Goal: Task Accomplishment & Management: Complete application form

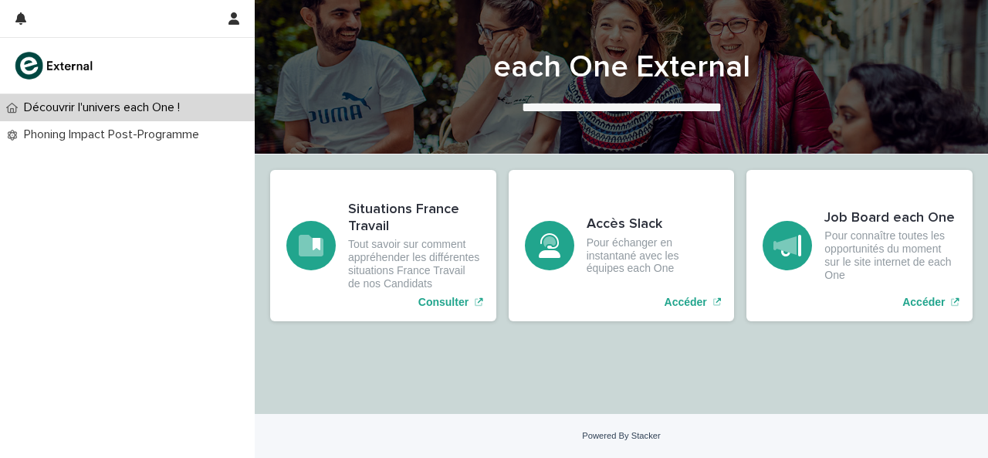
click at [112, 120] on div "Découvrir l'univers each One !" at bounding box center [127, 107] width 255 height 27
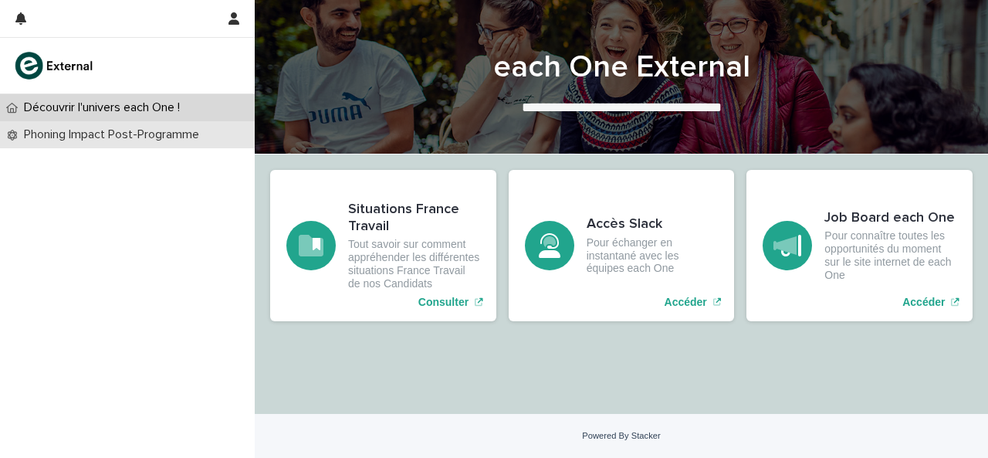
click at [109, 129] on p "Phoning Impact Post-Programme" at bounding box center [115, 134] width 194 height 15
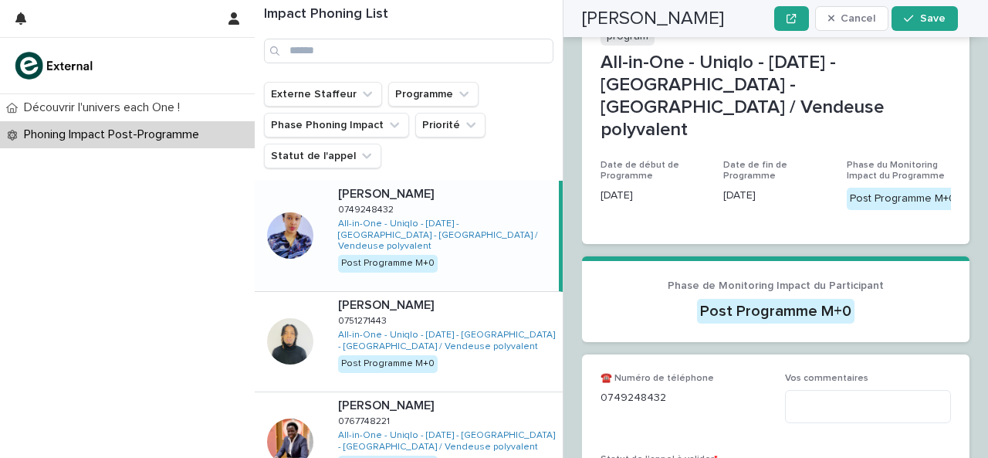
scroll to position [376, 0]
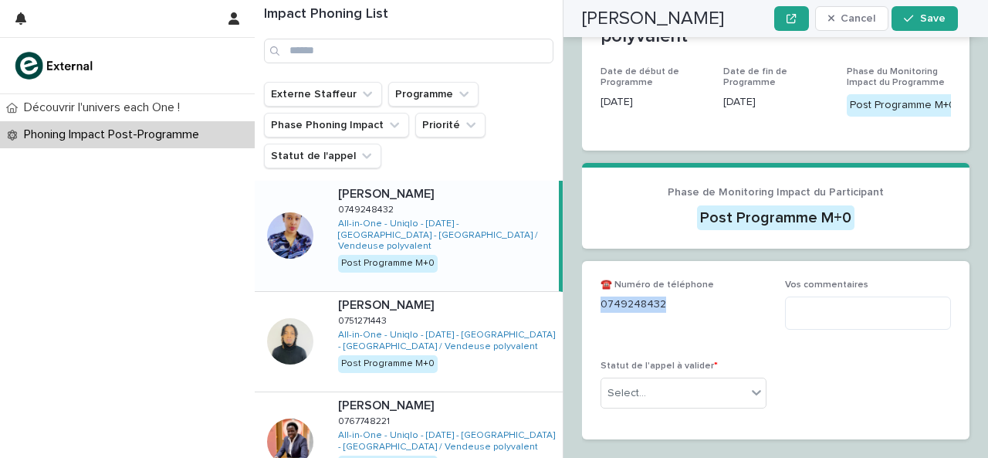
drag, startPoint x: 601, startPoint y: 265, endPoint x: 689, endPoint y: 268, distance: 88.0
click at [689, 296] on p "0749248432" at bounding box center [683, 304] width 166 height 16
copy p "0749248432"
click at [517, 132] on ul "Externe Staffeur Programme Phase Phoning Impact Priorité Statut de l'appel" at bounding box center [409, 125] width 296 height 93
click at [360, 96] on icon "Externe Staffeur" at bounding box center [367, 93] width 15 height 15
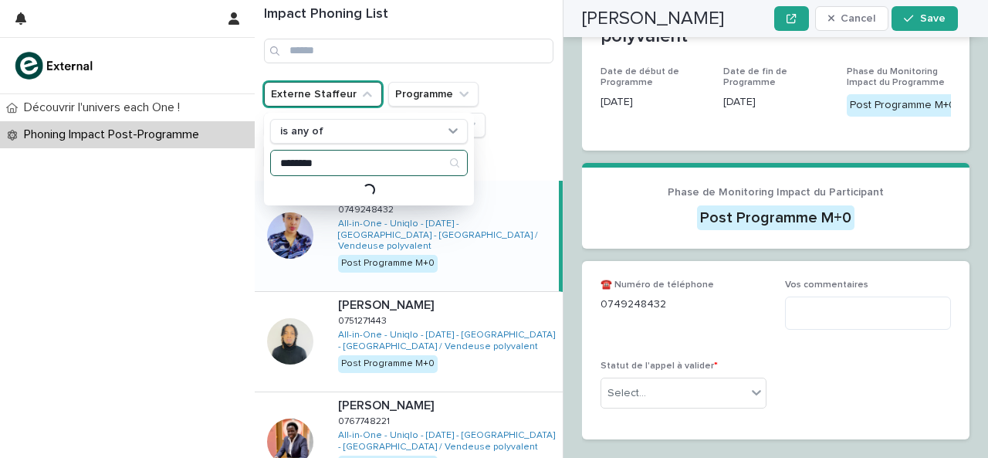
type input "*******"
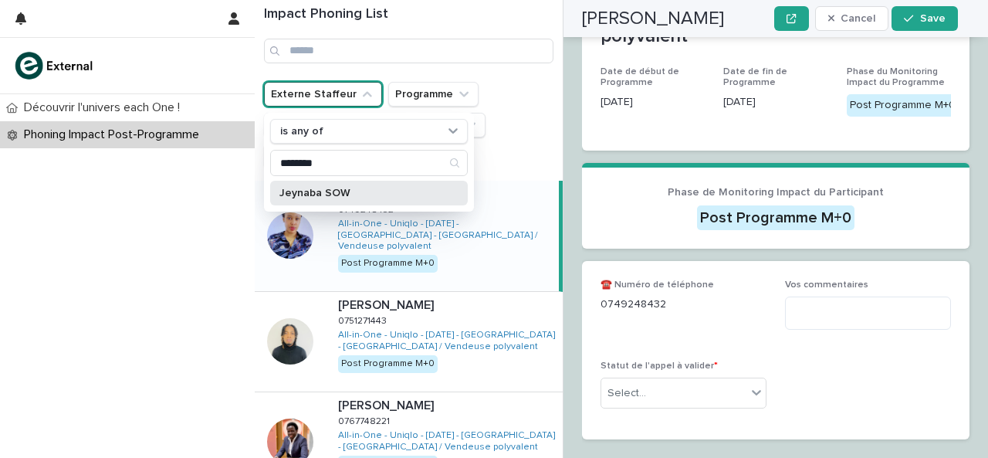
click at [330, 190] on p "Jeynaba SOW" at bounding box center [361, 193] width 164 height 11
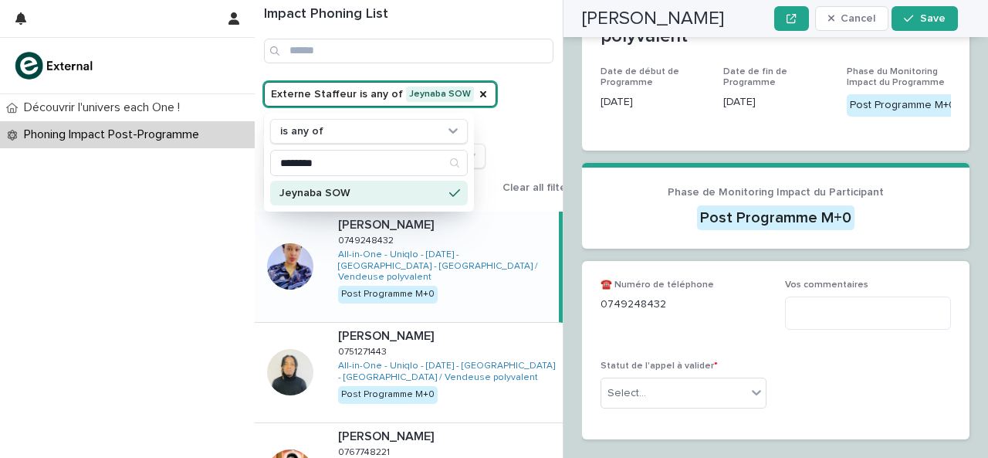
click at [533, 76] on div "Impact Phoning List" at bounding box center [409, 41] width 308 height 82
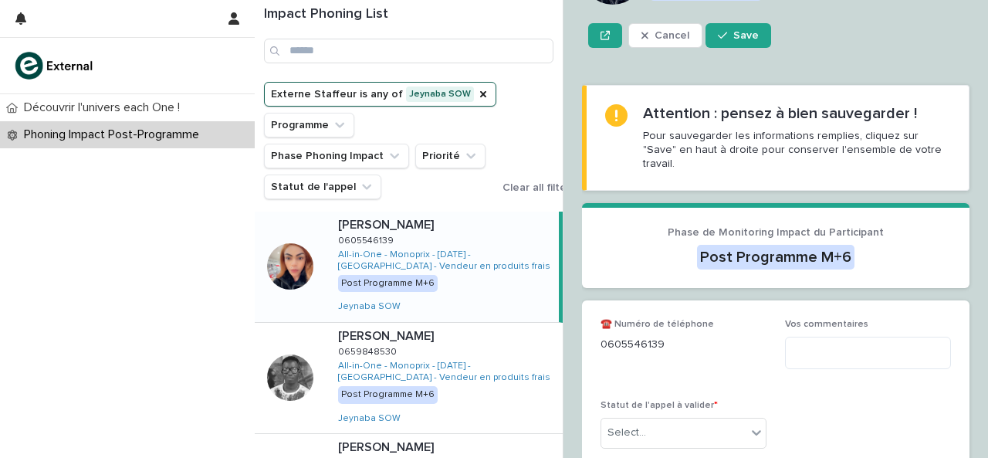
scroll to position [314, 0]
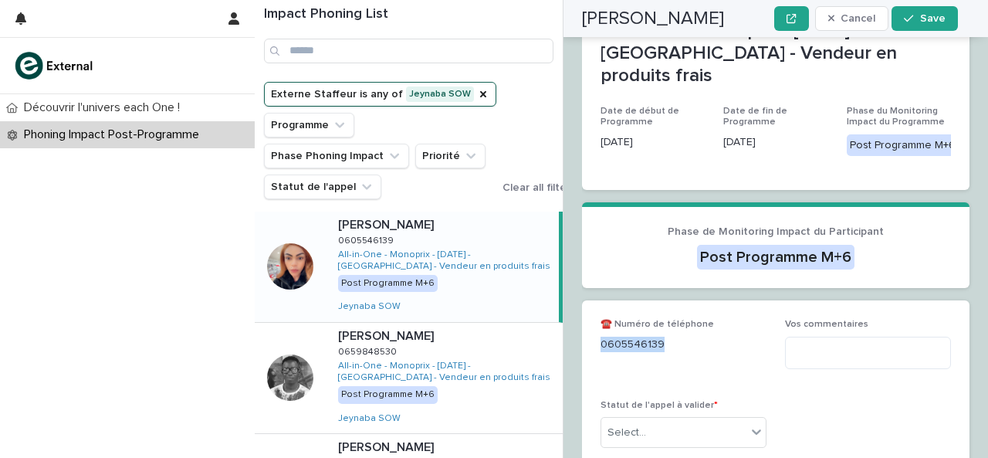
drag, startPoint x: 600, startPoint y: 267, endPoint x: 678, endPoint y: 271, distance: 78.0
click at [699, 336] on p "0605546139" at bounding box center [683, 344] width 166 height 16
copy p "0605546139"
click at [881, 336] on textarea at bounding box center [868, 352] width 166 height 32
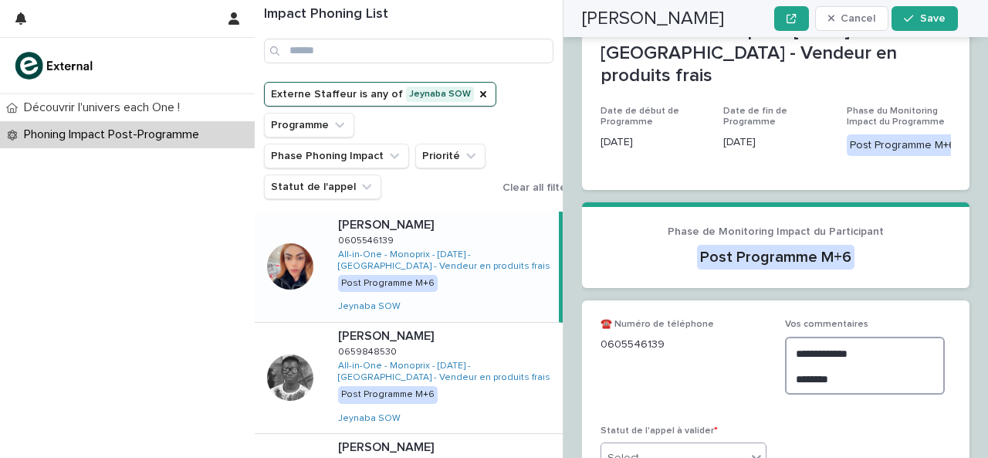
type textarea "**********"
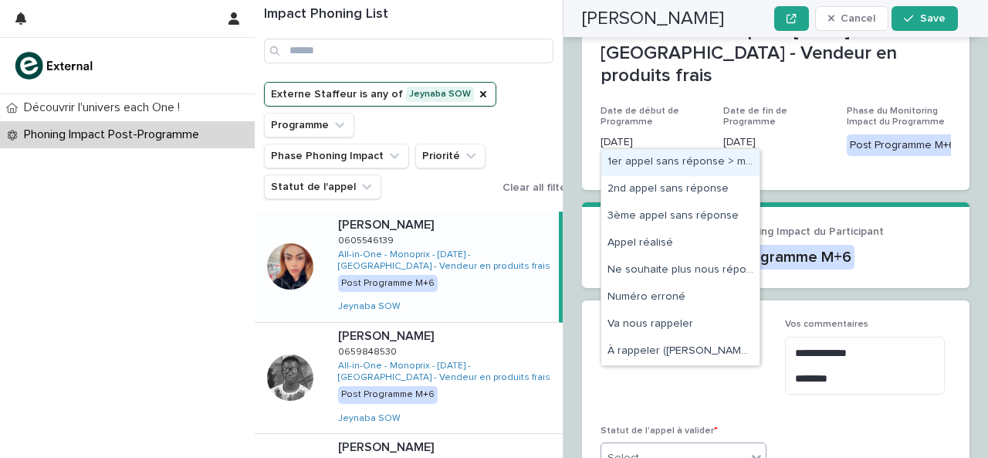
click at [749, 449] on icon at bounding box center [756, 456] width 15 height 15
click at [688, 158] on div "1er appel sans réponse > message laissé" at bounding box center [680, 162] width 158 height 27
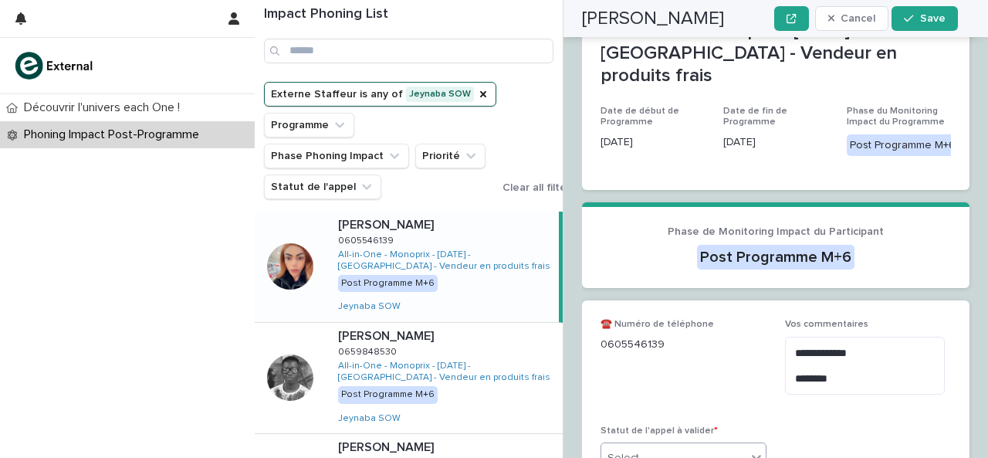
scroll to position [336, 0]
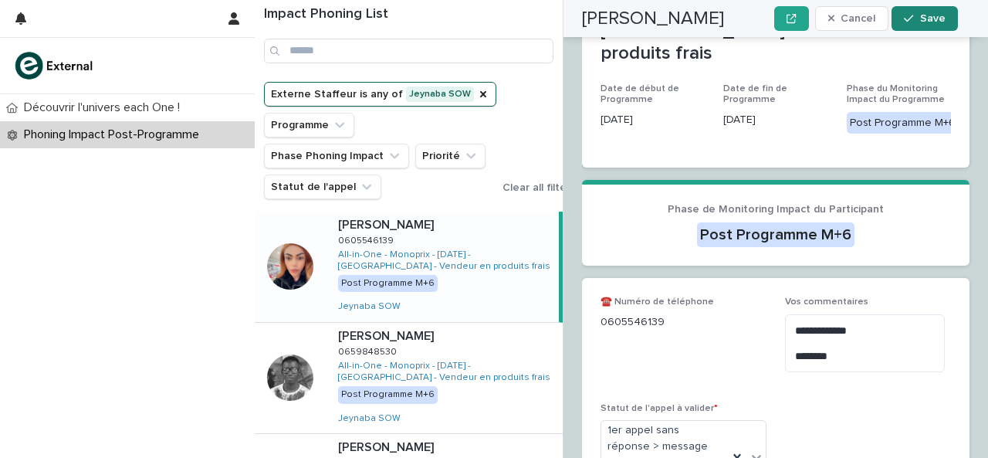
click at [911, 18] on icon "button" at bounding box center [908, 18] width 9 height 11
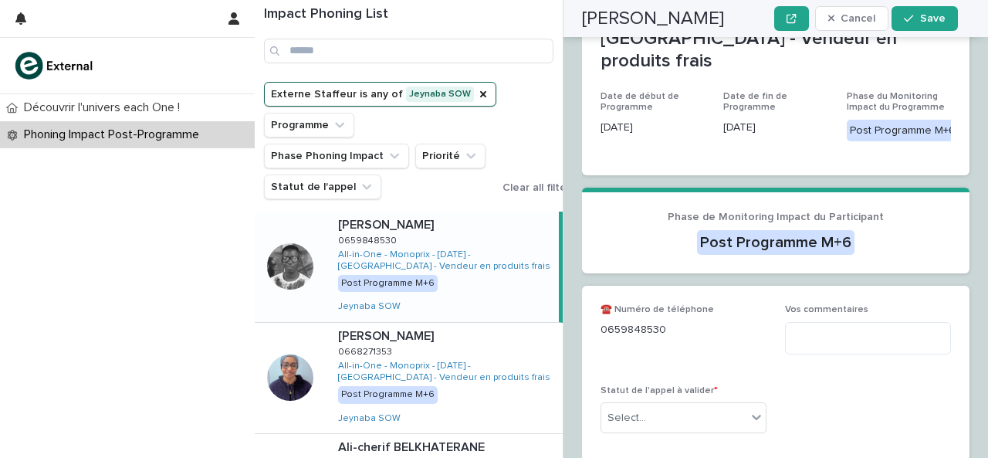
scroll to position [376, 0]
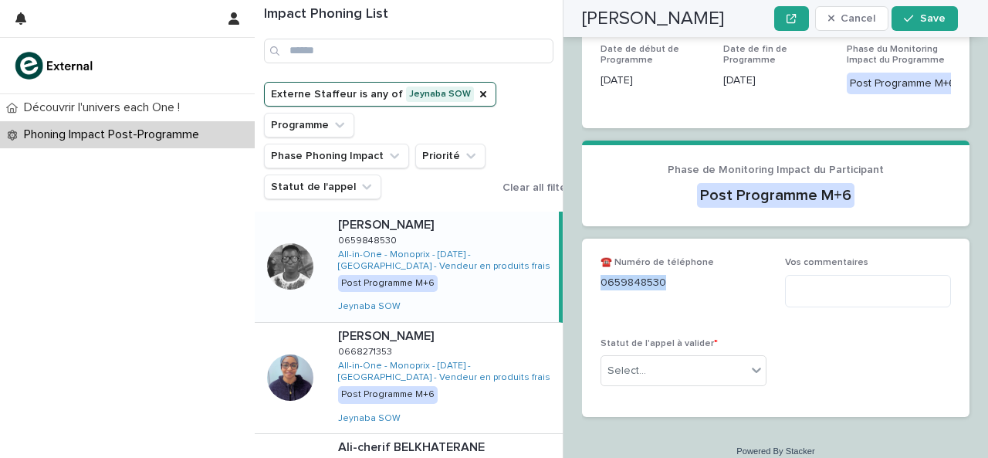
drag, startPoint x: 602, startPoint y: 271, endPoint x: 693, endPoint y: 272, distance: 91.1
click at [693, 275] on p "0659848530" at bounding box center [683, 283] width 166 height 16
copy p "0659848530"
click at [641, 275] on p "0659848530" at bounding box center [683, 283] width 166 height 16
click at [804, 275] on textarea at bounding box center [868, 291] width 166 height 32
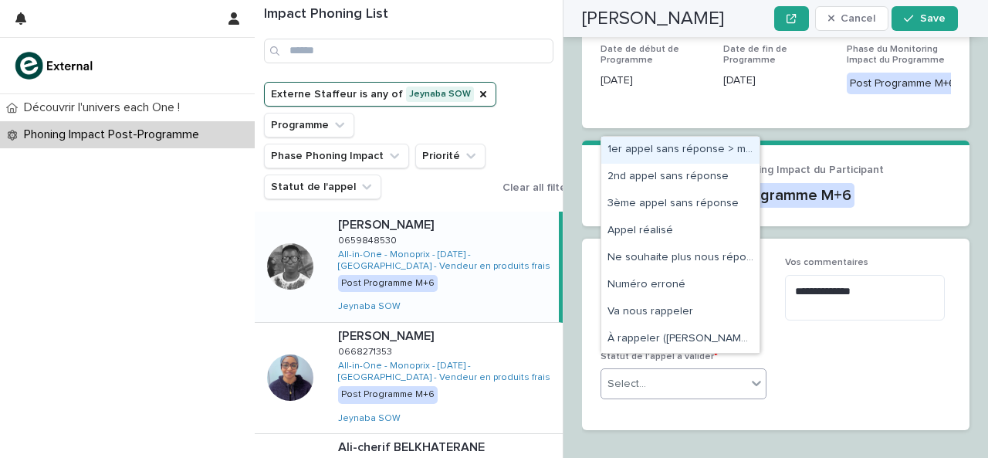
click at [718, 371] on div "Select..." at bounding box center [673, 383] width 145 height 25
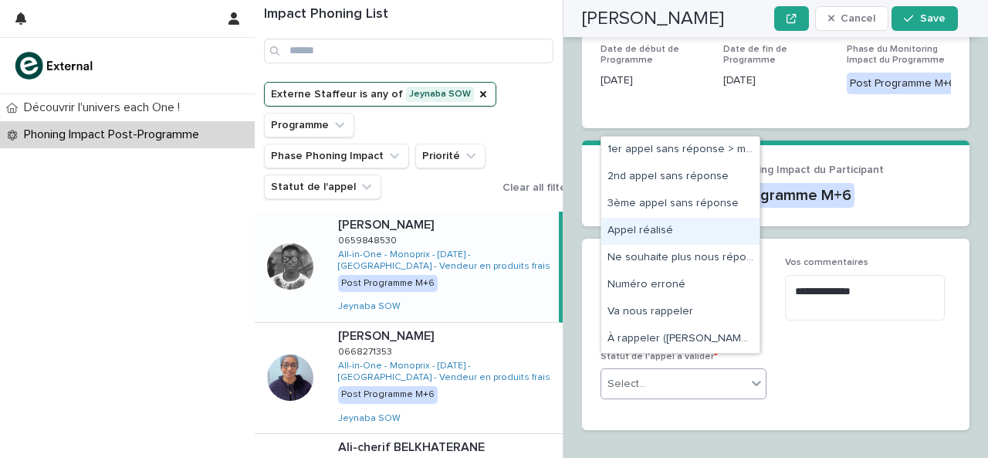
click at [692, 221] on div "Appel réalisé" at bounding box center [680, 231] width 158 height 27
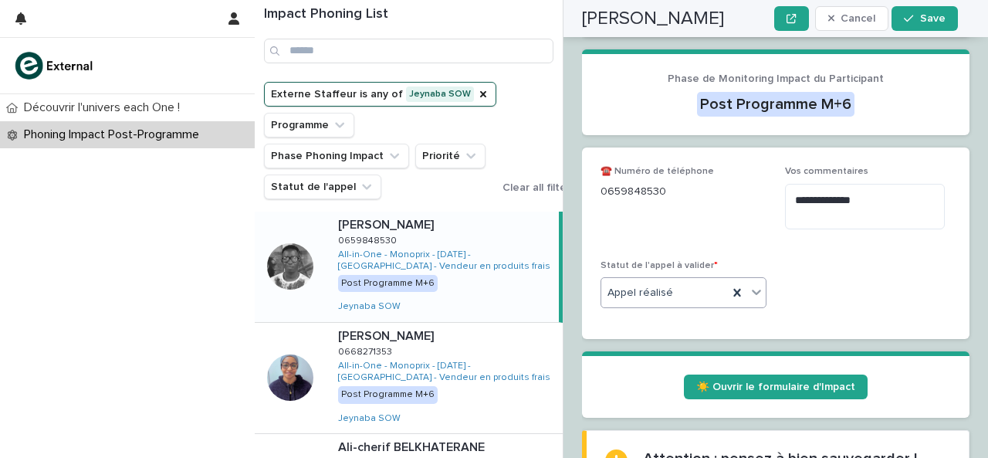
scroll to position [571, 0]
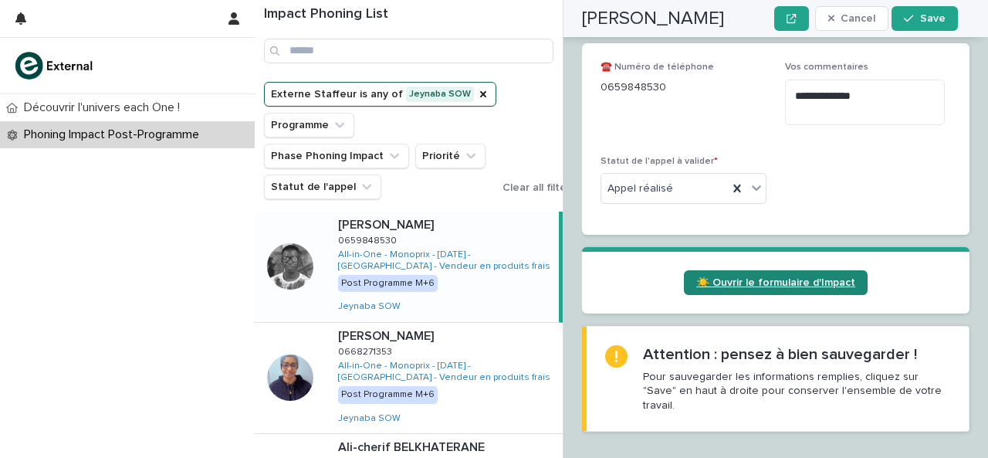
click at [750, 277] on span "☀️ Ouvrir le formulaire d'Impact" at bounding box center [775, 282] width 159 height 11
click at [753, 180] on icon at bounding box center [756, 187] width 15 height 15
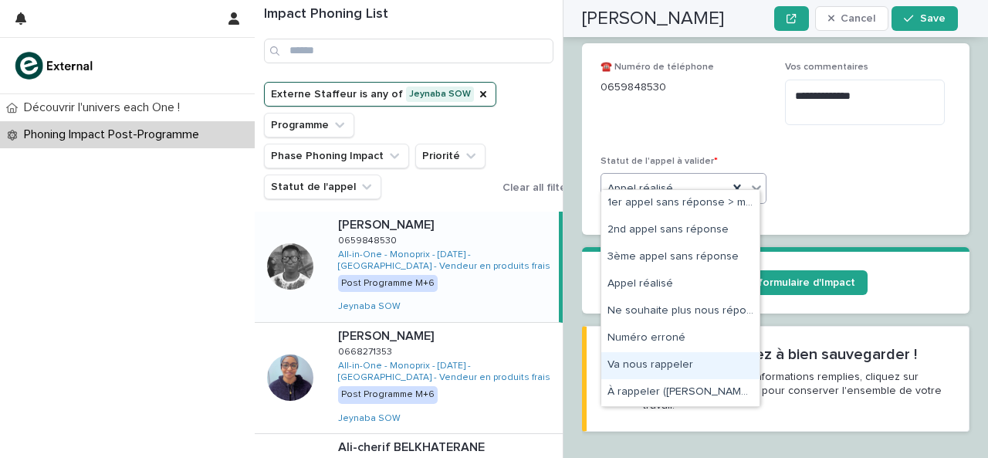
click at [670, 365] on div "Va nous rappeler" at bounding box center [680, 365] width 158 height 27
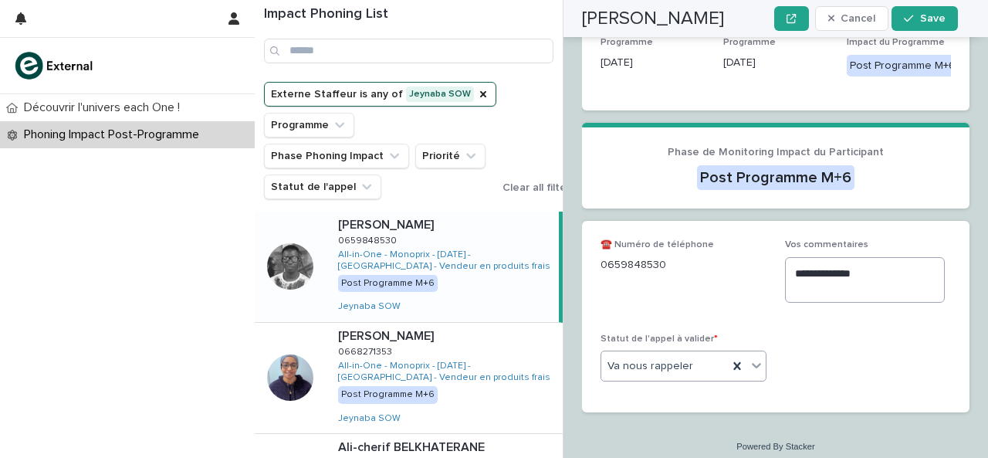
scroll to position [389, 0]
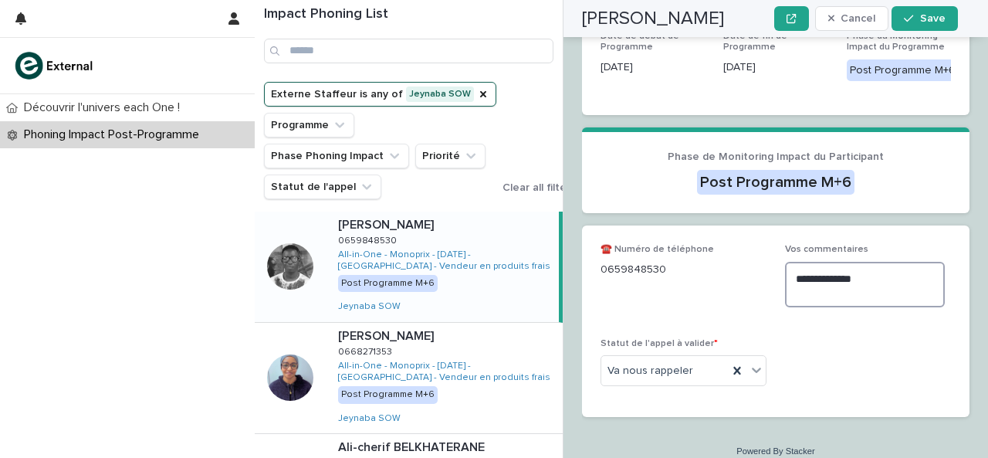
click at [901, 274] on textarea "**********" at bounding box center [865, 285] width 160 height 46
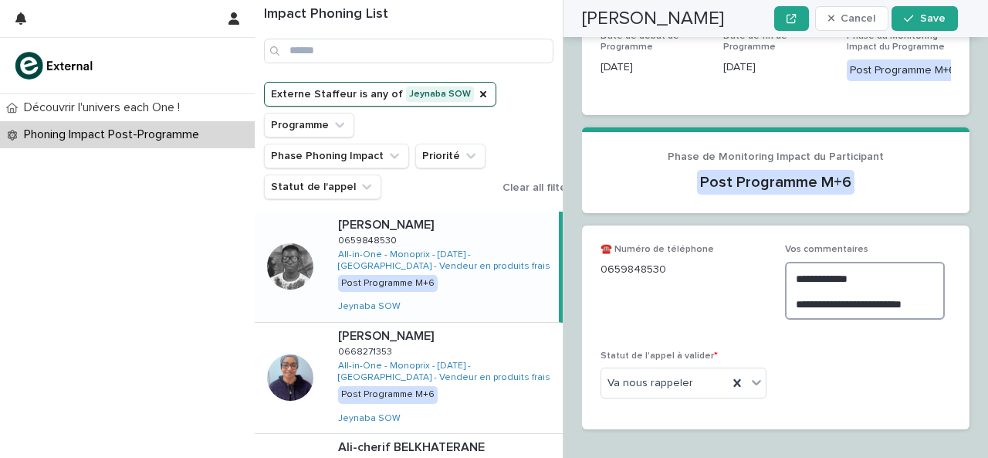
click at [902, 292] on textarea "**********" at bounding box center [865, 291] width 160 height 58
type textarea "**********"
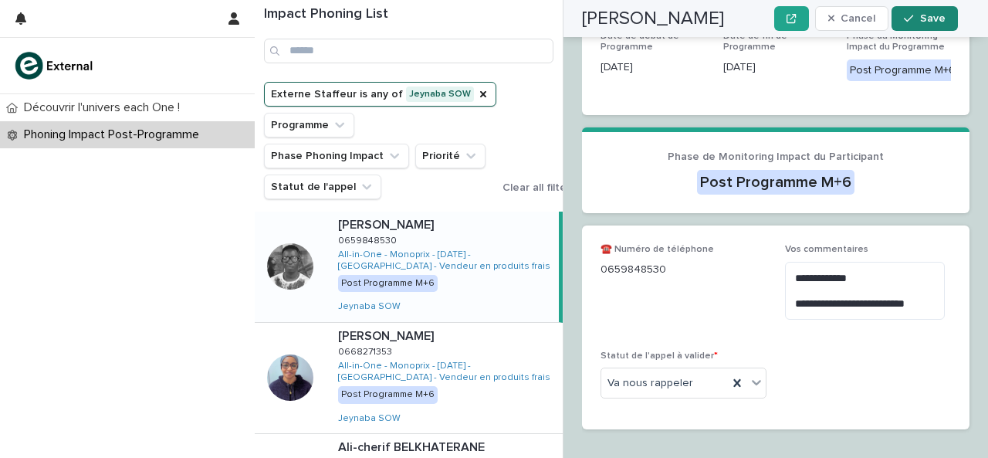
click at [920, 10] on button "Save" at bounding box center [924, 18] width 66 height 25
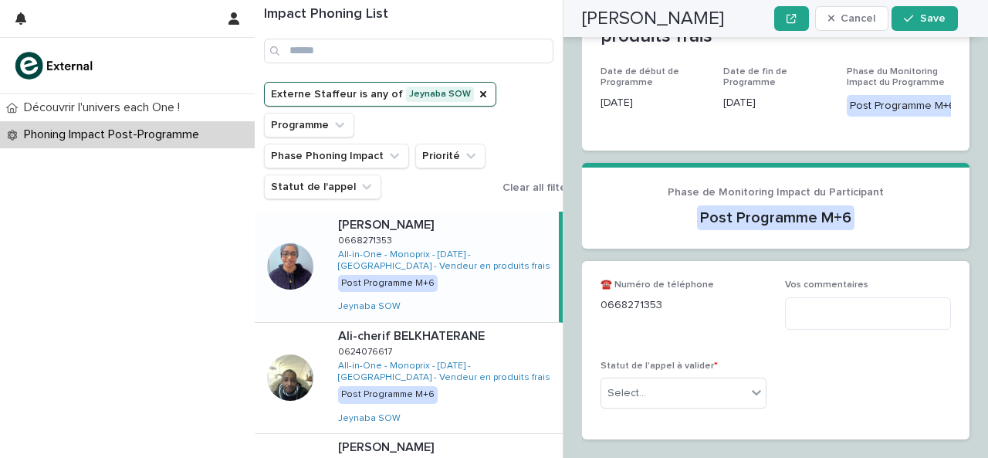
scroll to position [357, 0]
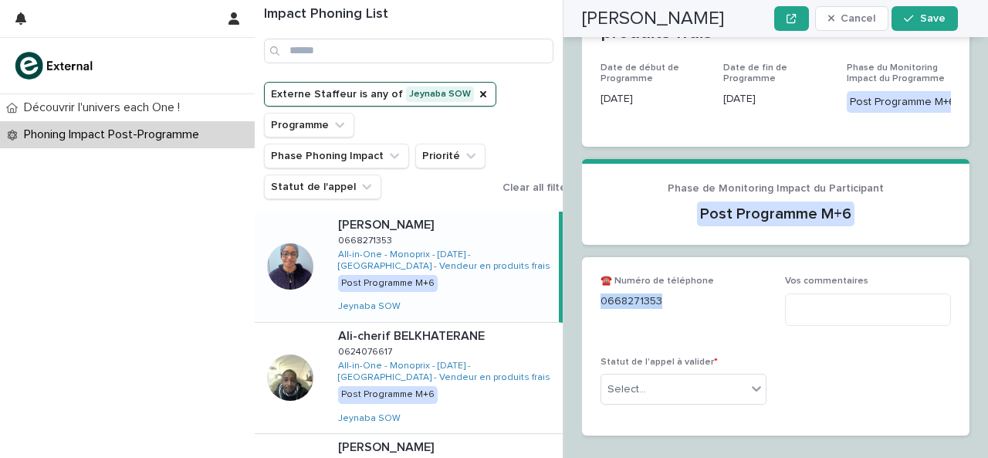
drag, startPoint x: 602, startPoint y: 283, endPoint x: 661, endPoint y: 291, distance: 59.2
click at [661, 293] on p "0668271353" at bounding box center [683, 301] width 166 height 16
copy p "0668271353"
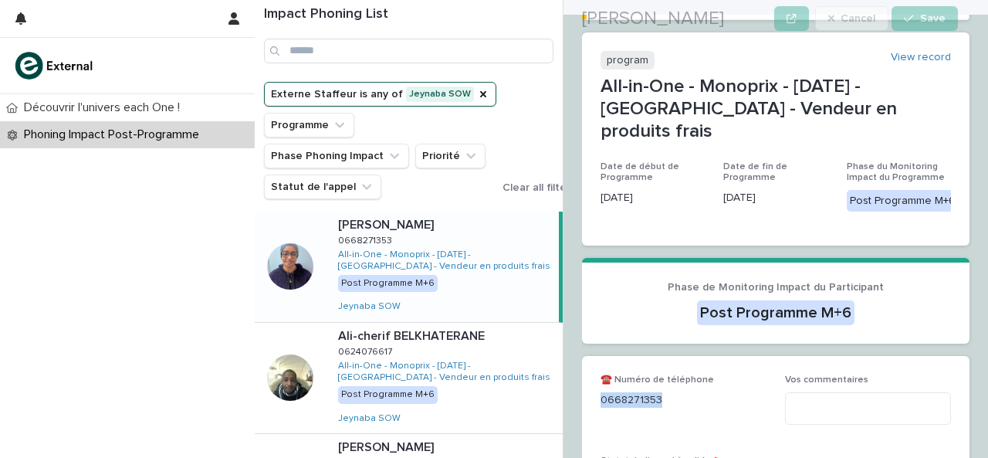
scroll to position [376, 0]
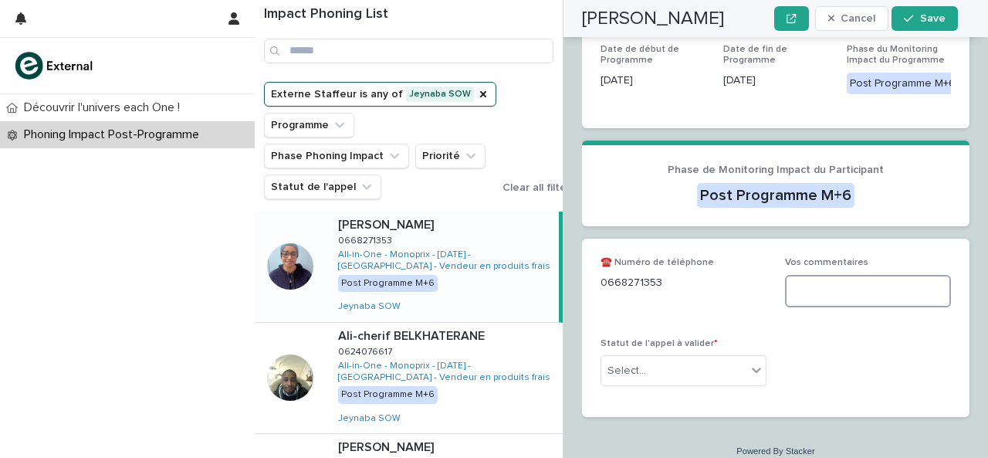
click at [827, 277] on textarea at bounding box center [868, 291] width 166 height 32
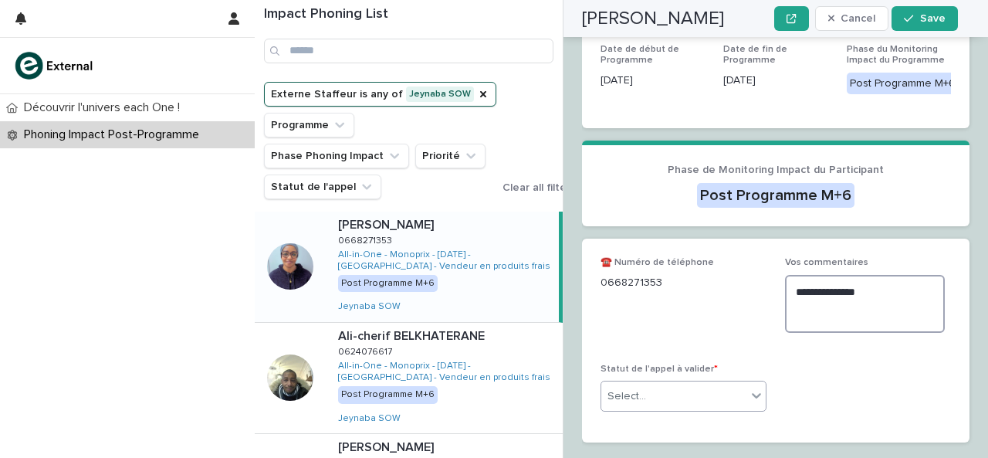
type textarea "**********"
click at [750, 387] on icon at bounding box center [756, 394] width 15 height 15
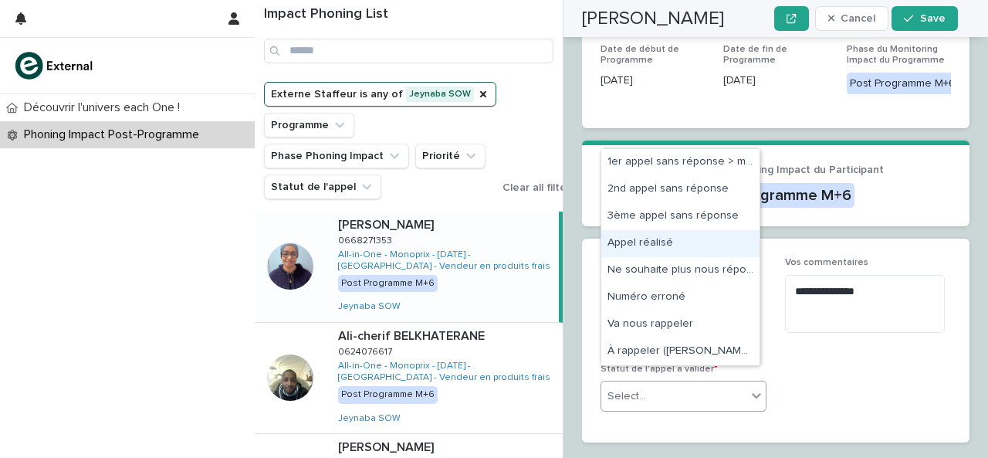
click at [722, 242] on div "Appel réalisé" at bounding box center [680, 243] width 158 height 27
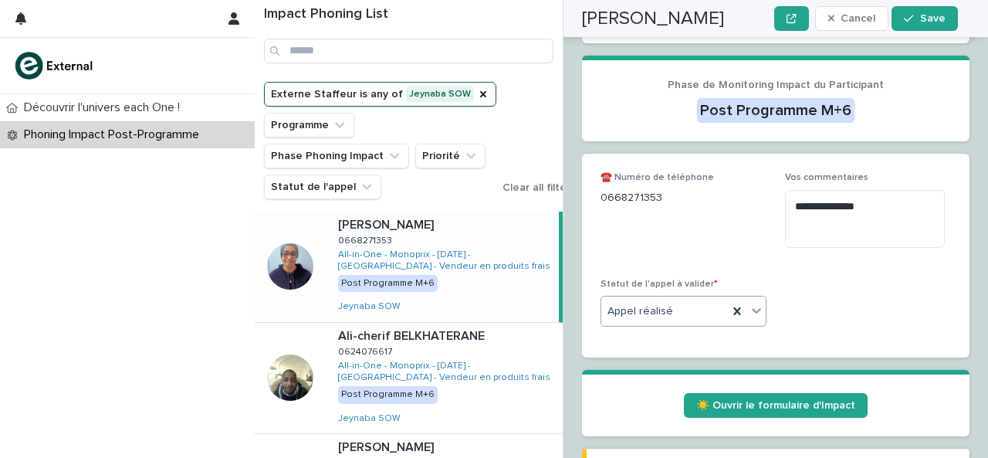
scroll to position [467, 0]
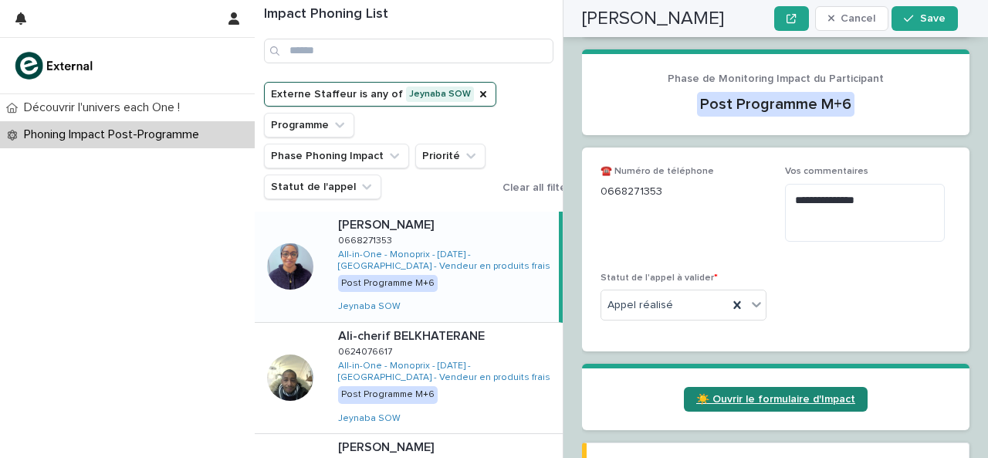
click at [761, 394] on span "☀️ Ouvrir le formulaire d'Impact" at bounding box center [775, 399] width 159 height 11
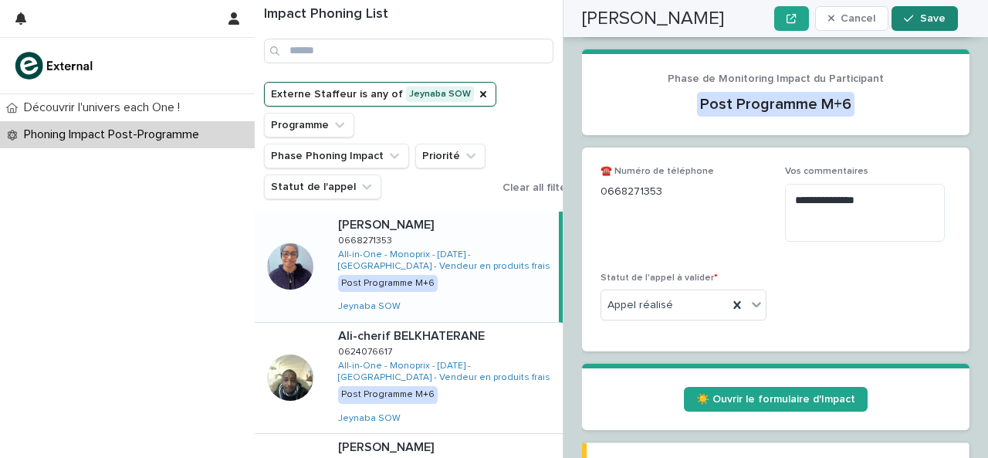
click at [911, 7] on button "Save" at bounding box center [924, 18] width 66 height 25
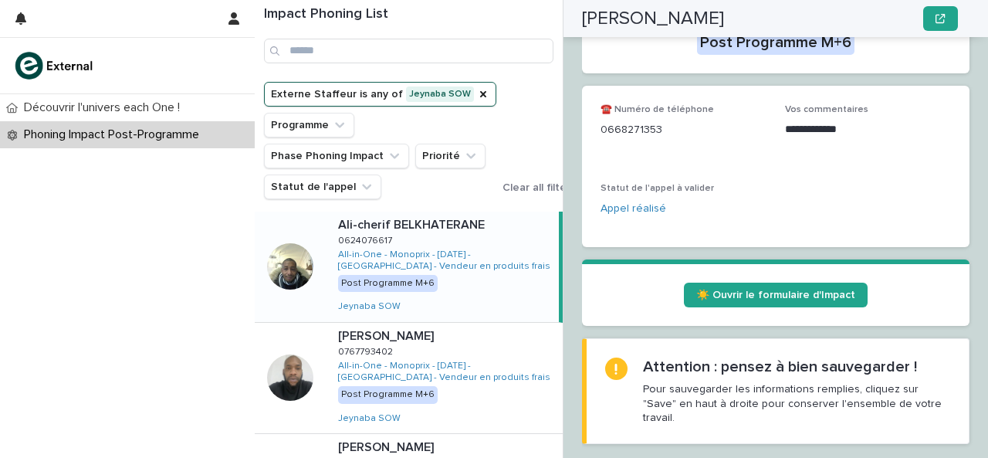
scroll to position [306, 0]
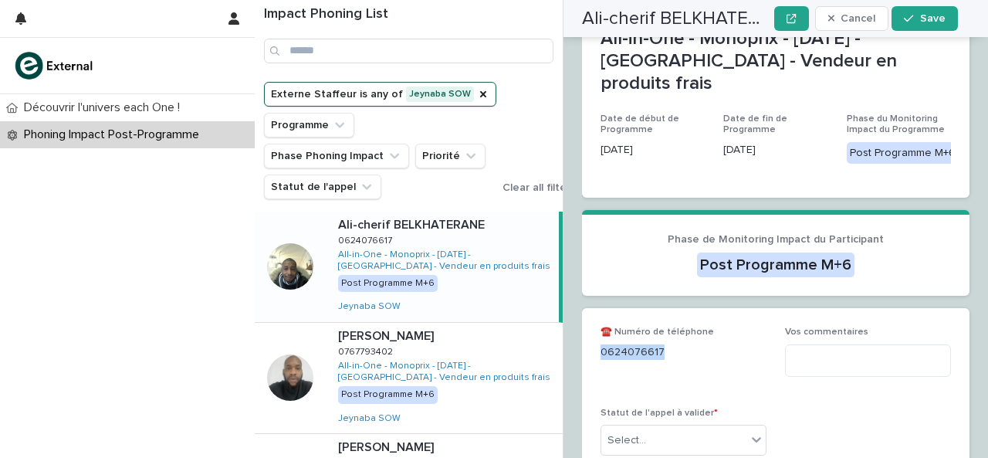
drag, startPoint x: 600, startPoint y: 340, endPoint x: 679, endPoint y: 332, distance: 79.2
click at [679, 344] on p "0624076617" at bounding box center [683, 352] width 166 height 16
copy p "0624076617"
click at [807, 353] on textarea at bounding box center [868, 360] width 166 height 32
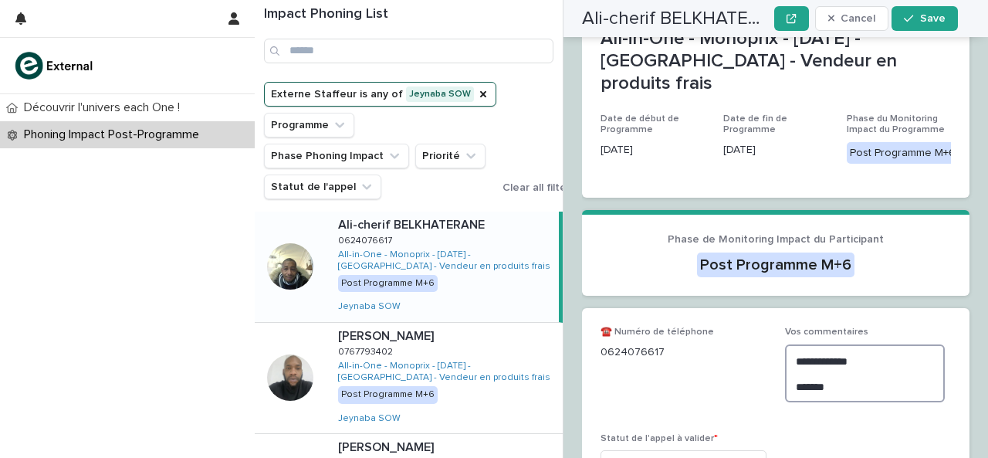
scroll to position [401, 0]
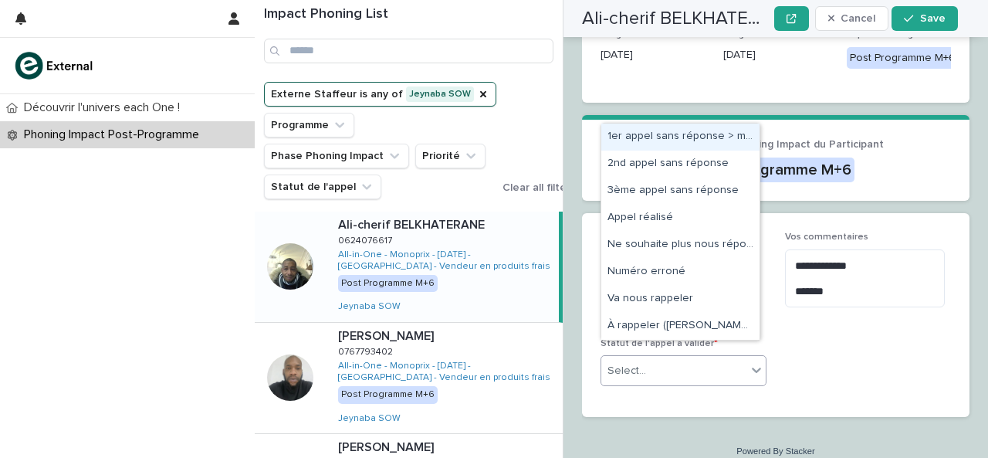
click at [726, 358] on div "Select..." at bounding box center [673, 370] width 145 height 25
click at [649, 134] on div "1er appel sans réponse > message laissé" at bounding box center [680, 136] width 158 height 27
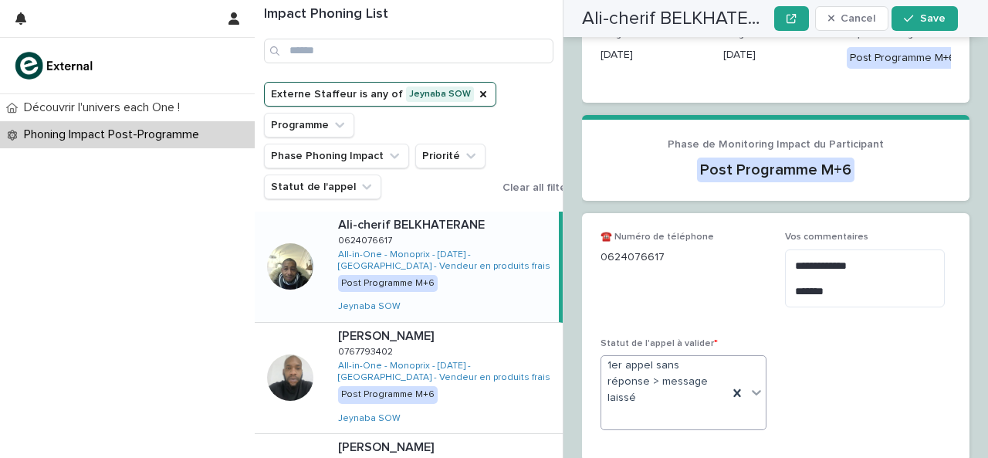
scroll to position [423, 0]
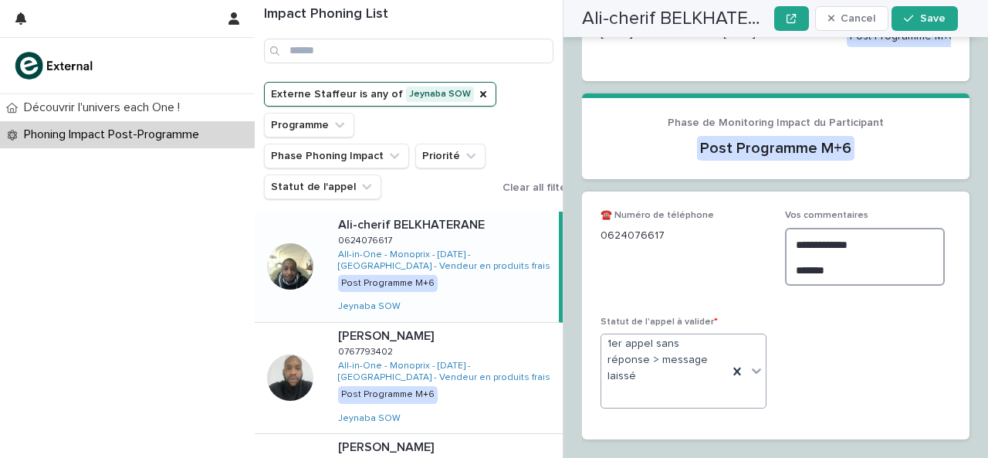
click at [875, 251] on textarea "**********" at bounding box center [865, 257] width 160 height 58
type textarea "**********"
click at [921, 31] on div "Ali-cherif BELKHATERANE Cancel Save" at bounding box center [770, 18] width 376 height 37
click at [940, 25] on button "Save" at bounding box center [924, 18] width 66 height 25
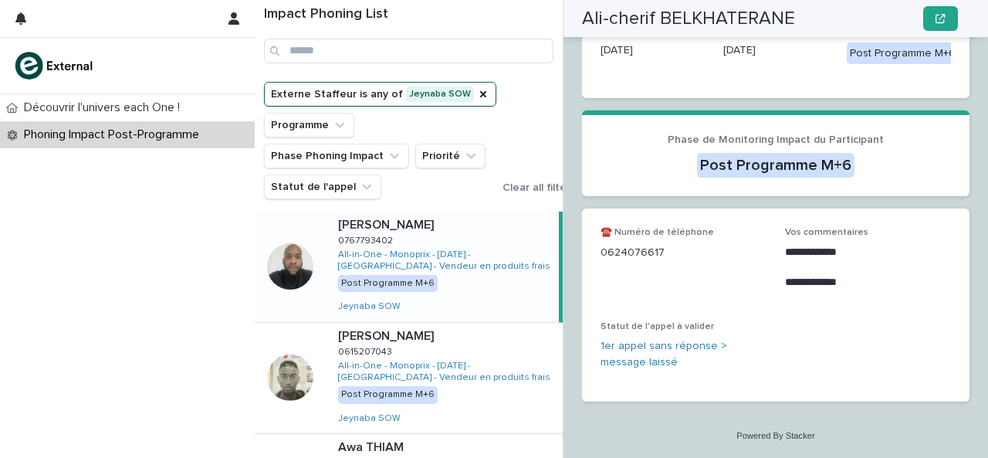
scroll to position [256, 0]
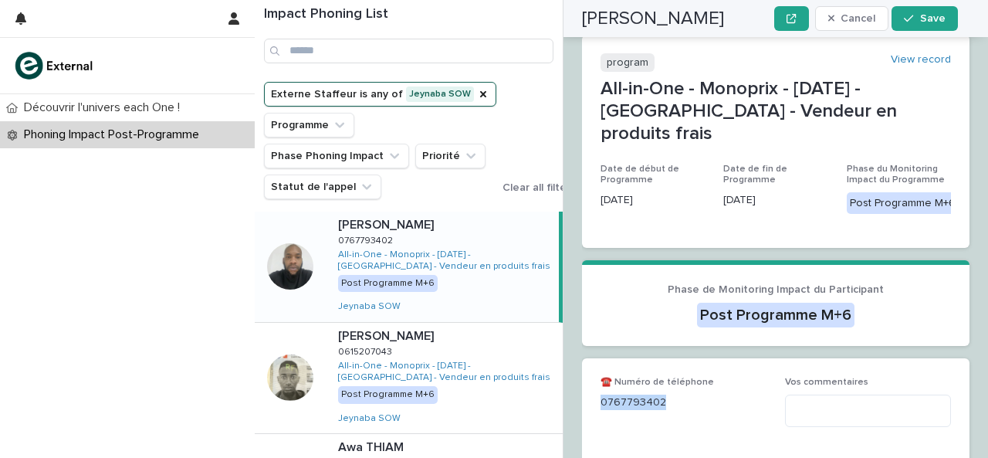
drag, startPoint x: 602, startPoint y: 326, endPoint x: 715, endPoint y: 321, distance: 112.8
click at [715, 394] on p "0767793402" at bounding box center [683, 402] width 166 height 16
copy p "0767793402"
click at [817, 394] on textarea at bounding box center [868, 410] width 166 height 32
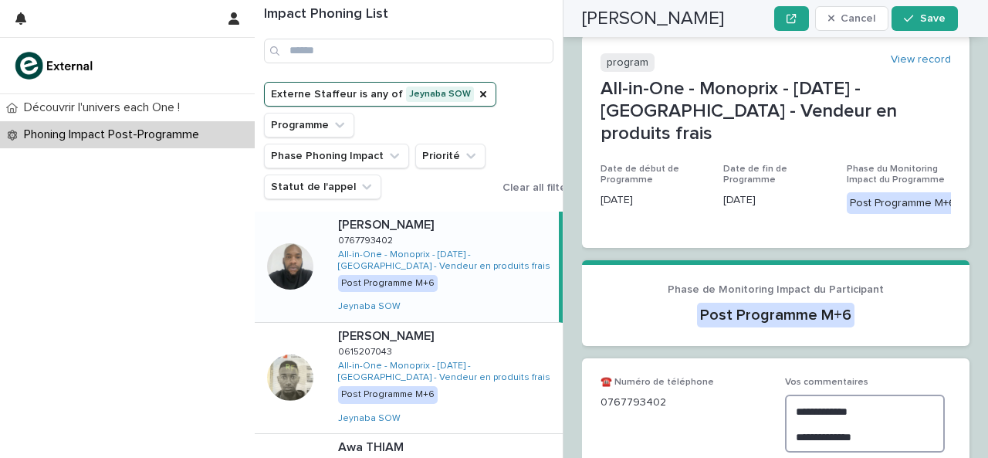
scroll to position [340, 0]
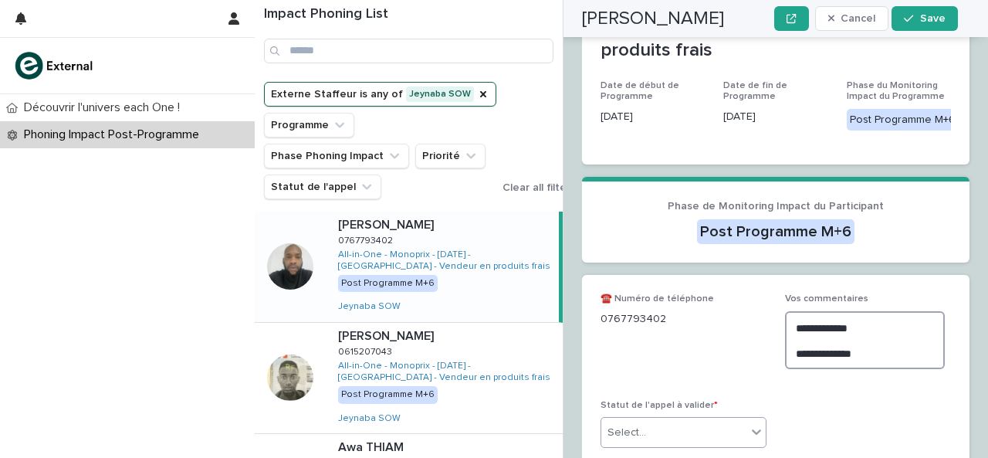
type textarea "**********"
click at [714, 420] on div "Select..." at bounding box center [673, 432] width 145 height 25
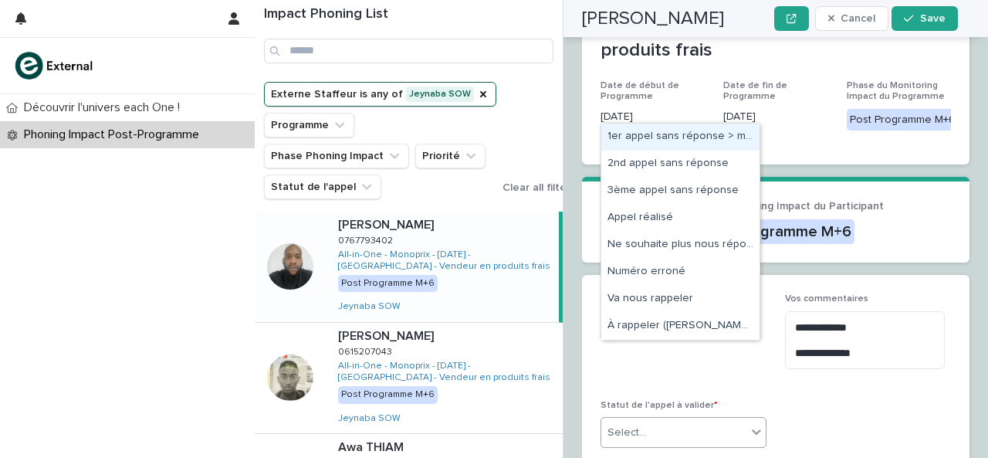
click at [668, 128] on div "1er appel sans réponse > message laissé" at bounding box center [680, 136] width 158 height 27
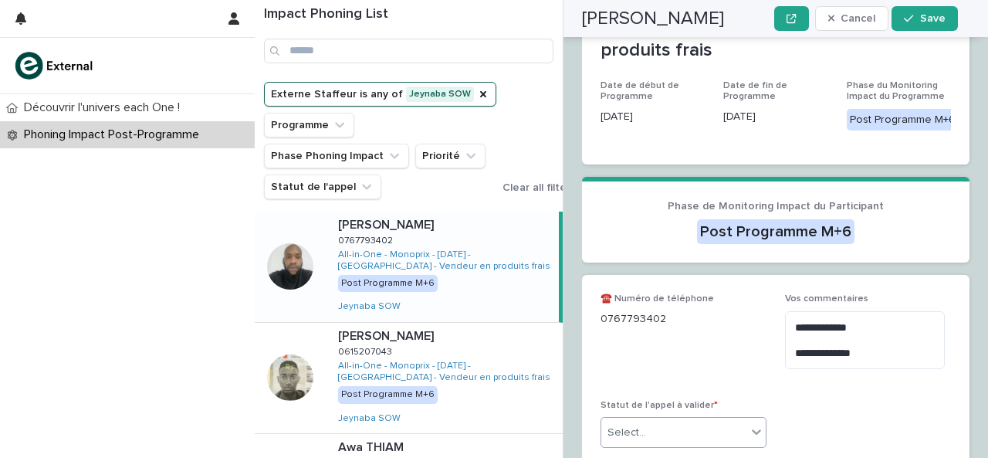
scroll to position [361, 0]
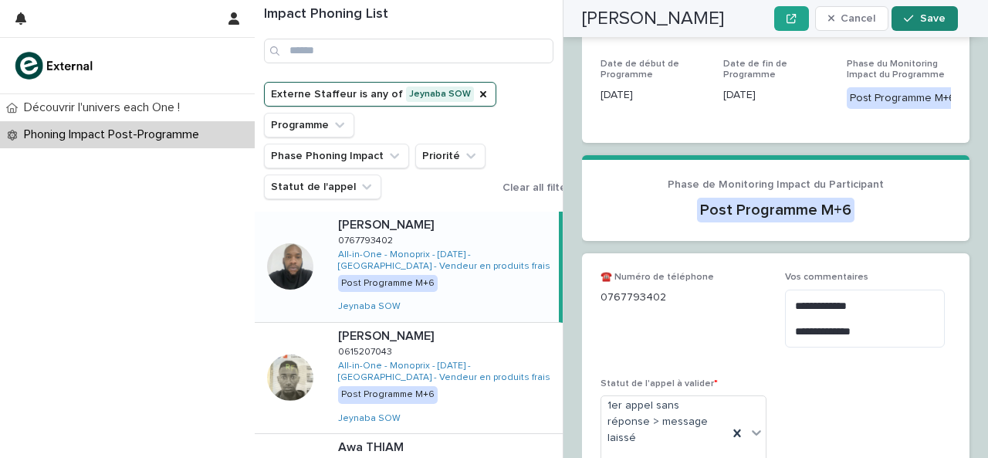
click at [919, 22] on div "button" at bounding box center [911, 18] width 15 height 11
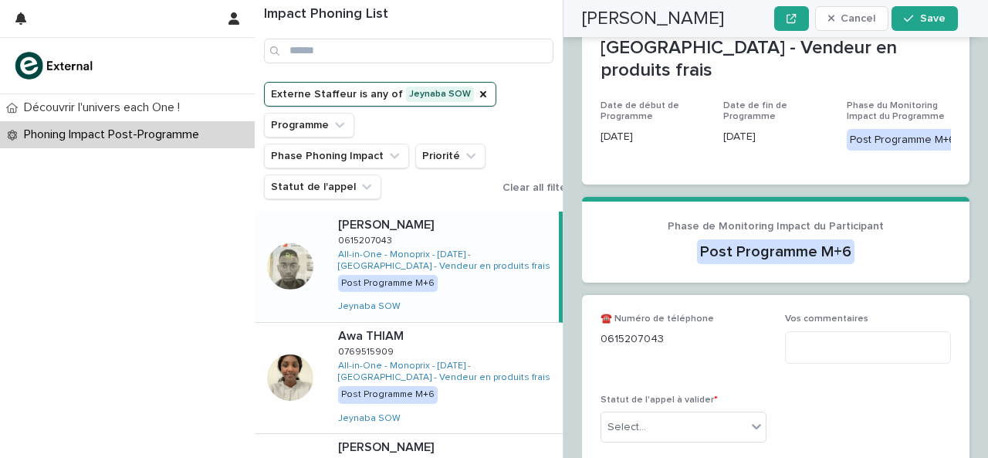
scroll to position [320, 0]
drag, startPoint x: 601, startPoint y: 323, endPoint x: 709, endPoint y: 335, distance: 108.7
click at [712, 336] on div "☎️ Numéro de téléphone [PHONE_NUMBER]" at bounding box center [683, 336] width 166 height 46
copy p "0615207043"
click at [891, 332] on textarea at bounding box center [868, 347] width 166 height 32
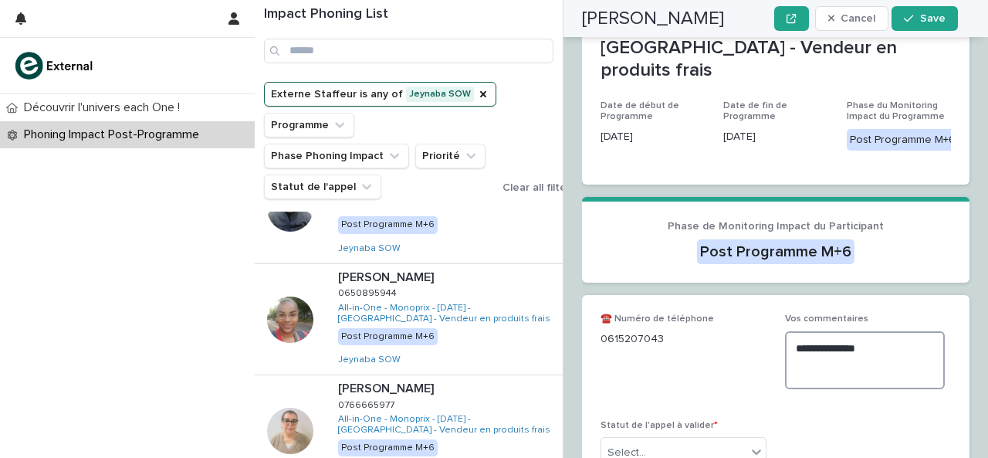
scroll to position [401, 0]
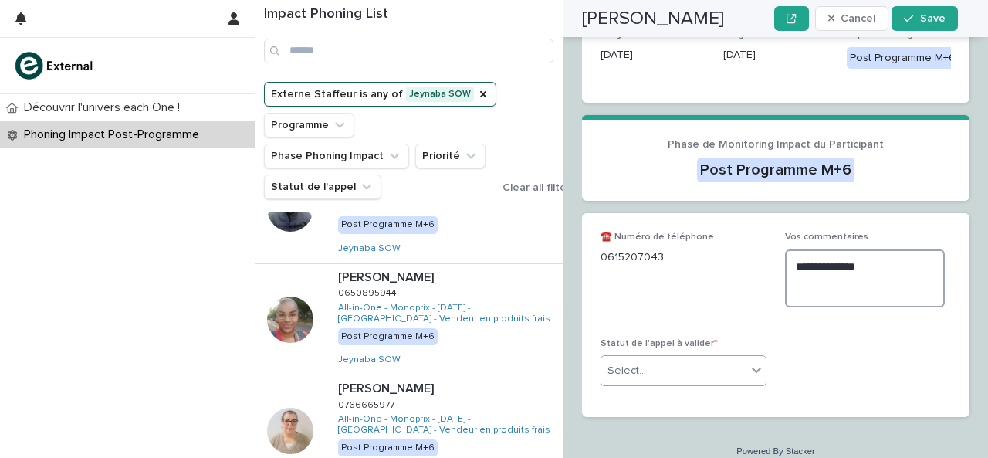
type textarea "**********"
click at [735, 358] on div "Select..." at bounding box center [673, 370] width 145 height 25
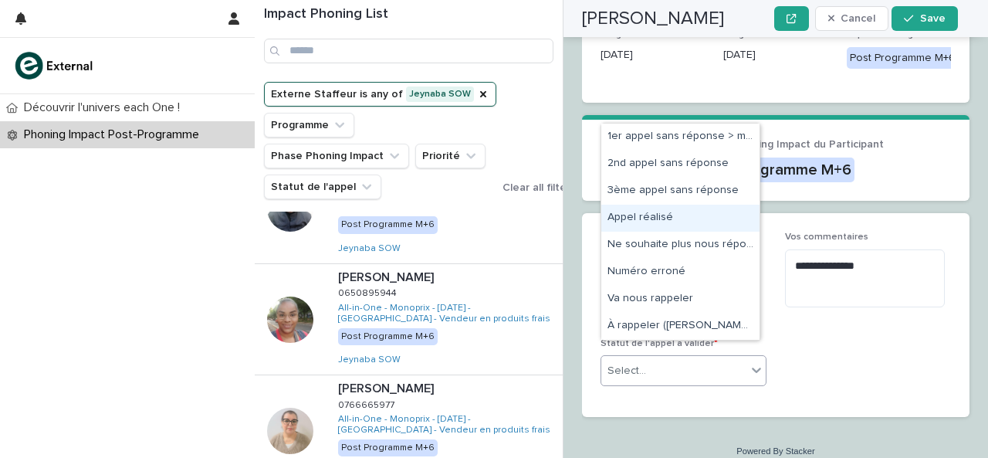
click at [664, 215] on div "Appel réalisé" at bounding box center [680, 218] width 158 height 27
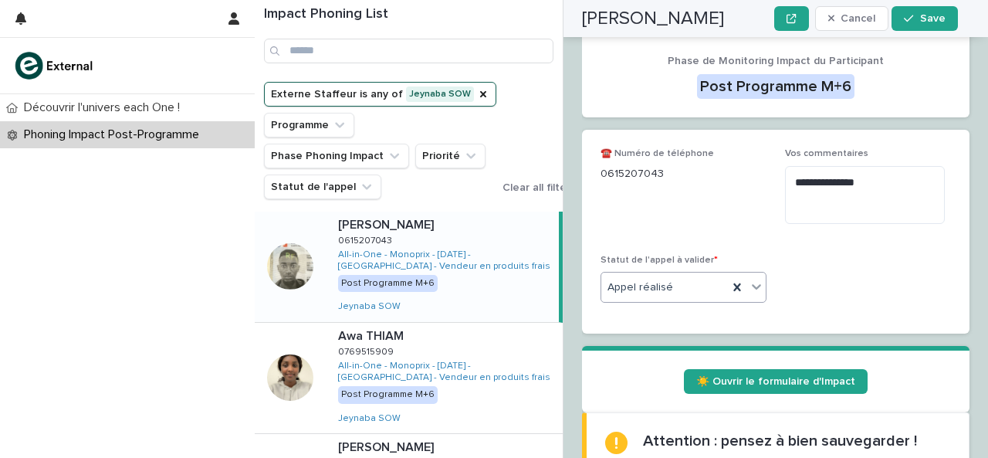
scroll to position [492, 0]
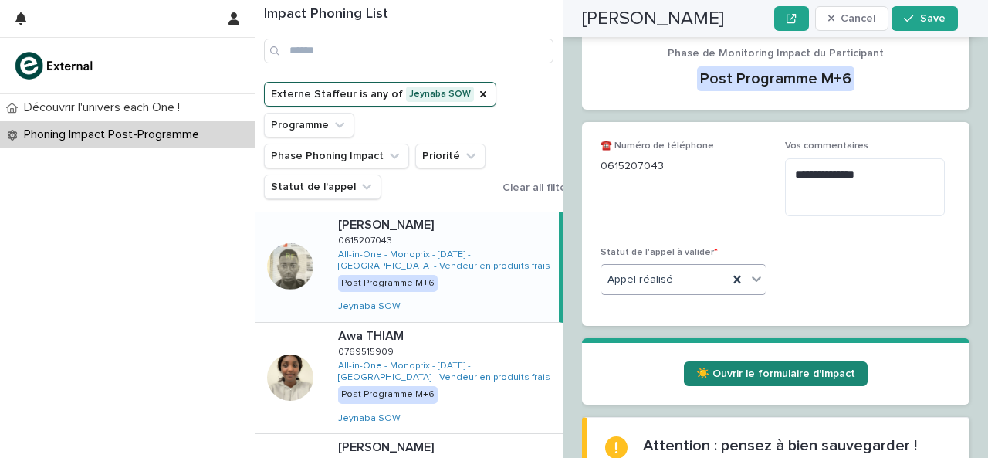
click at [798, 361] on link "☀️ Ouvrir le formulaire d'Impact" at bounding box center [776, 373] width 184 height 25
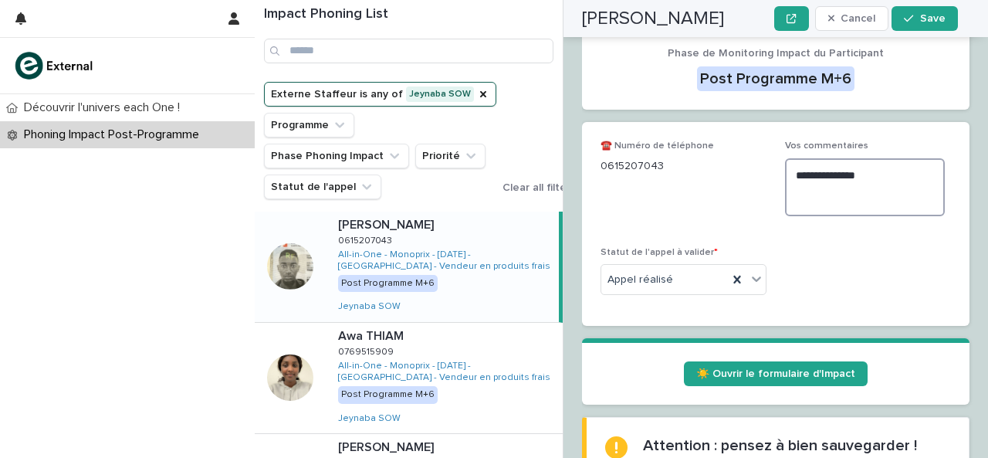
click at [821, 172] on textarea "**********" at bounding box center [865, 187] width 160 height 58
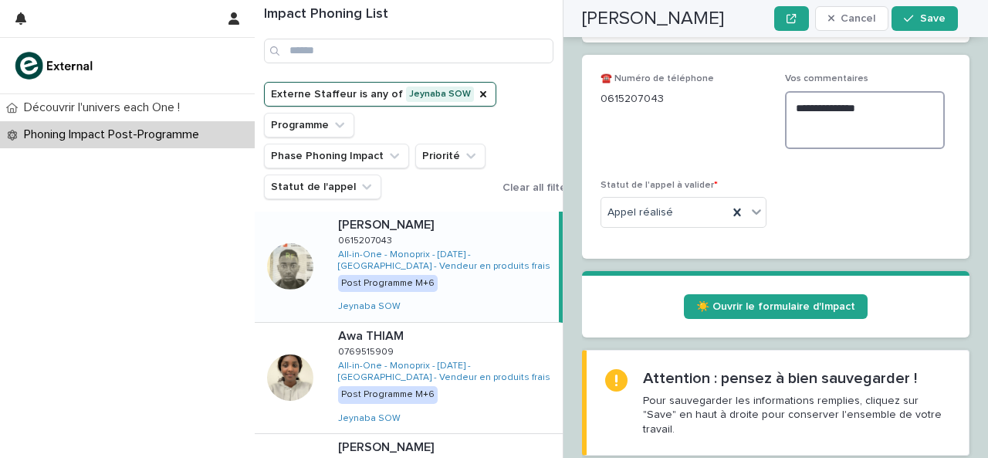
scroll to position [583, 0]
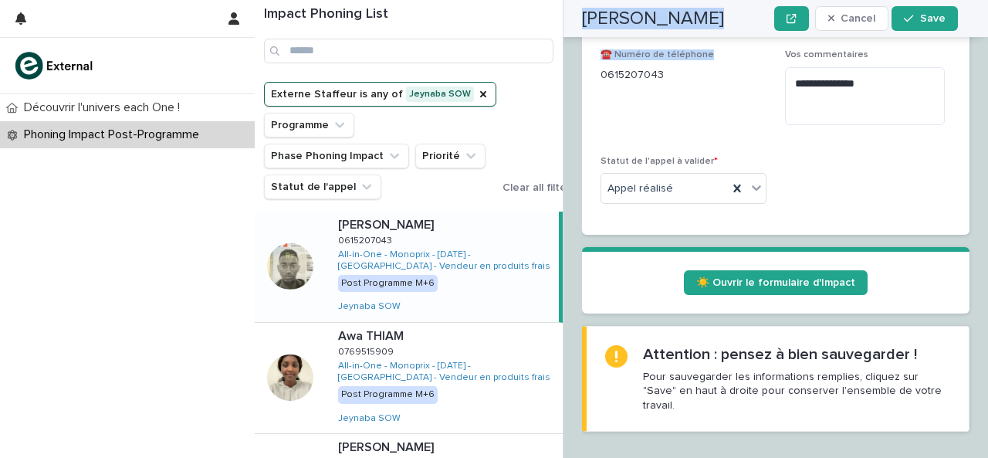
drag, startPoint x: 584, startPoint y: 21, endPoint x: 716, endPoint y: 39, distance: 133.3
click at [707, 35] on div "[PERSON_NAME] Cancel Save" at bounding box center [770, 18] width 376 height 37
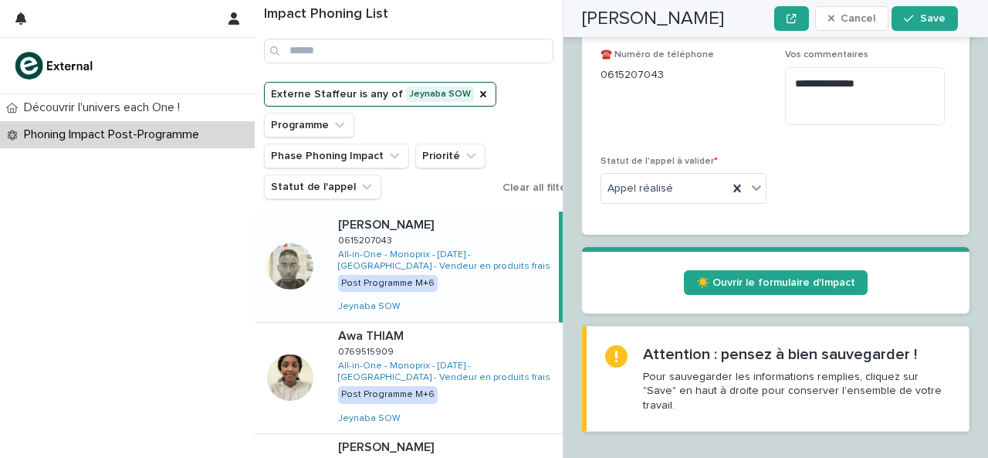
drag, startPoint x: 584, startPoint y: 15, endPoint x: 727, endPoint y: 24, distance: 143.0
click at [727, 24] on div "[PERSON_NAME] Cancel Save" at bounding box center [770, 18] width 376 height 37
copy h2 "[PERSON_NAME]"
click at [900, 30] on button "Save" at bounding box center [924, 18] width 66 height 25
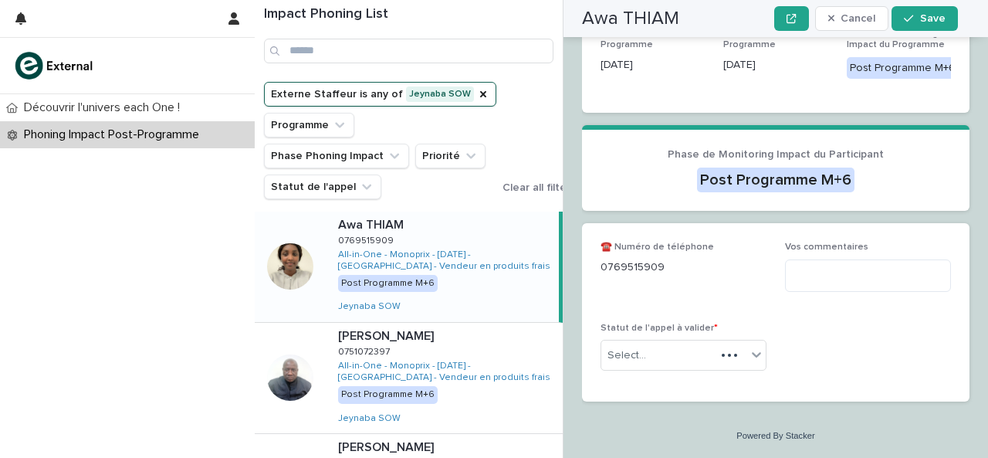
scroll to position [314, 0]
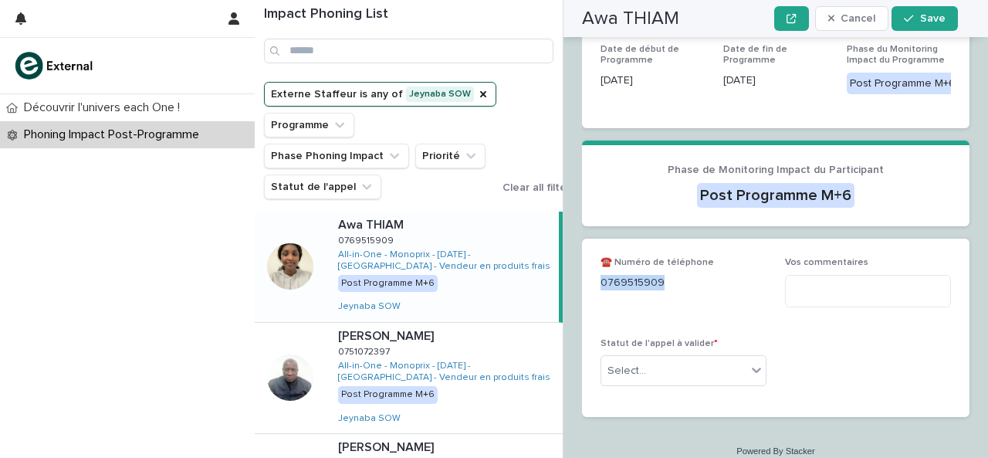
drag, startPoint x: 599, startPoint y: 268, endPoint x: 671, endPoint y: 268, distance: 71.8
click at [671, 275] on p "0769515909" at bounding box center [683, 283] width 166 height 16
copy p "0769515909"
click at [810, 279] on textarea at bounding box center [868, 291] width 166 height 32
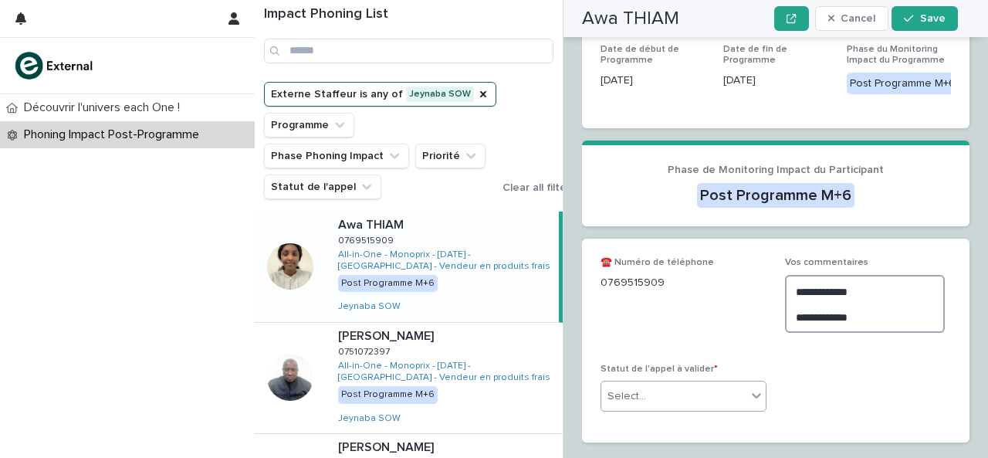
type textarea "**********"
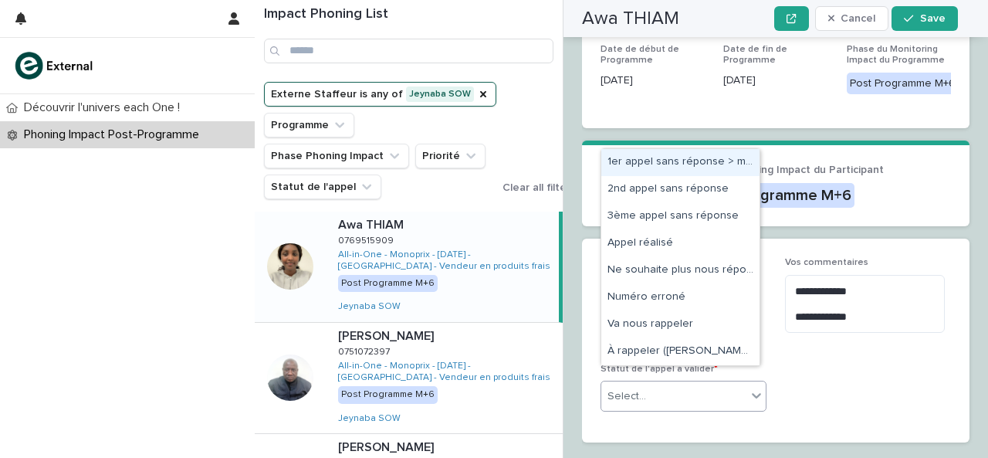
click at [725, 388] on div "Select..." at bounding box center [673, 396] width 145 height 25
click at [671, 161] on div "1er appel sans réponse > message laissé" at bounding box center [680, 162] width 158 height 27
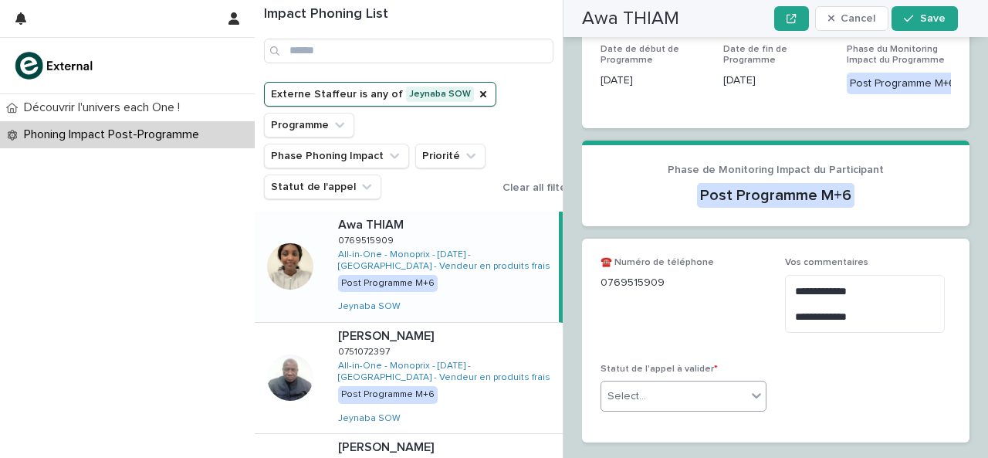
scroll to position [336, 0]
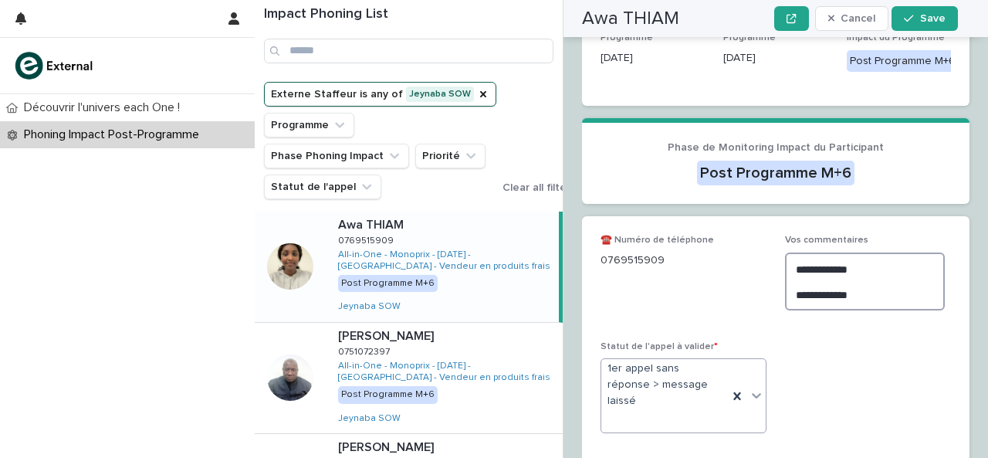
click at [888, 282] on textarea "**********" at bounding box center [865, 281] width 160 height 58
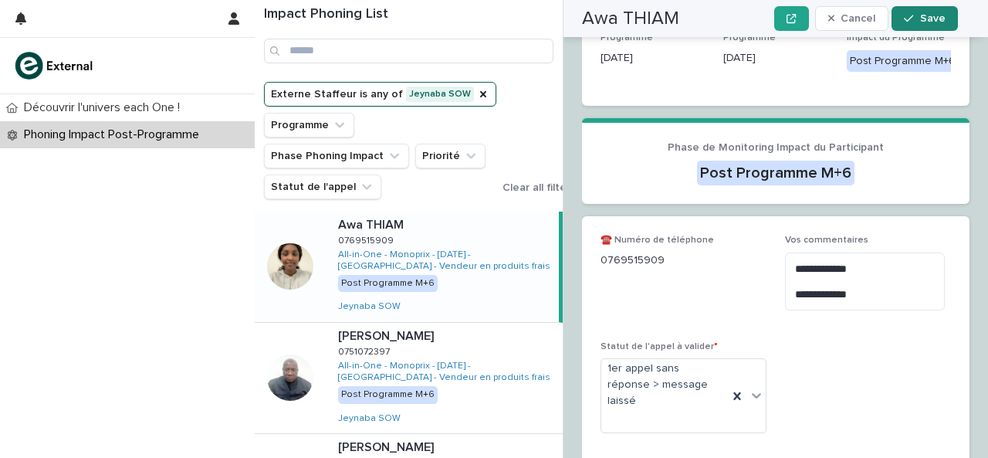
click at [906, 22] on icon "button" at bounding box center [908, 18] width 9 height 11
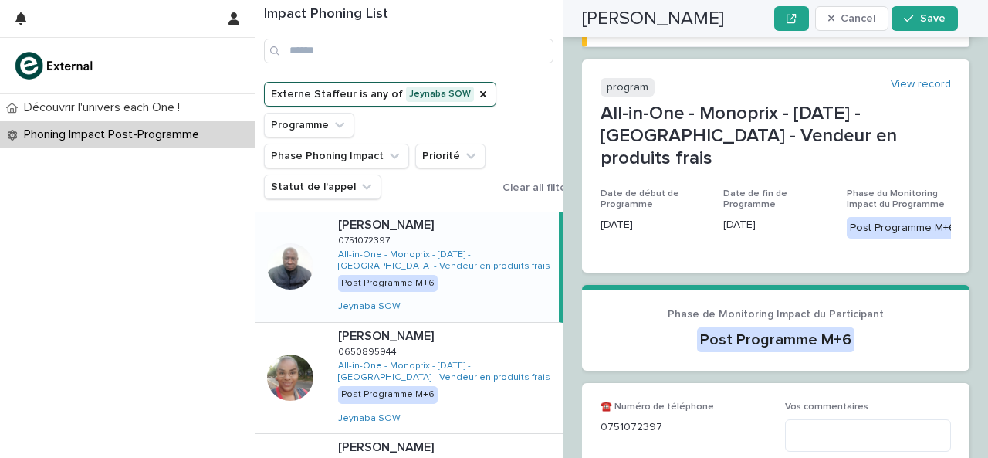
scroll to position [376, 0]
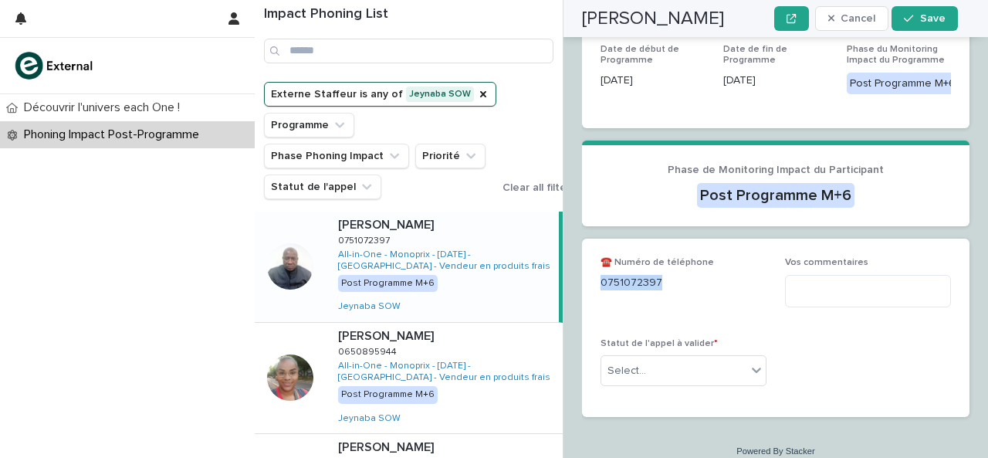
drag, startPoint x: 602, startPoint y: 269, endPoint x: 681, endPoint y: 276, distance: 79.0
click at [681, 276] on div "☎️ Numéro de téléphone [PHONE_NUMBER]" at bounding box center [683, 280] width 166 height 46
copy p "0751072397"
click at [817, 284] on textarea at bounding box center [868, 291] width 166 height 32
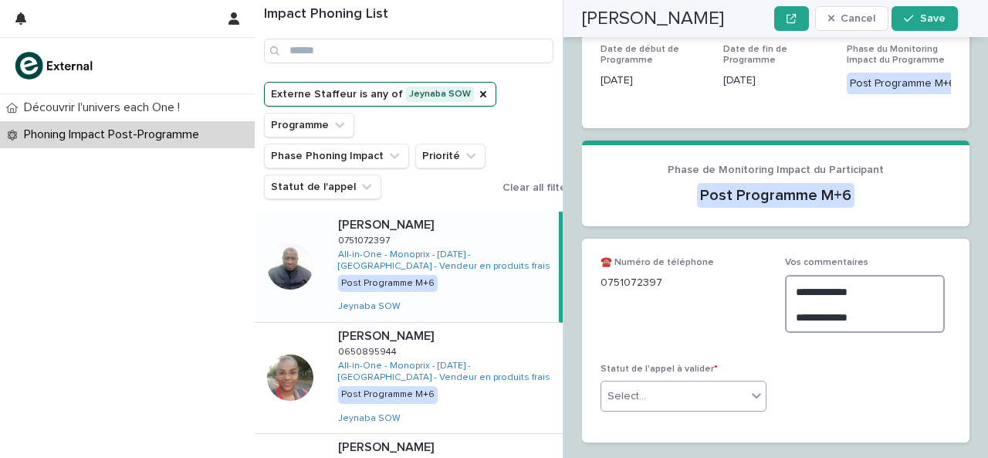
type textarea "**********"
click at [734, 384] on div "Select..." at bounding box center [673, 396] width 145 height 25
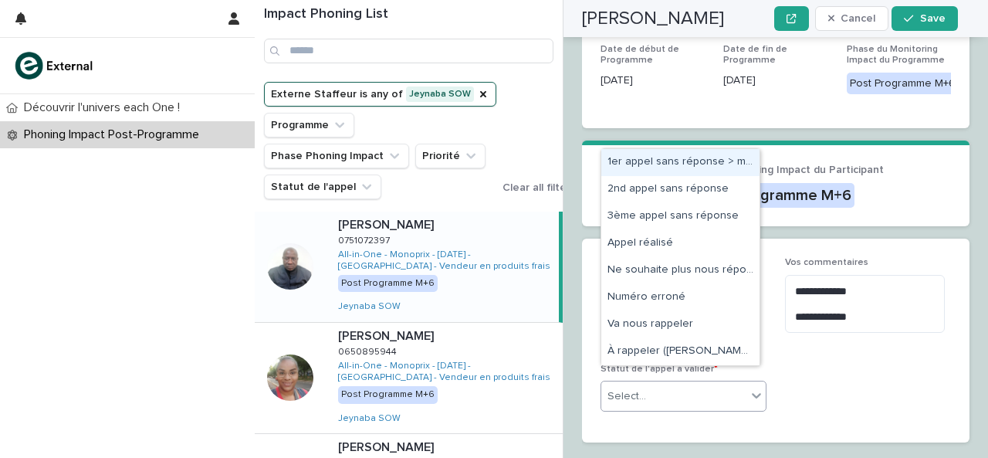
click at [715, 154] on div "1er appel sans réponse > message laissé" at bounding box center [680, 162] width 158 height 27
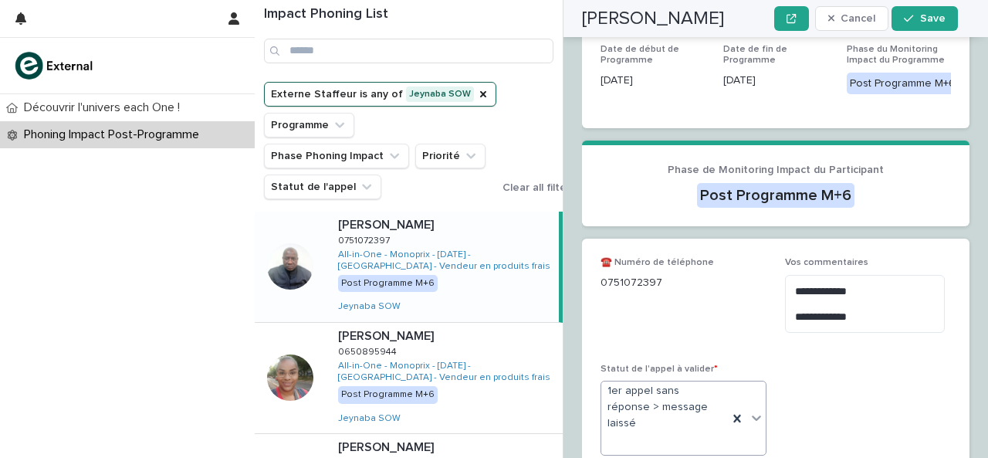
scroll to position [398, 0]
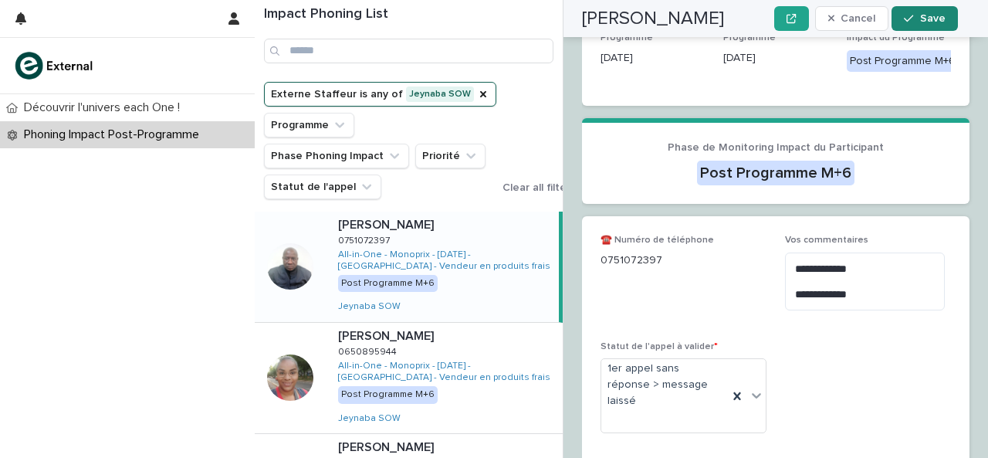
click at [915, 22] on div "button" at bounding box center [911, 18] width 15 height 11
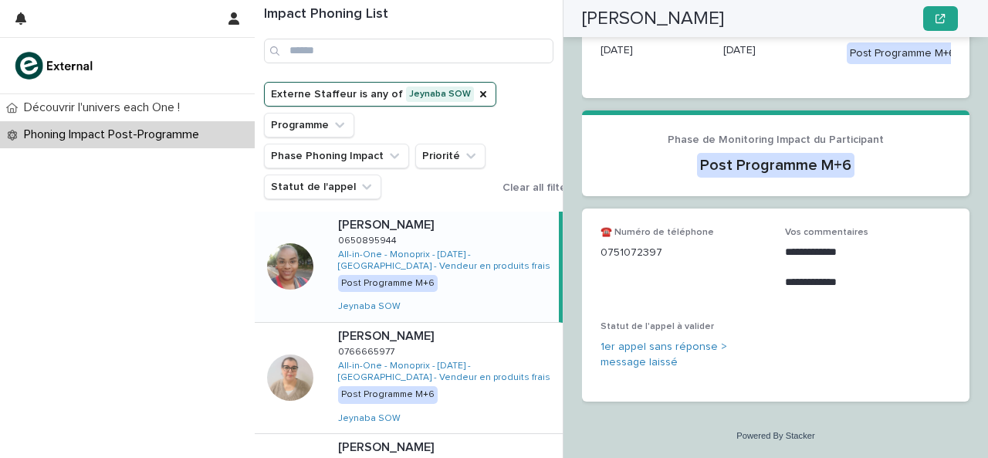
scroll to position [293, 0]
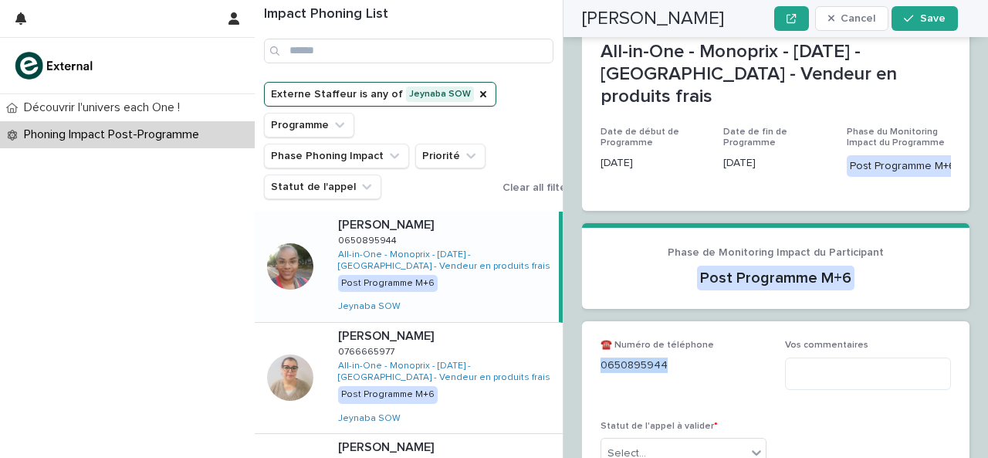
drag, startPoint x: 601, startPoint y: 352, endPoint x: 675, endPoint y: 352, distance: 73.3
click at [675, 357] on p "0650895944" at bounding box center [683, 365] width 166 height 16
click at [798, 359] on textarea at bounding box center [868, 373] width 166 height 32
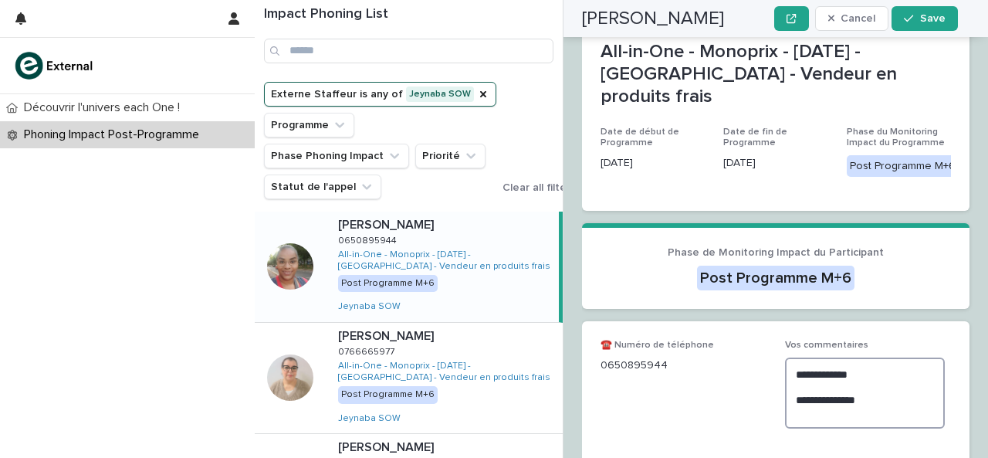
scroll to position [414, 0]
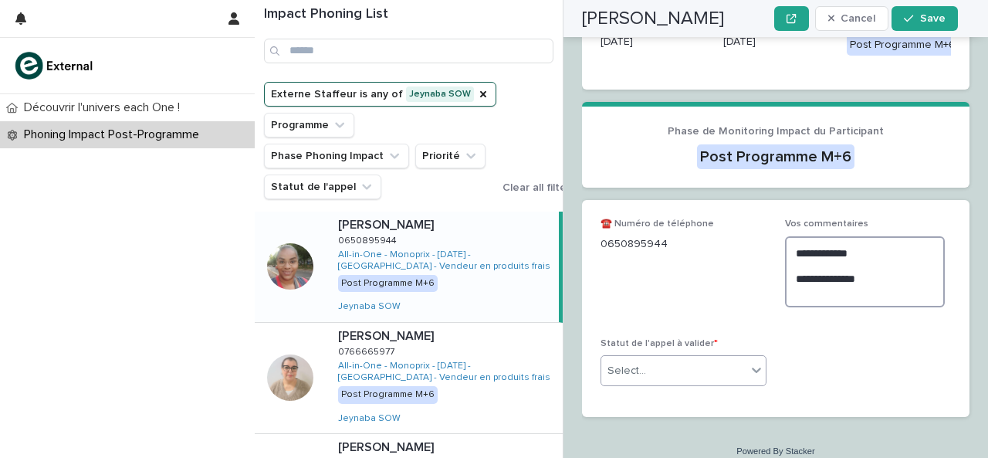
type textarea "**********"
click at [732, 362] on div "Select..." at bounding box center [673, 370] width 145 height 25
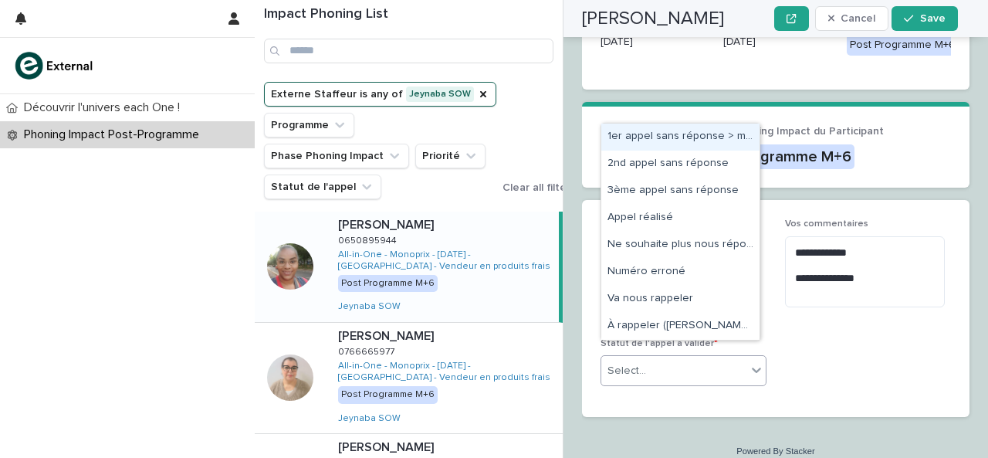
click at [661, 134] on div "1er appel sans réponse > message laissé" at bounding box center [680, 136] width 158 height 27
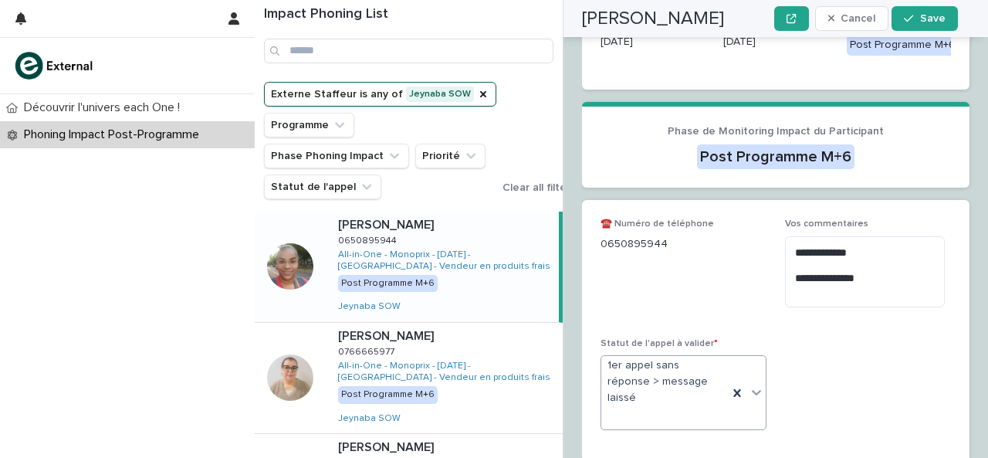
scroll to position [437, 0]
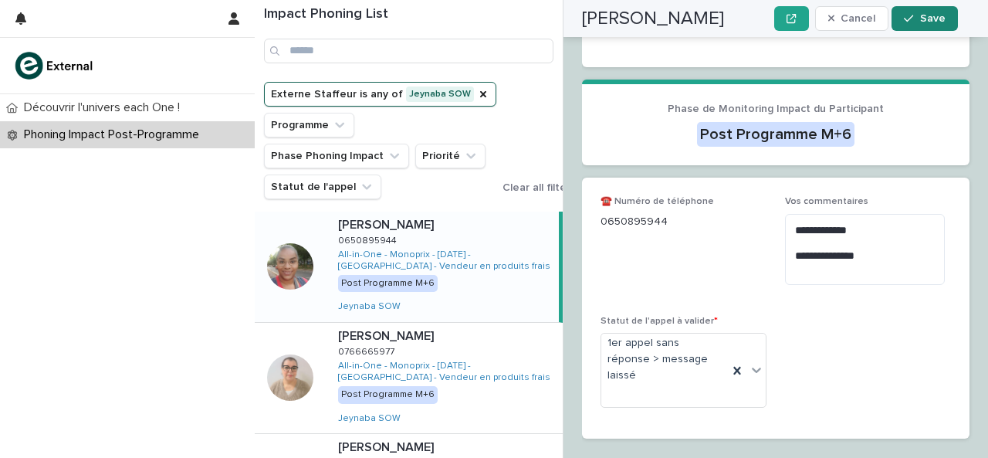
click at [917, 16] on div "button" at bounding box center [911, 18] width 15 height 11
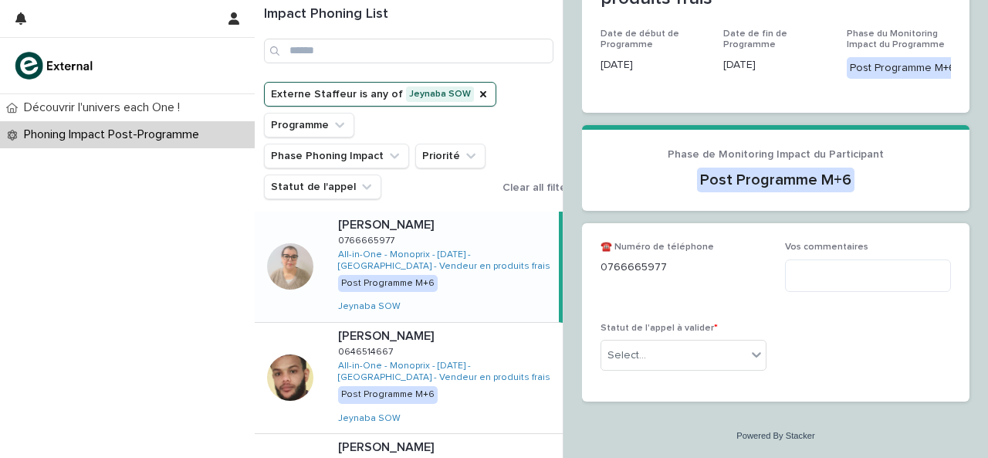
scroll to position [263, 0]
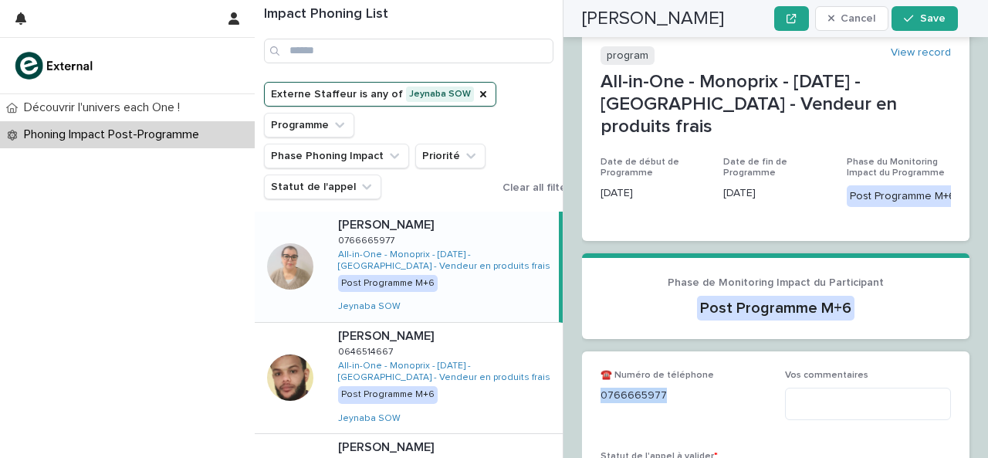
drag, startPoint x: 600, startPoint y: 380, endPoint x: 700, endPoint y: 387, distance: 99.8
click at [700, 387] on p "0766665977" at bounding box center [683, 395] width 166 height 16
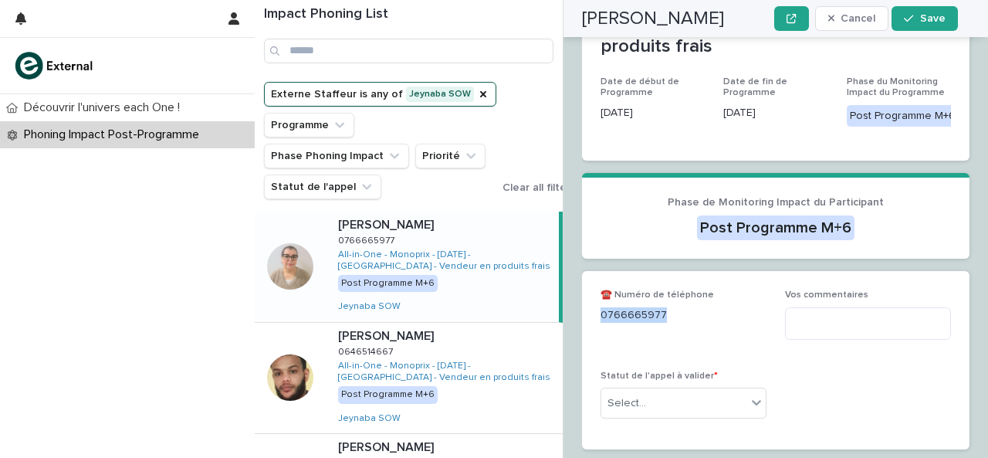
scroll to position [356, 0]
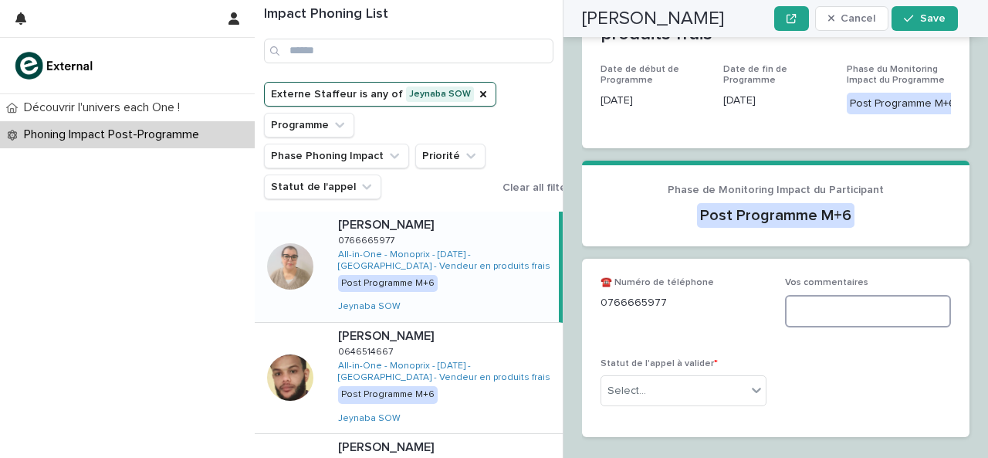
click at [863, 305] on textarea at bounding box center [868, 311] width 166 height 32
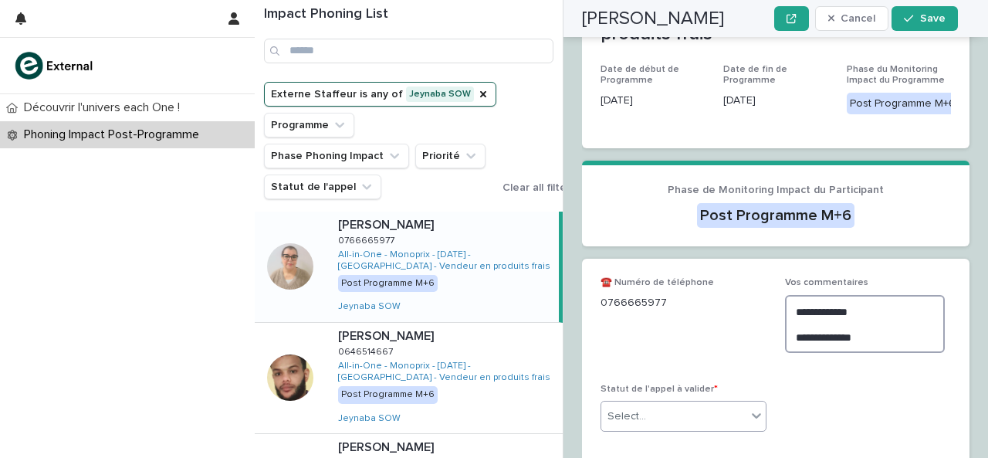
type textarea "**********"
click at [734, 404] on div "Select..." at bounding box center [673, 416] width 145 height 25
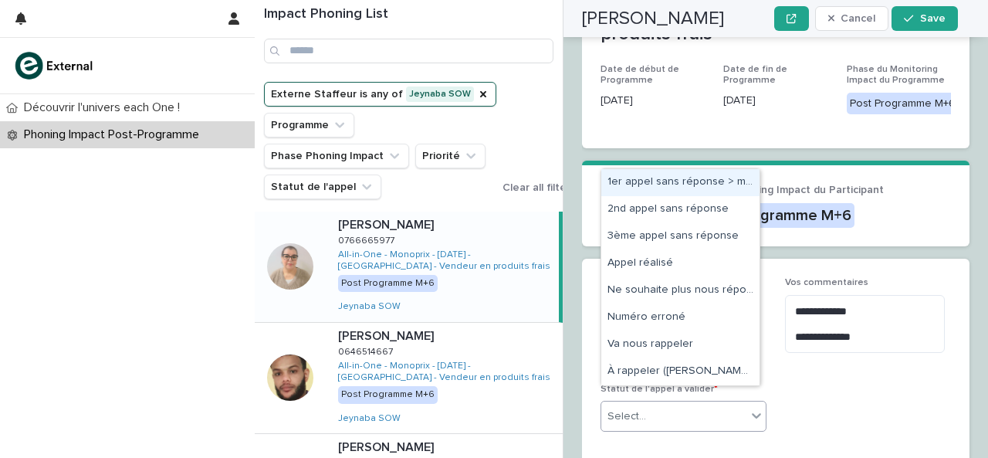
click at [684, 188] on div "1er appel sans réponse > message laissé" at bounding box center [680, 182] width 158 height 27
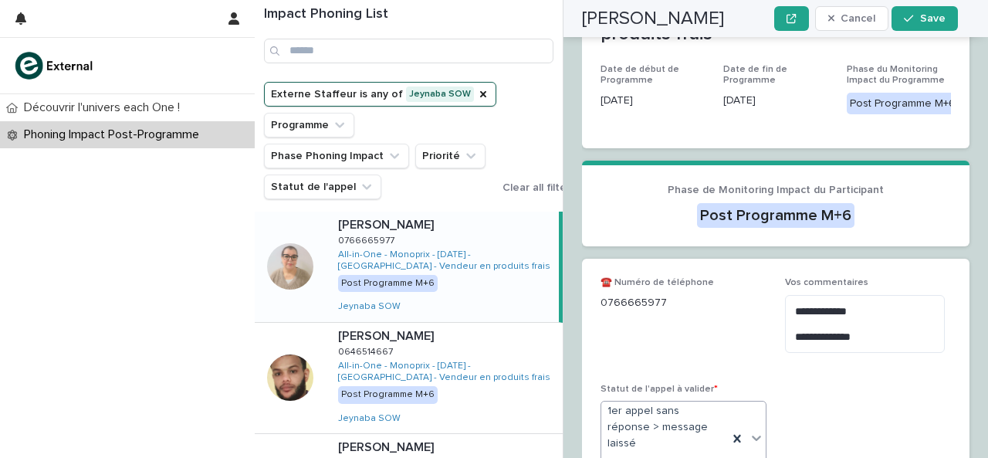
scroll to position [378, 0]
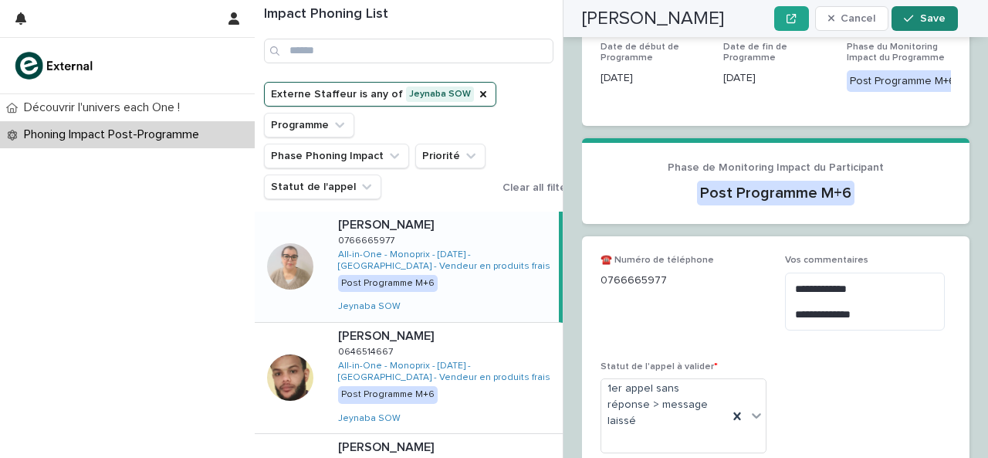
click at [902, 24] on button "Save" at bounding box center [924, 18] width 66 height 25
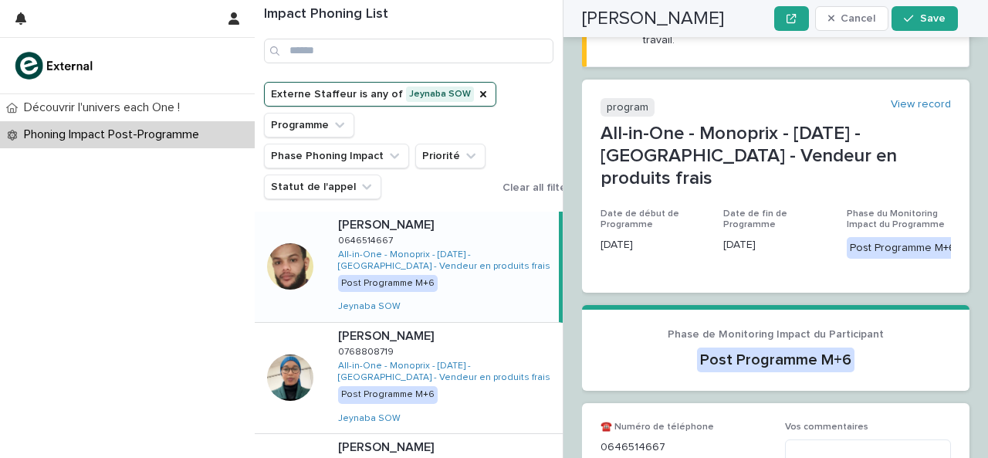
scroll to position [376, 0]
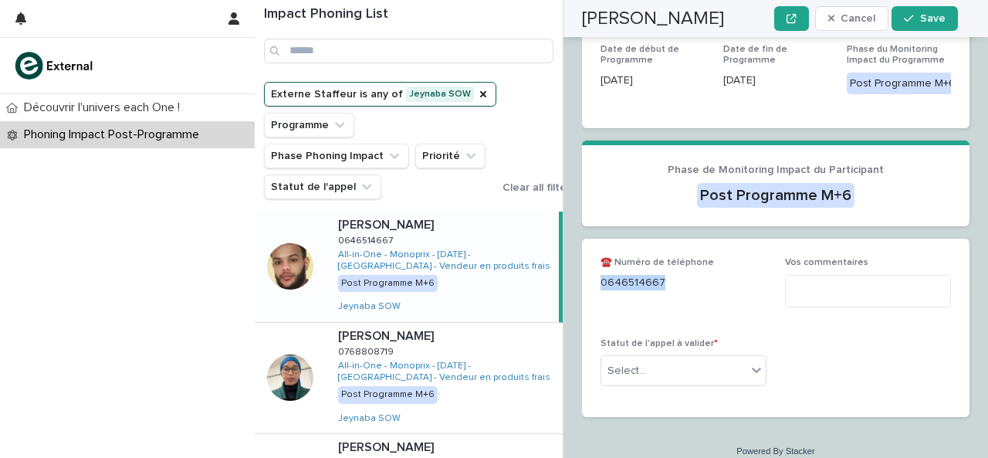
drag, startPoint x: 602, startPoint y: 269, endPoint x: 694, endPoint y: 259, distance: 92.4
click at [694, 275] on p "0646514667" at bounding box center [683, 283] width 166 height 16
click at [793, 275] on textarea at bounding box center [868, 291] width 166 height 32
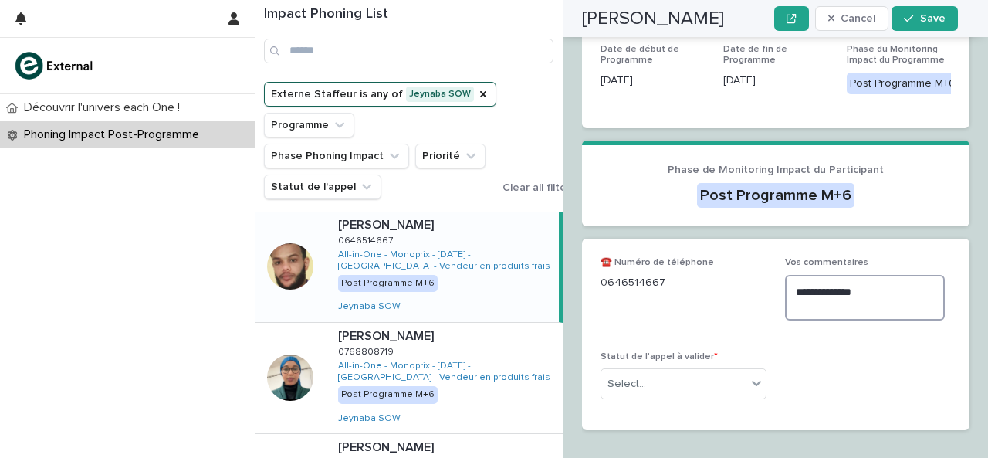
type textarea "**********"
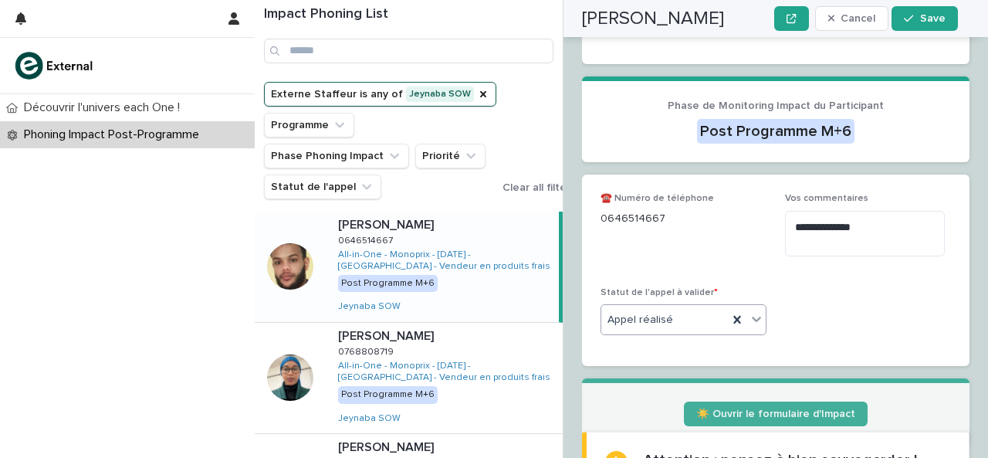
scroll to position [467, 0]
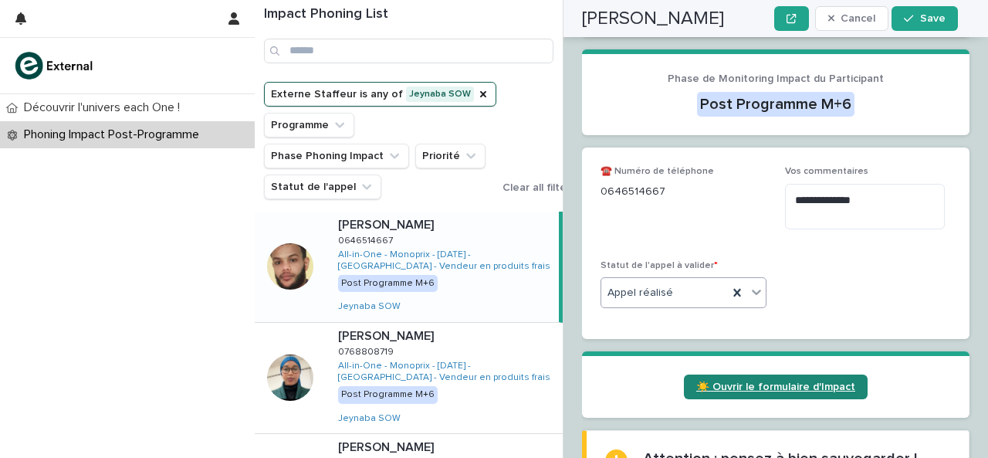
click at [793, 374] on link "☀️ Ouvrir le formulaire d'Impact" at bounding box center [776, 386] width 184 height 25
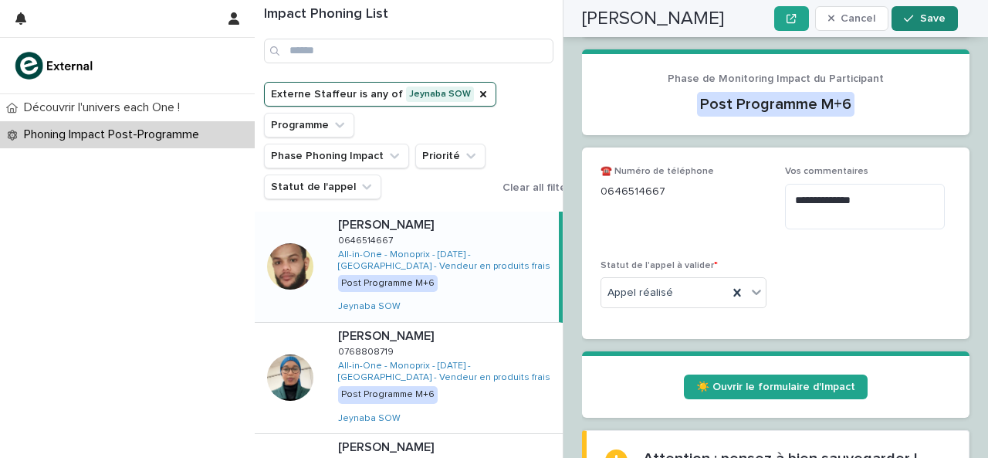
click at [919, 13] on button "Save" at bounding box center [924, 18] width 66 height 25
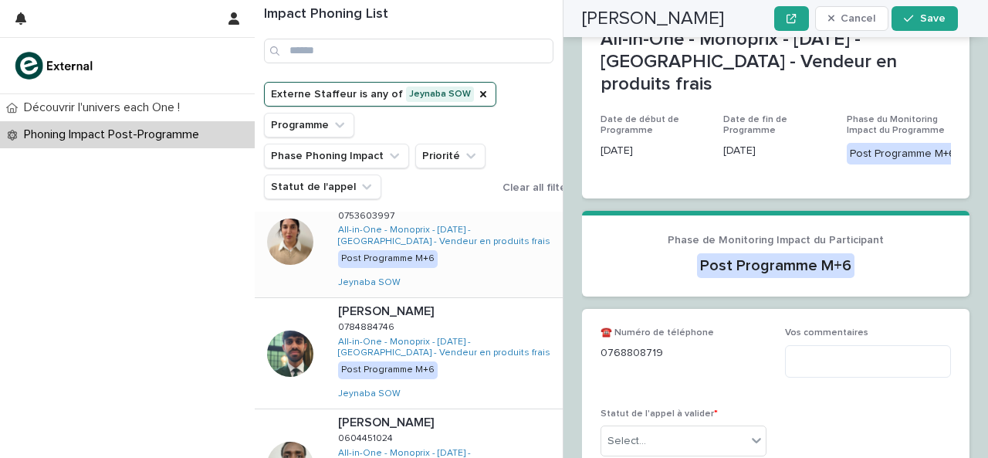
scroll to position [0, 0]
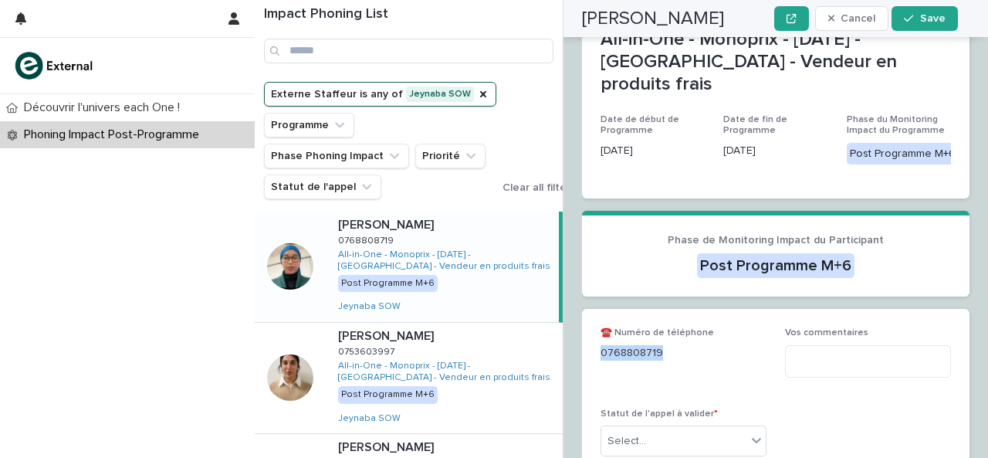
drag, startPoint x: 604, startPoint y: 342, endPoint x: 687, endPoint y: 342, distance: 83.3
click at [687, 345] on p "0768808719" at bounding box center [683, 353] width 166 height 16
click at [803, 345] on textarea at bounding box center [868, 361] width 166 height 32
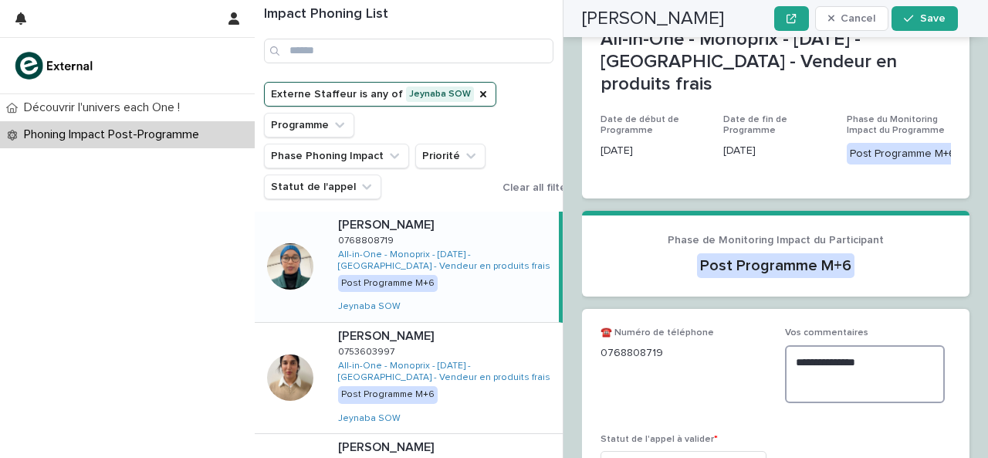
scroll to position [401, 0]
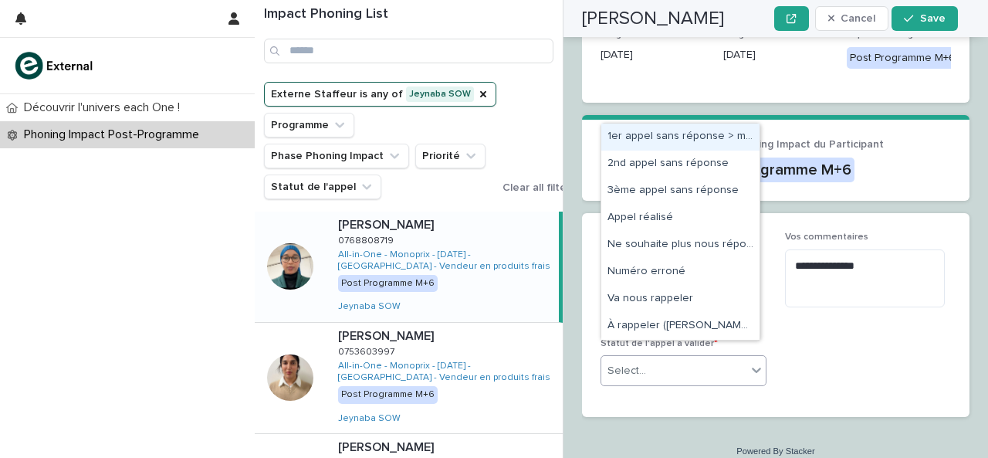
click at [752, 367] on icon at bounding box center [756, 369] width 9 height 5
click at [690, 138] on div "1er appel sans réponse > message laissé" at bounding box center [680, 136] width 158 height 27
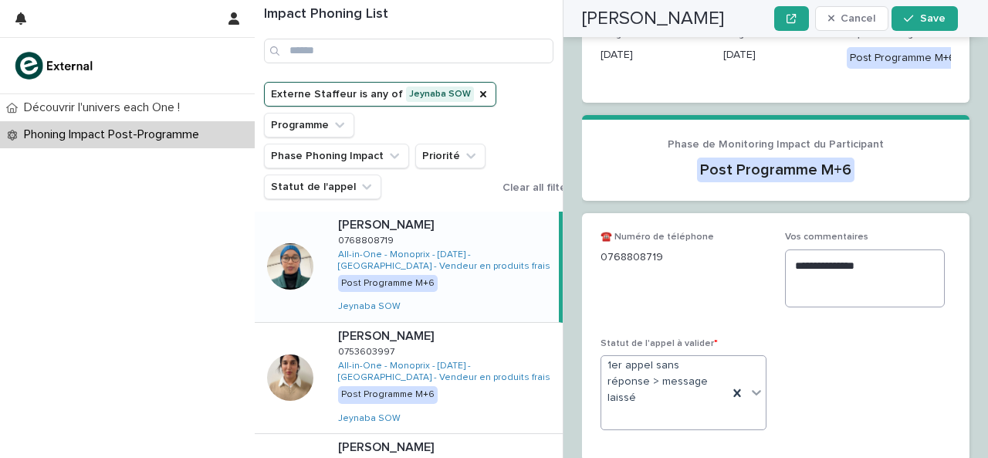
scroll to position [423, 0]
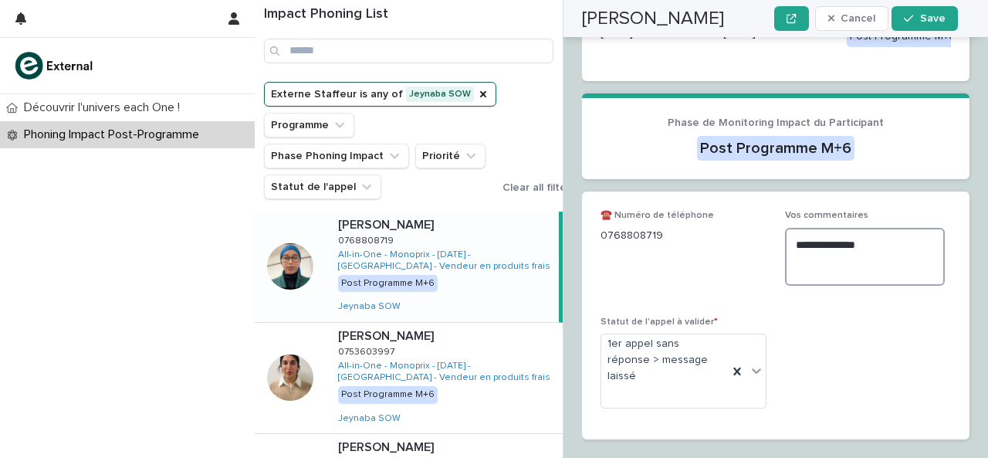
click at [794, 242] on textarea "**********" at bounding box center [865, 257] width 160 height 58
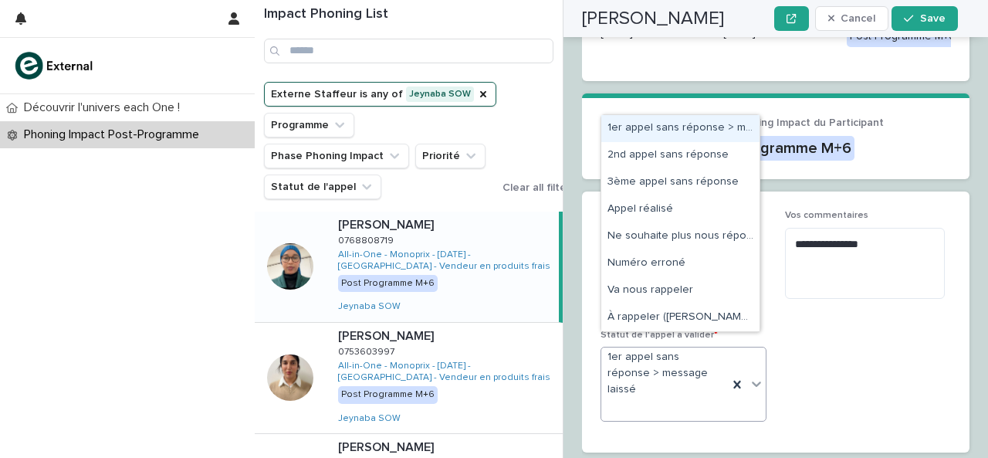
click at [750, 376] on icon at bounding box center [756, 383] width 15 height 15
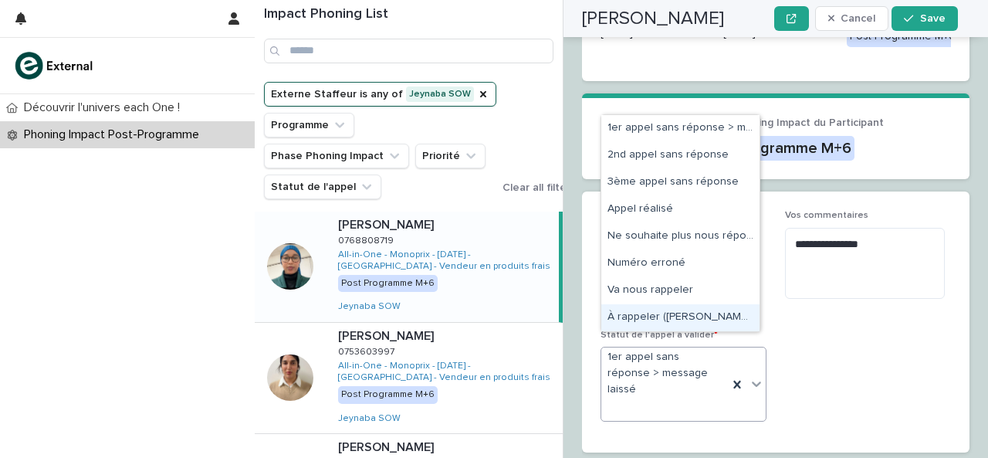
click at [681, 308] on div "À rappeler ([PERSON_NAME] en commentaire)" at bounding box center [680, 317] width 158 height 27
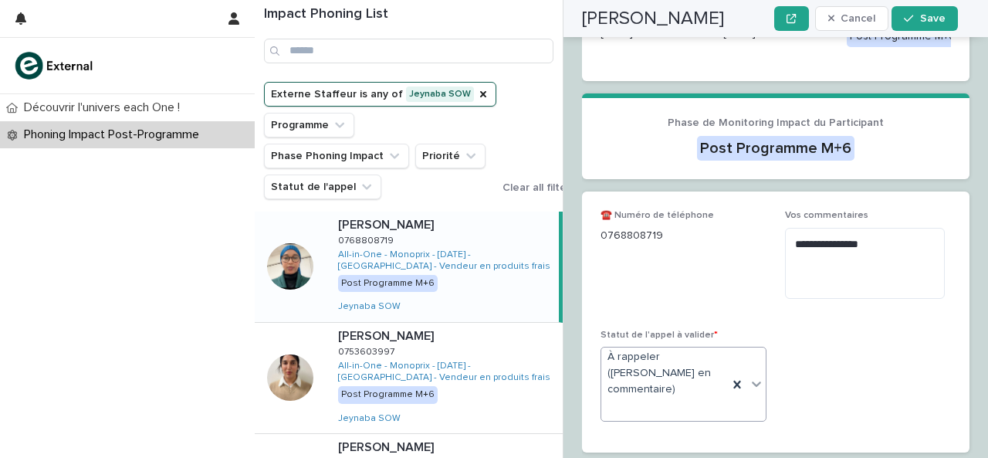
scroll to position [415, 0]
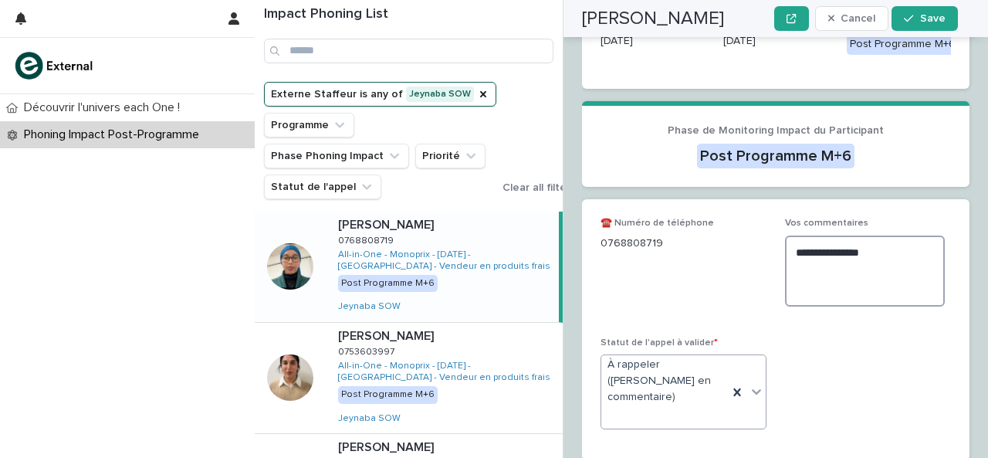
click at [827, 271] on textarea "**********" at bounding box center [865, 270] width 160 height 71
type textarea "**********"
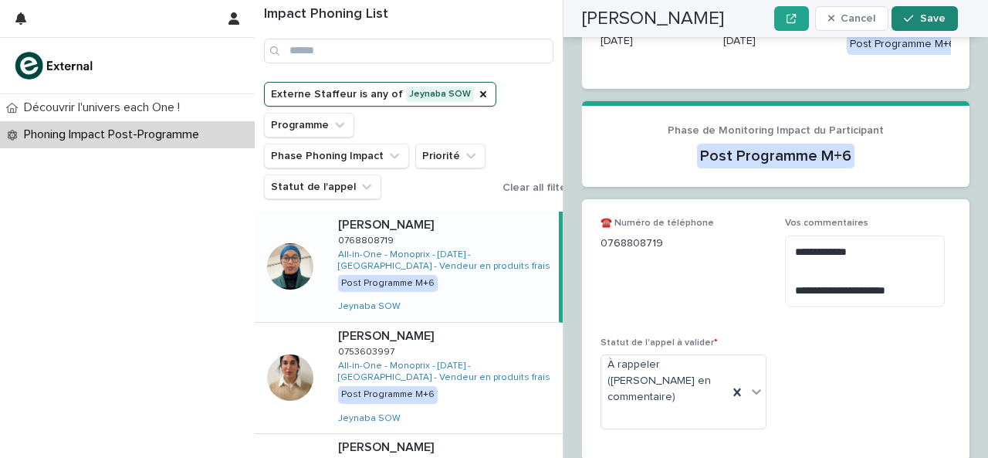
click at [920, 22] on button "Save" at bounding box center [924, 18] width 66 height 25
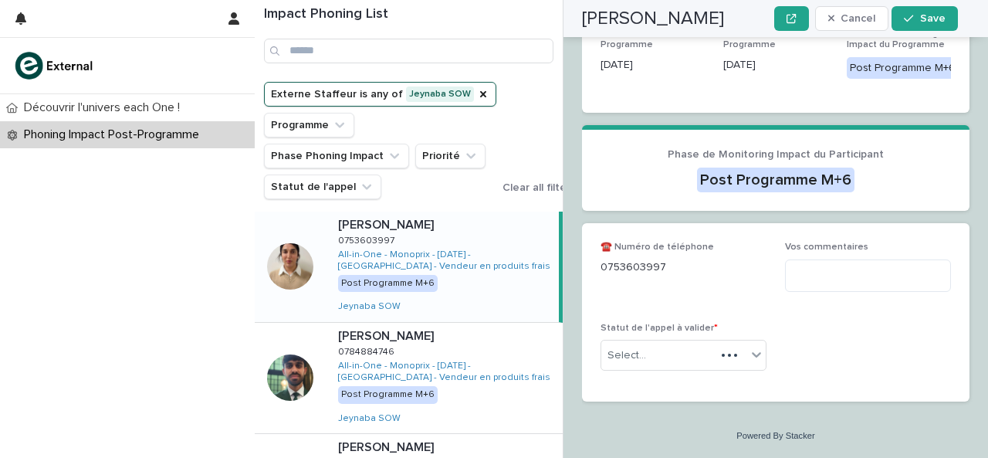
scroll to position [311, 0]
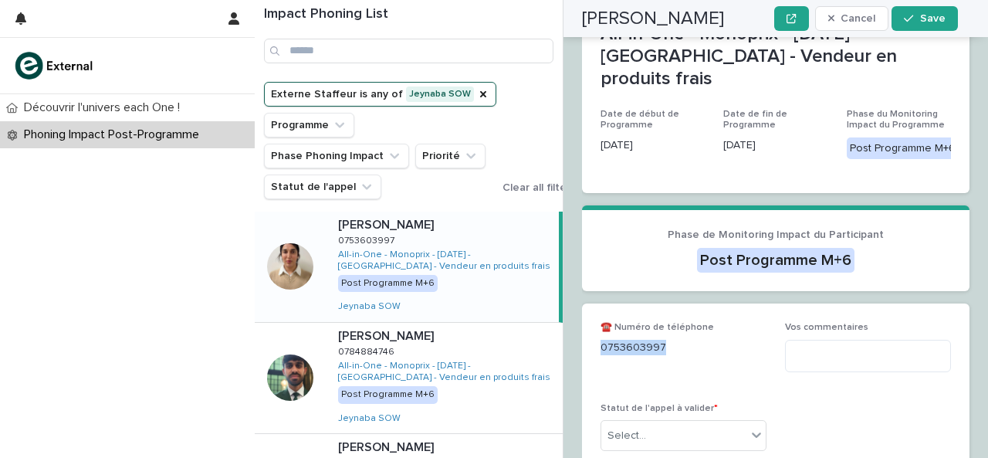
drag, startPoint x: 603, startPoint y: 333, endPoint x: 695, endPoint y: 323, distance: 93.2
click at [695, 336] on div "0753603997" at bounding box center [683, 345] width 166 height 19
click at [827, 344] on textarea at bounding box center [868, 356] width 166 height 32
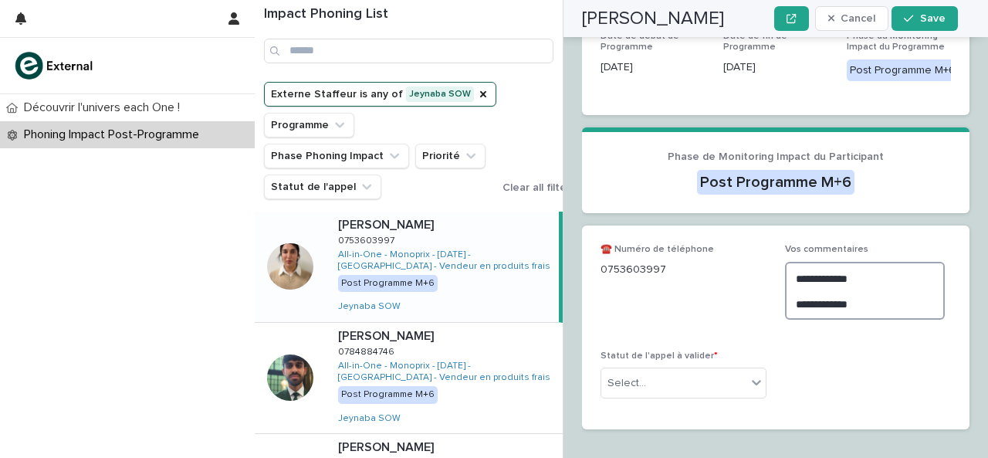
scroll to position [401, 0]
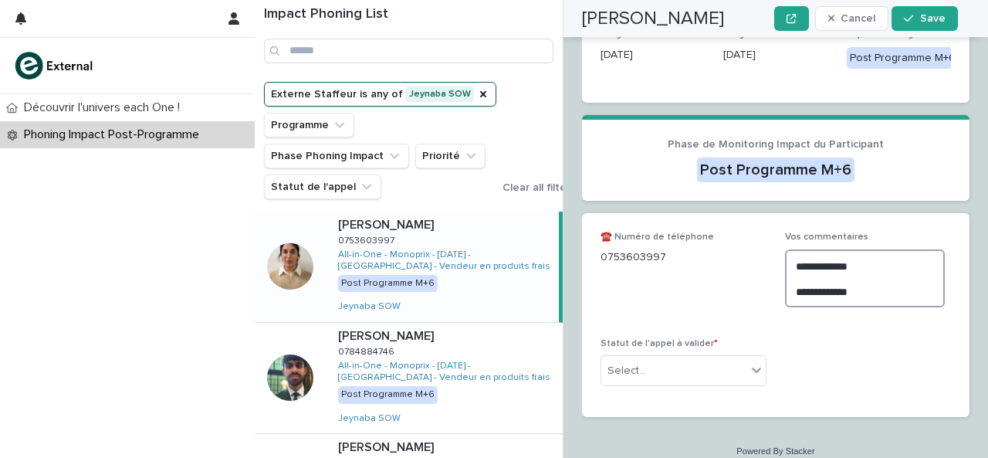
type textarea "**********"
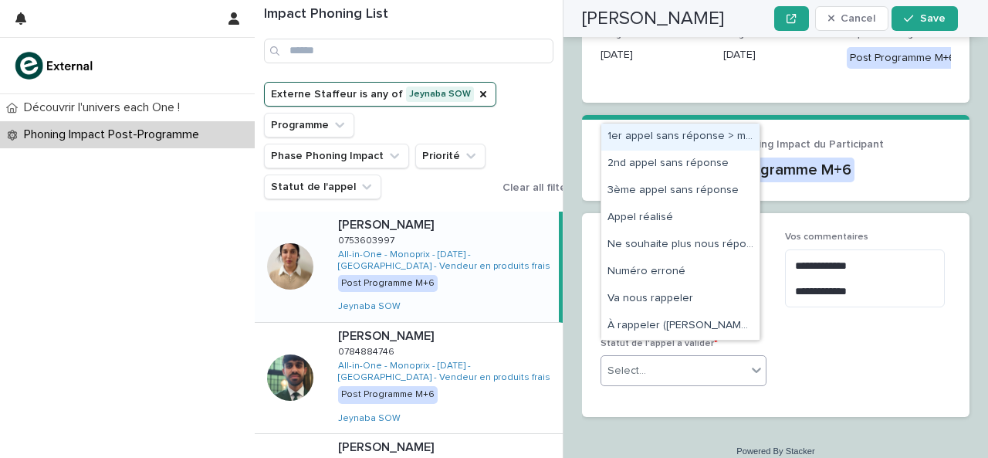
click at [715, 137] on div "1er appel sans réponse > message laissé" at bounding box center [680, 136] width 158 height 27
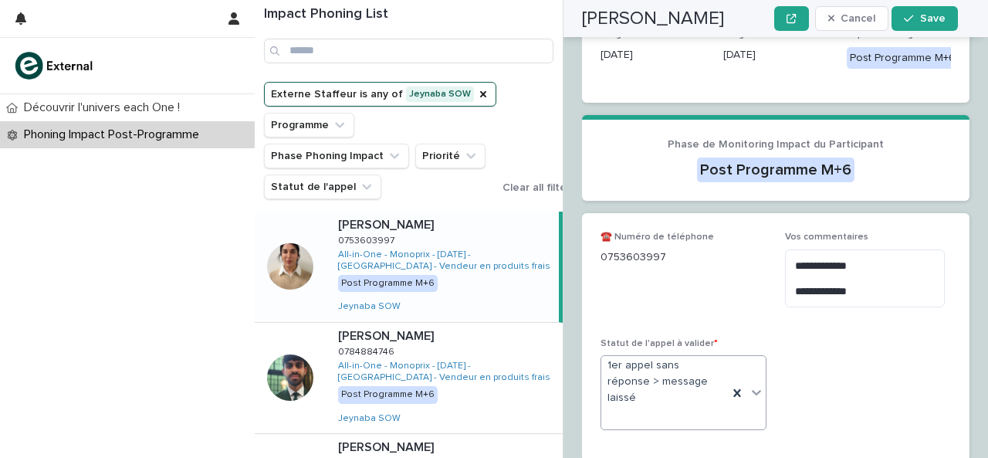
scroll to position [423, 0]
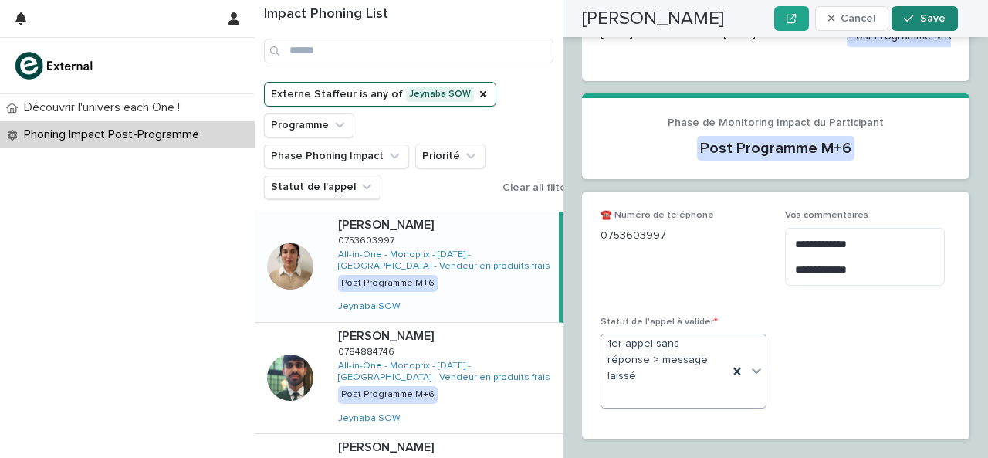
click at [928, 21] on span "Save" at bounding box center [932, 18] width 25 height 11
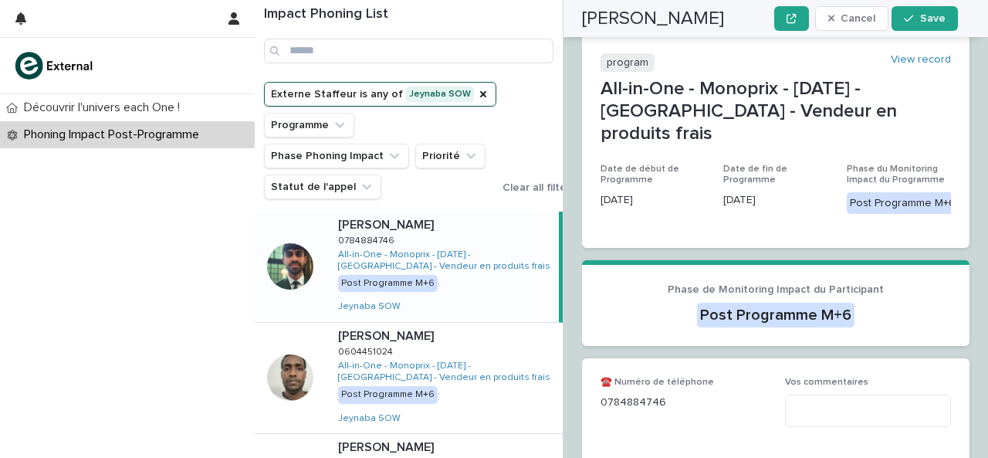
scroll to position [376, 0]
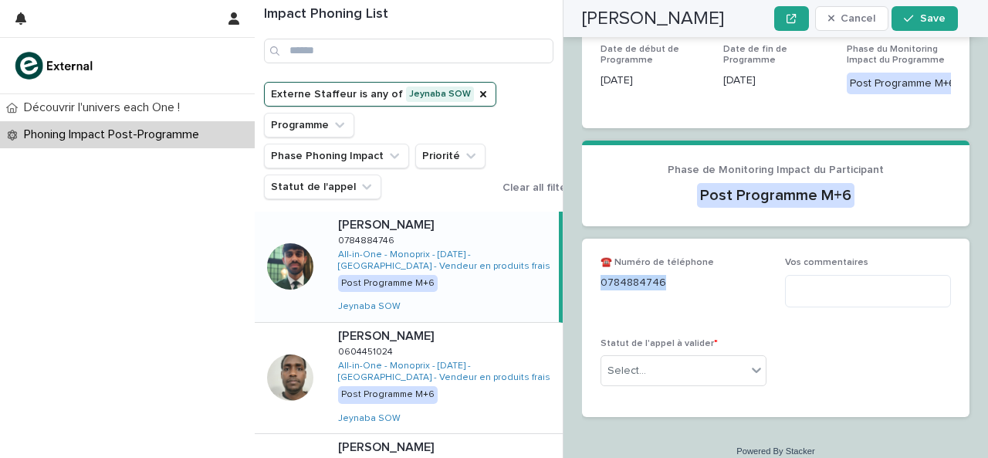
drag, startPoint x: 660, startPoint y: 272, endPoint x: 601, endPoint y: 274, distance: 58.7
click at [601, 275] on p "0784884746" at bounding box center [683, 283] width 166 height 16
click at [898, 275] on textarea at bounding box center [868, 291] width 166 height 32
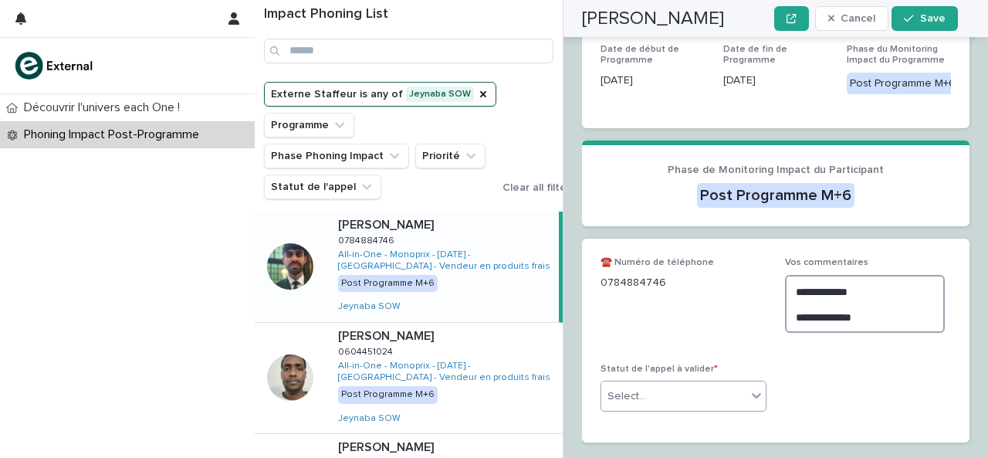
type textarea "**********"
click at [669, 384] on div "Select..." at bounding box center [673, 396] width 145 height 25
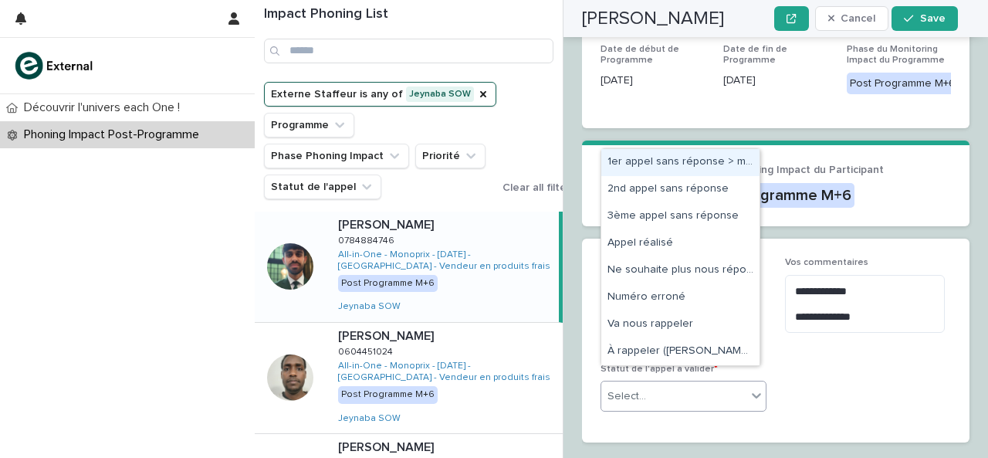
click at [658, 164] on div "1er appel sans réponse > message laissé" at bounding box center [680, 162] width 158 height 27
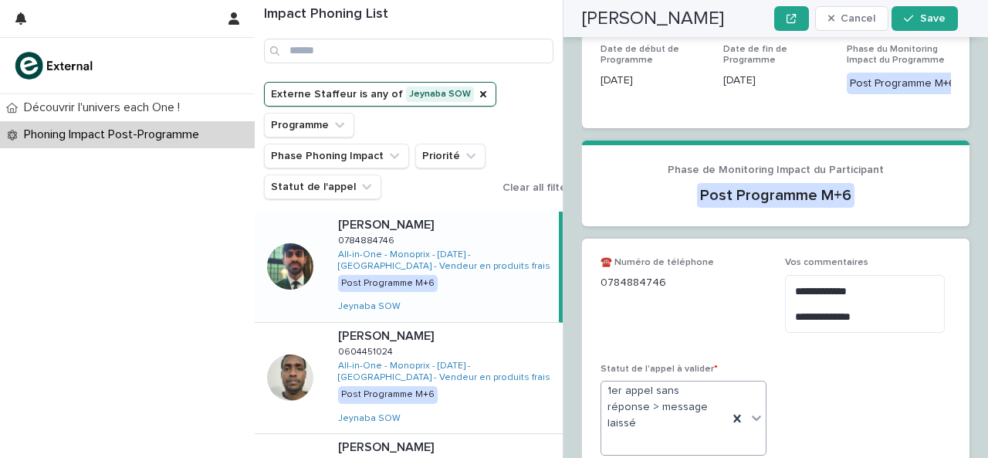
scroll to position [398, 0]
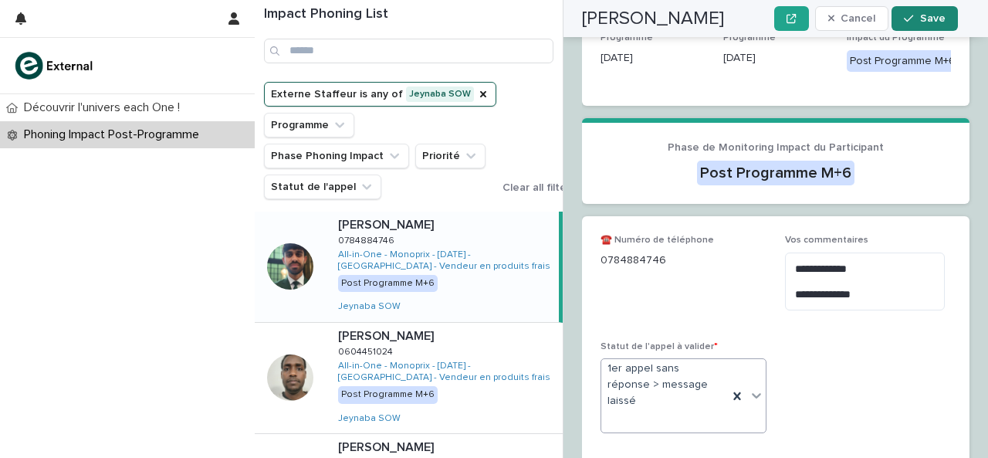
click at [914, 25] on button "Save" at bounding box center [924, 18] width 66 height 25
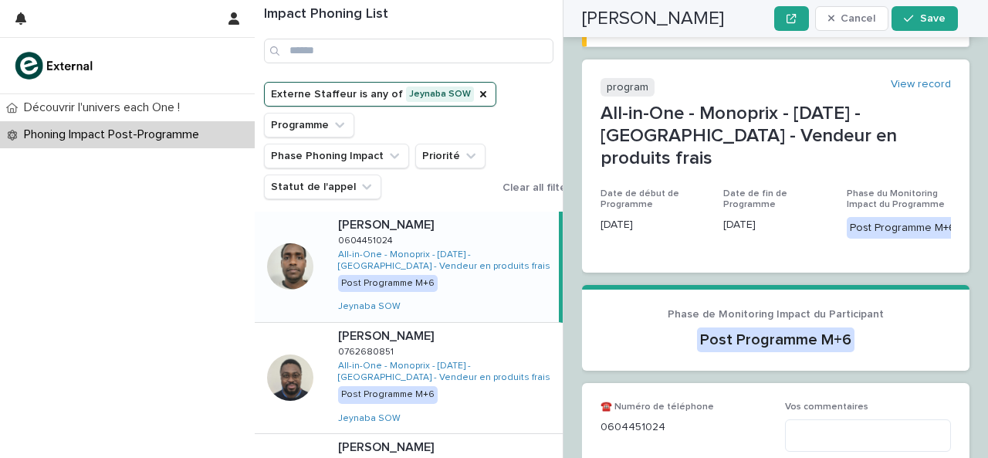
scroll to position [376, 0]
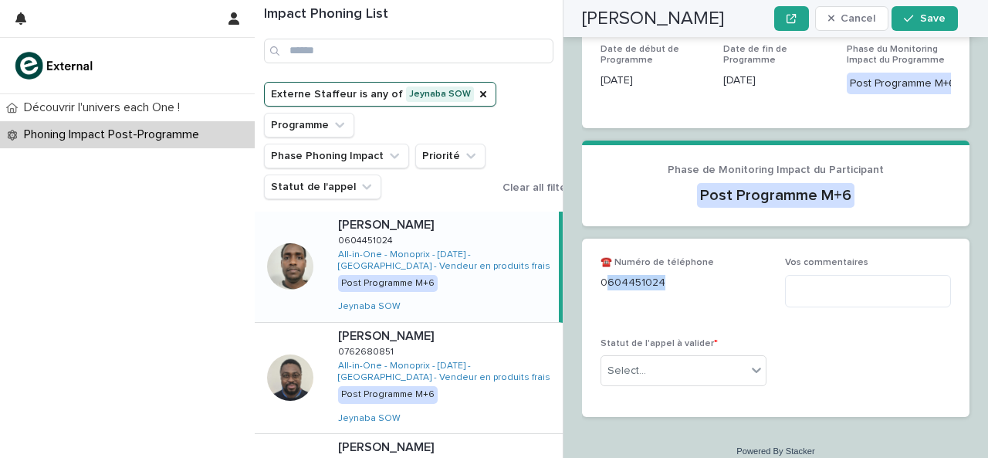
drag, startPoint x: 604, startPoint y: 269, endPoint x: 684, endPoint y: 259, distance: 81.0
click at [684, 272] on div "0604451024" at bounding box center [683, 281] width 166 height 19
click at [829, 283] on textarea at bounding box center [868, 291] width 166 height 32
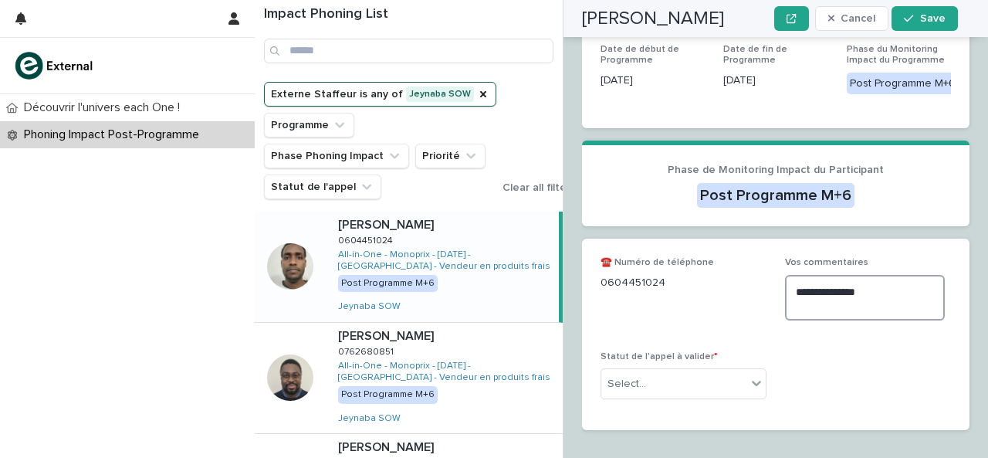
type textarea "**********"
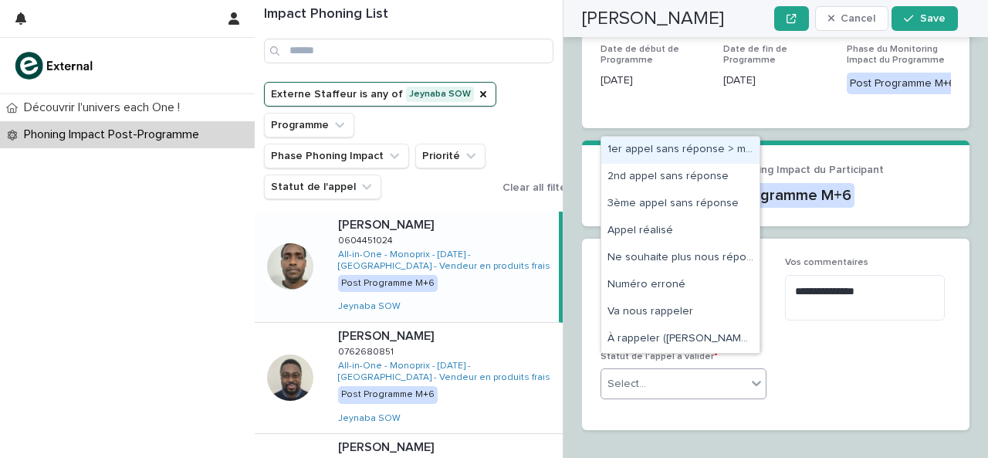
click at [647, 382] on div "Select..." at bounding box center [683, 383] width 166 height 31
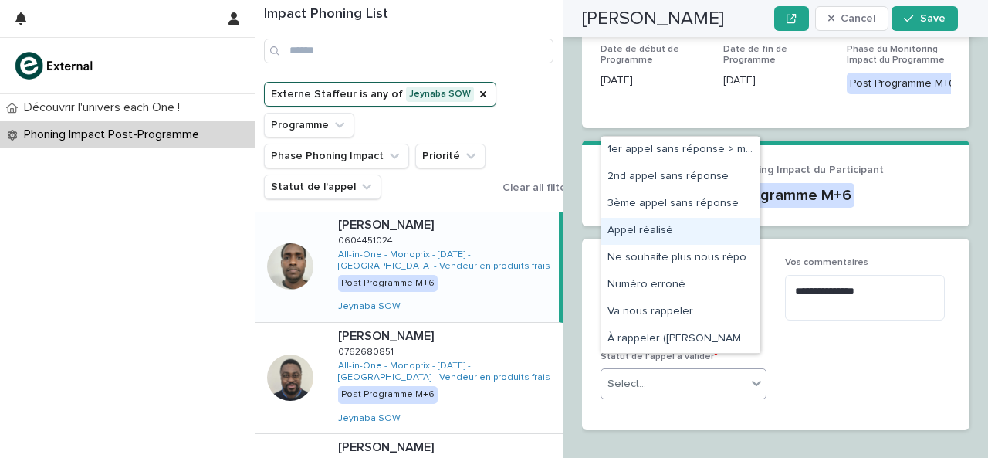
click at [679, 233] on div "Appel réalisé" at bounding box center [680, 231] width 158 height 27
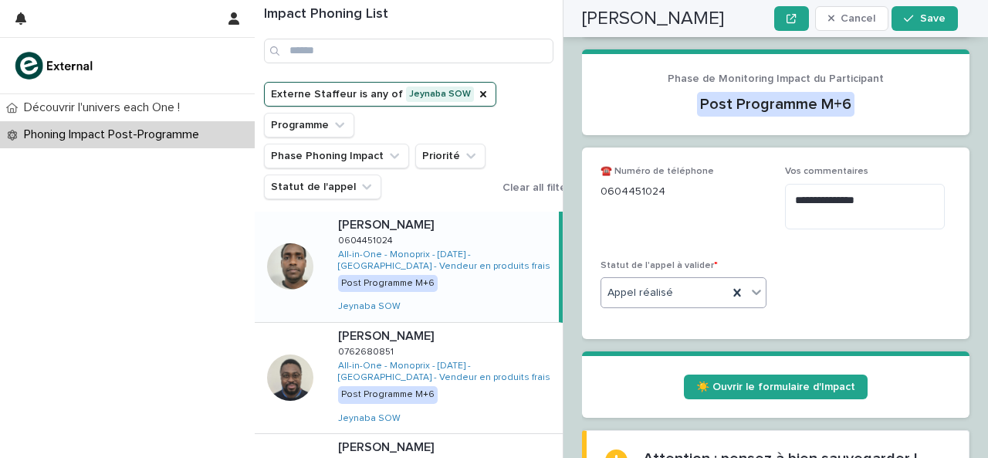
scroll to position [571, 0]
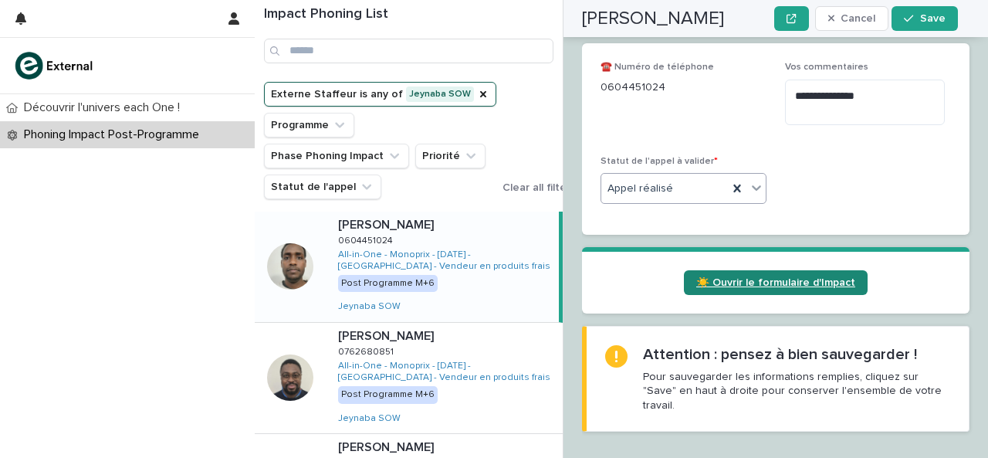
click at [758, 277] on span "☀️ Ouvrir le formulaire d'Impact" at bounding box center [775, 282] width 159 height 11
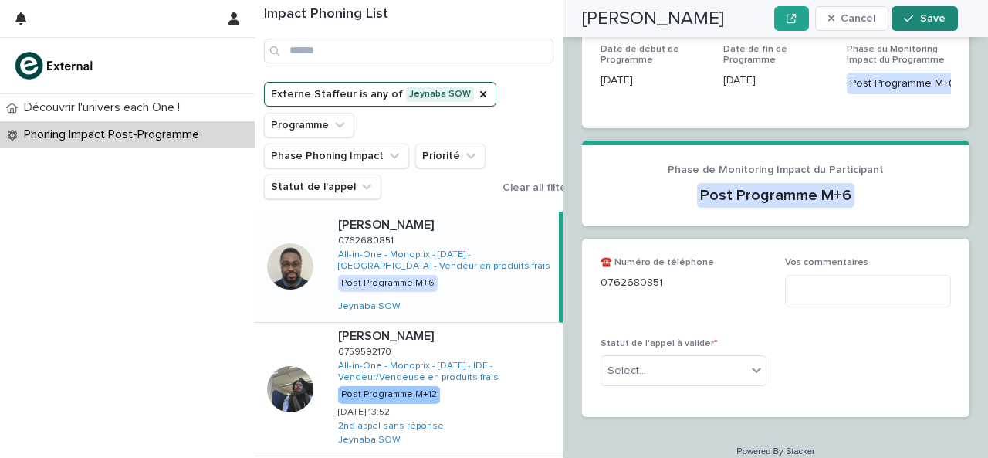
click at [912, 18] on icon "button" at bounding box center [908, 18] width 9 height 7
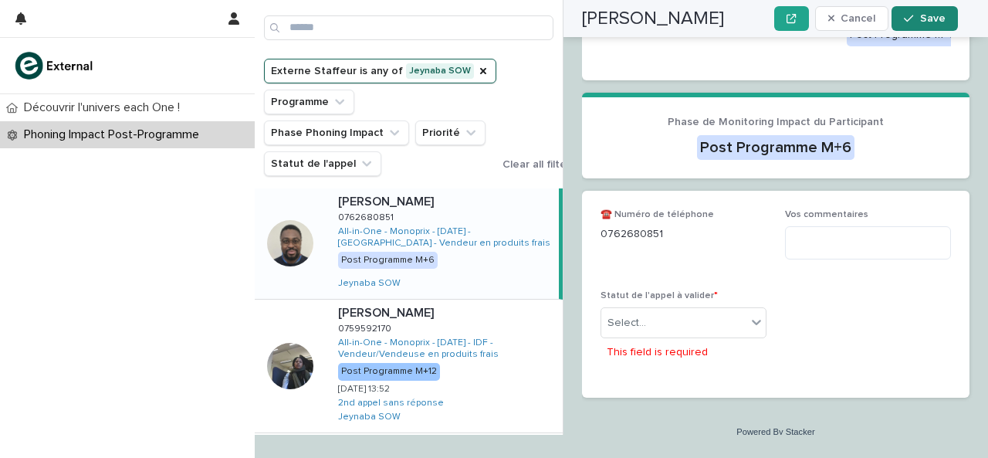
scroll to position [417, 0]
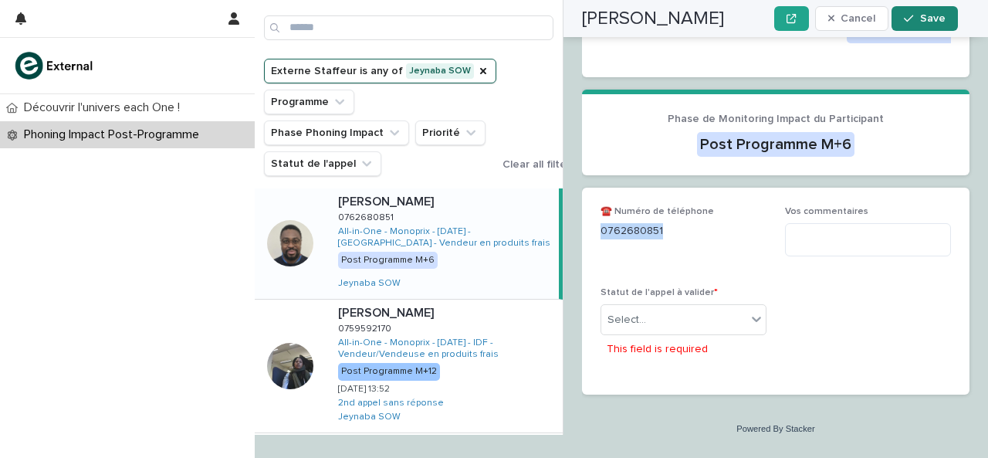
drag, startPoint x: 601, startPoint y: 214, endPoint x: 679, endPoint y: 208, distance: 78.2
click at [679, 223] on p "0762680851" at bounding box center [683, 231] width 166 height 16
click at [844, 223] on textarea at bounding box center [868, 239] width 166 height 32
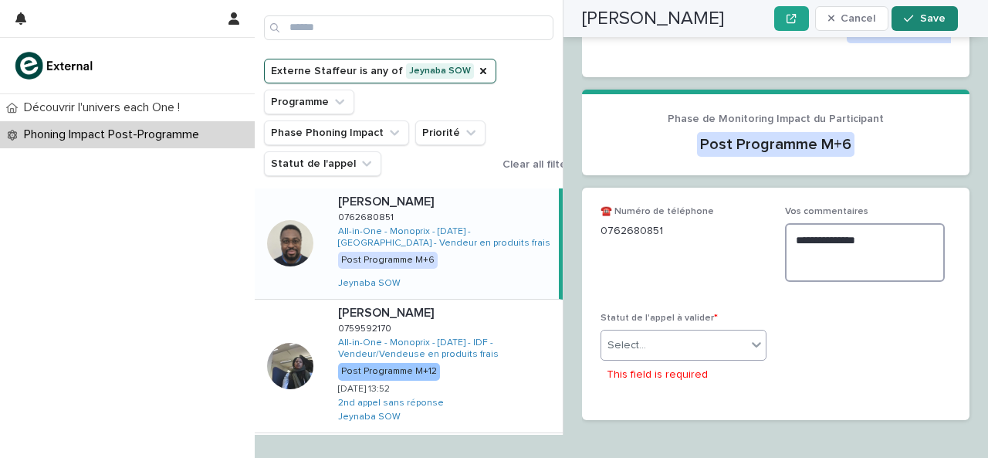
type textarea "**********"
click at [752, 342] on icon at bounding box center [756, 344] width 9 height 5
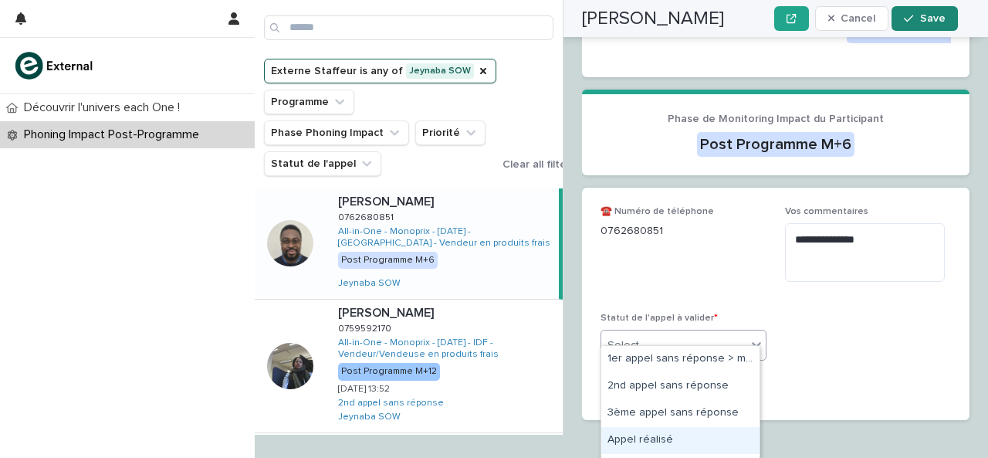
click at [685, 428] on div "Appel réalisé" at bounding box center [680, 440] width 158 height 27
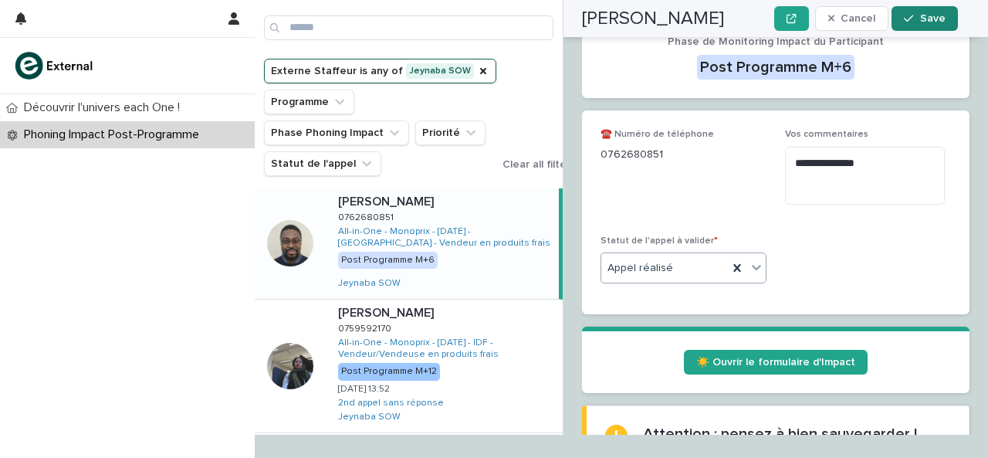
scroll to position [481, 0]
click at [742, 350] on link "☀️ Ouvrir le formulaire d'Impact" at bounding box center [776, 362] width 184 height 25
click at [919, 25] on button "Save" at bounding box center [924, 18] width 66 height 25
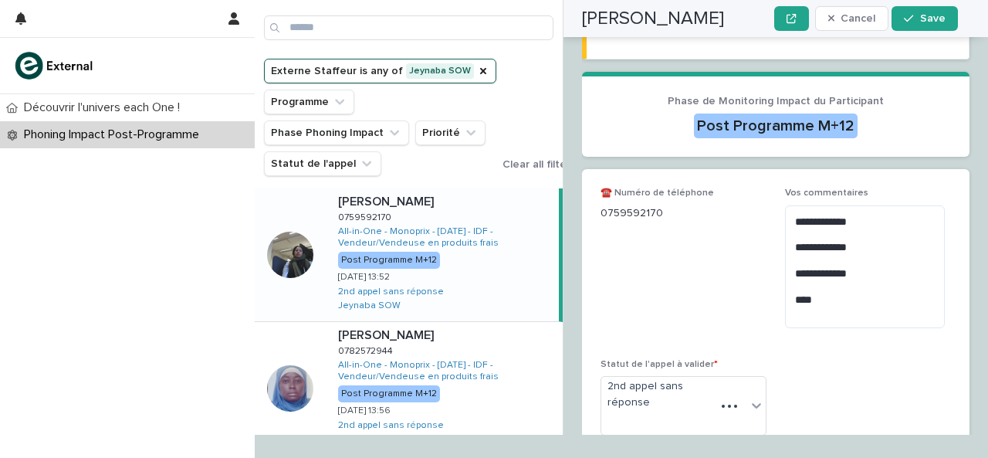
scroll to position [309, 0]
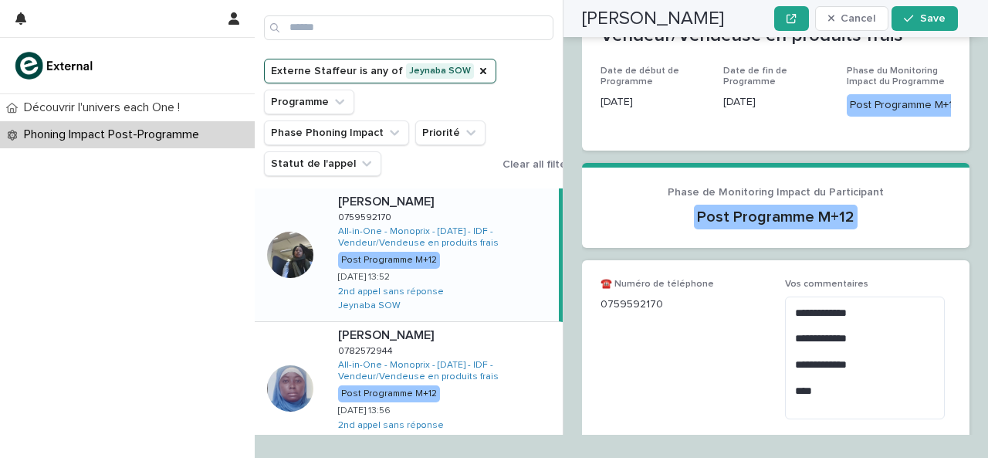
drag, startPoint x: 600, startPoint y: 311, endPoint x: 707, endPoint y: 296, distance: 107.5
click at [707, 296] on div "☎️ Numéro de téléphone [PHONE_NUMBER]" at bounding box center [683, 302] width 166 height 46
click at [602, 302] on div "0759592170" at bounding box center [683, 302] width 166 height 19
drag, startPoint x: 603, startPoint y: 308, endPoint x: 709, endPoint y: 339, distance: 110.9
click at [709, 339] on span "☎️ Numéro de téléphone [PHONE_NUMBER]" at bounding box center [683, 355] width 166 height 153
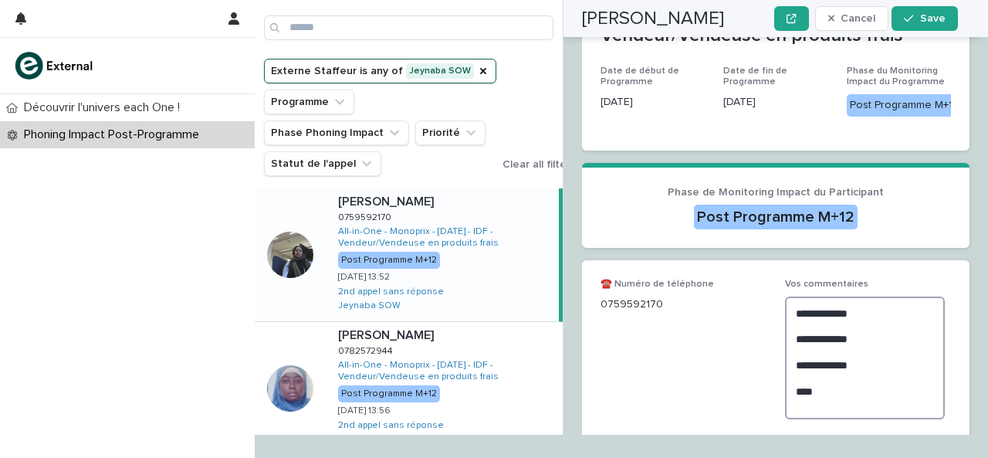
click at [828, 411] on textarea "**********" at bounding box center [865, 357] width 160 height 123
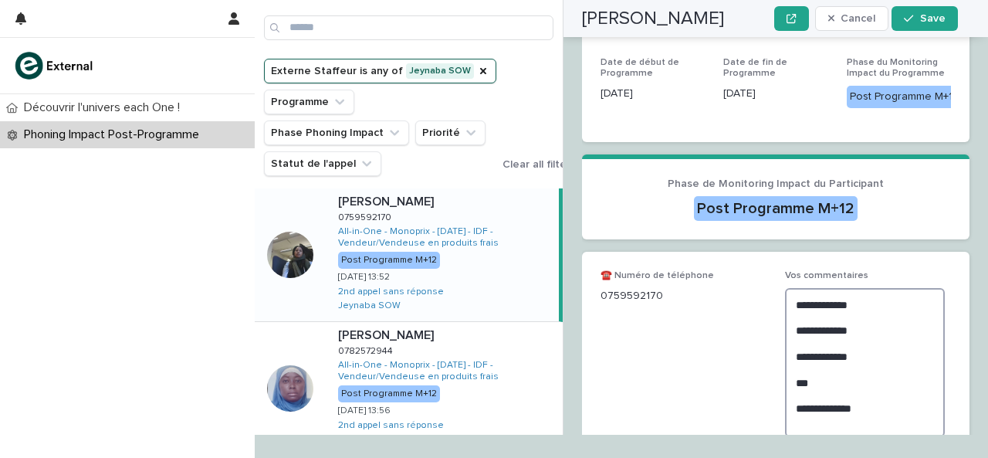
scroll to position [520, 0]
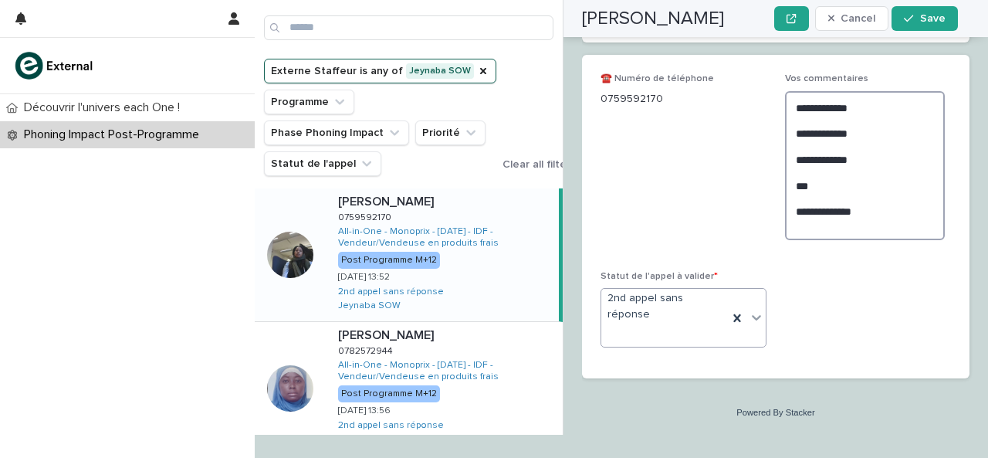
type textarea "**********"
click at [754, 320] on icon at bounding box center [756, 316] width 15 height 15
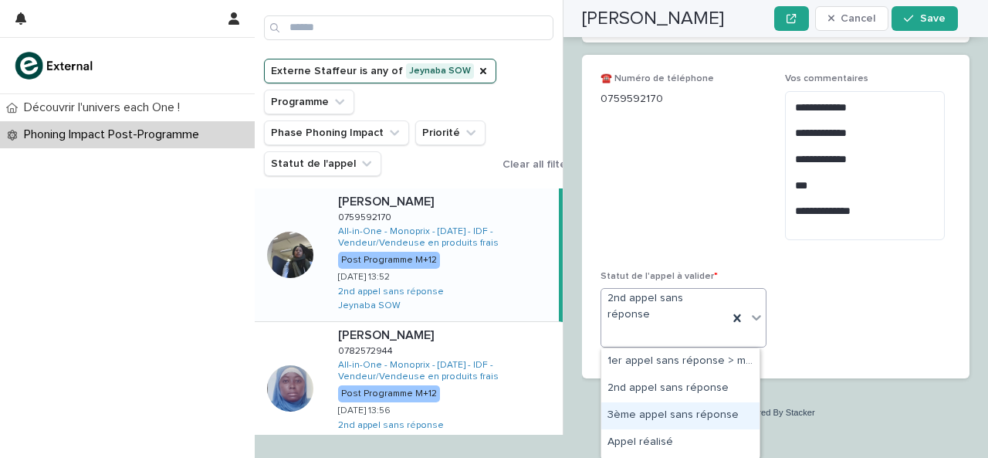
click at [664, 425] on div "3ème appel sans réponse" at bounding box center [680, 415] width 158 height 27
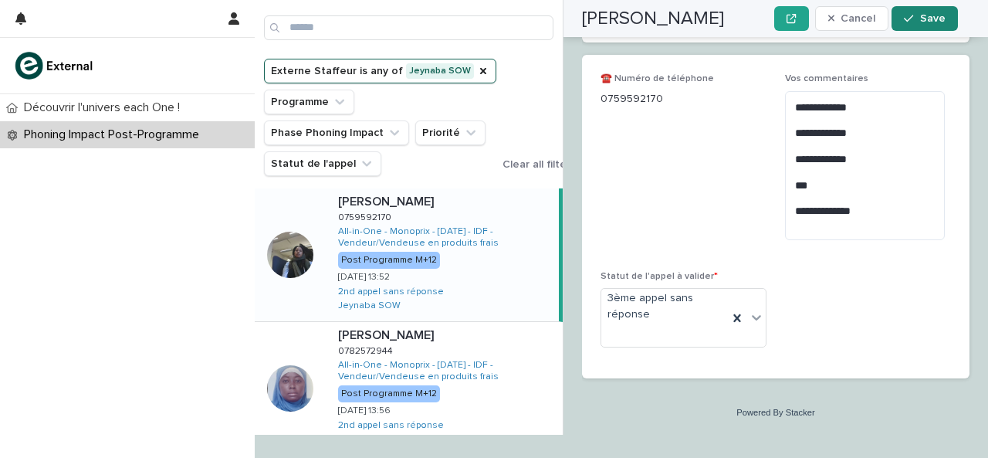
click at [940, 25] on button "Save" at bounding box center [924, 18] width 66 height 25
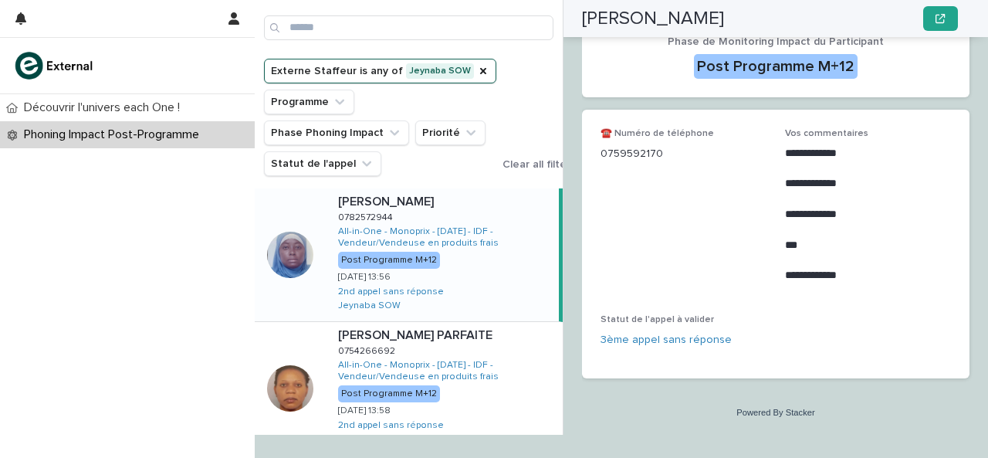
scroll to position [354, 0]
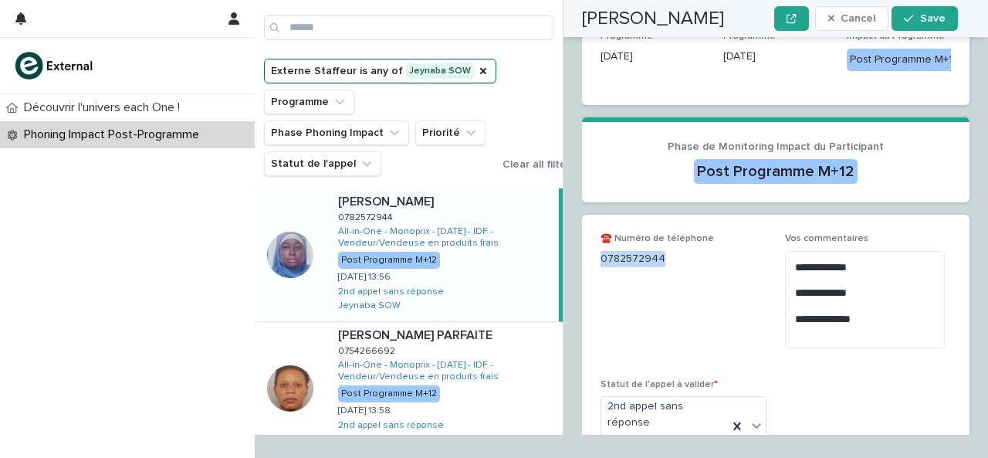
drag, startPoint x: 601, startPoint y: 206, endPoint x: 682, endPoint y: 205, distance: 81.0
click at [682, 251] on p "0782572944" at bounding box center [683, 259] width 166 height 16
click at [808, 278] on textarea "**********" at bounding box center [865, 299] width 160 height 97
click at [801, 283] on textarea "**********" at bounding box center [865, 299] width 160 height 97
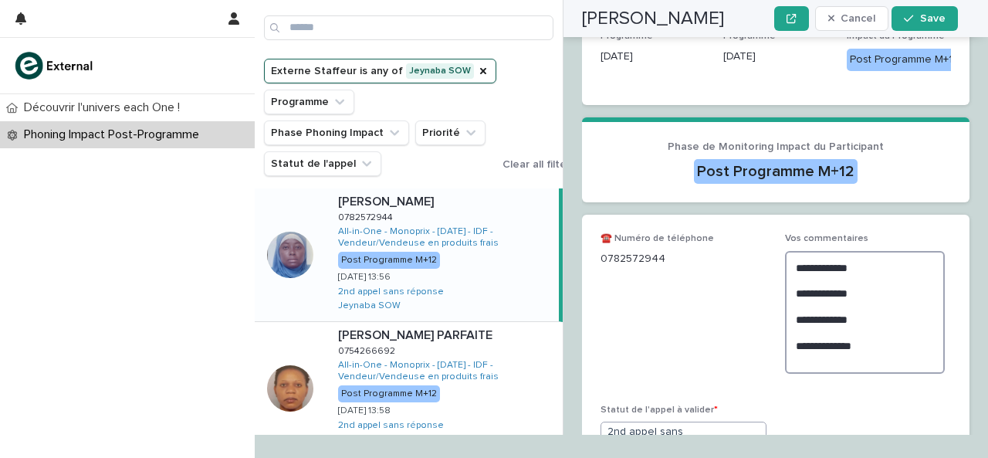
type textarea "**********"
click at [752, 443] on icon at bounding box center [756, 450] width 15 height 15
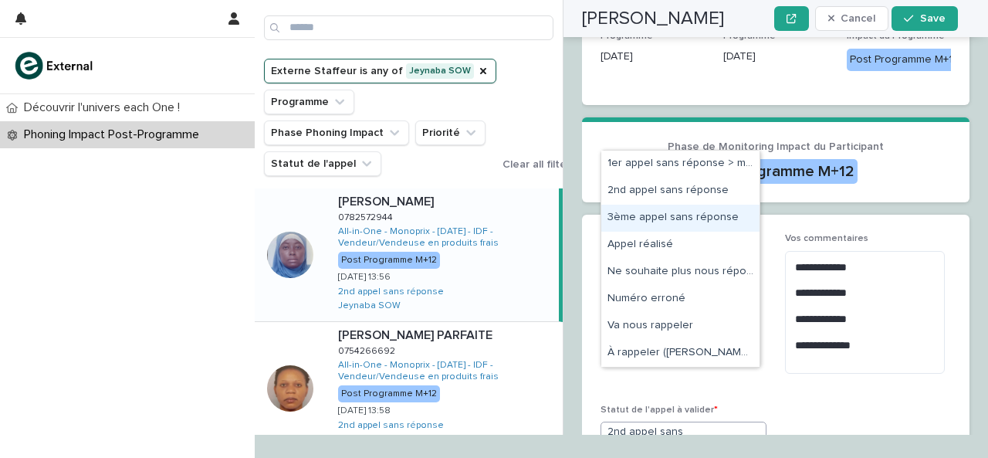
click at [698, 221] on div "3ème appel sans réponse" at bounding box center [680, 218] width 158 height 27
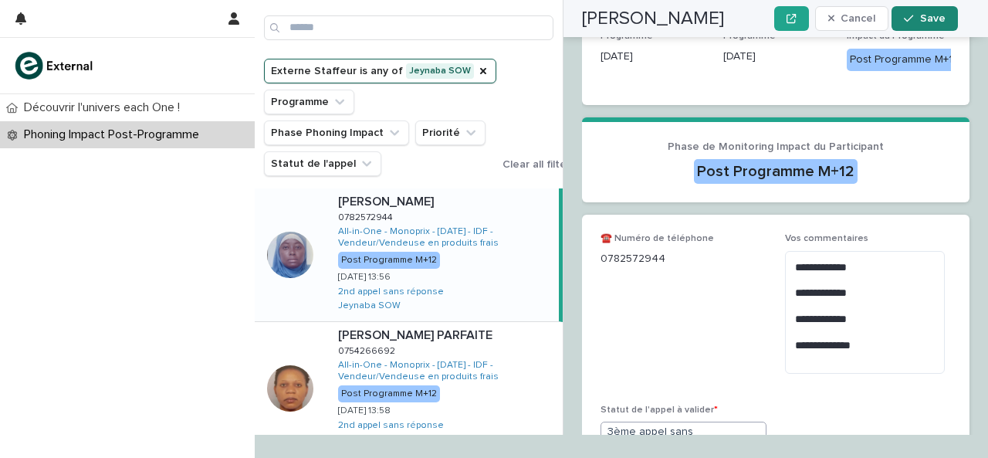
click at [946, 19] on button "Save" at bounding box center [924, 18] width 66 height 25
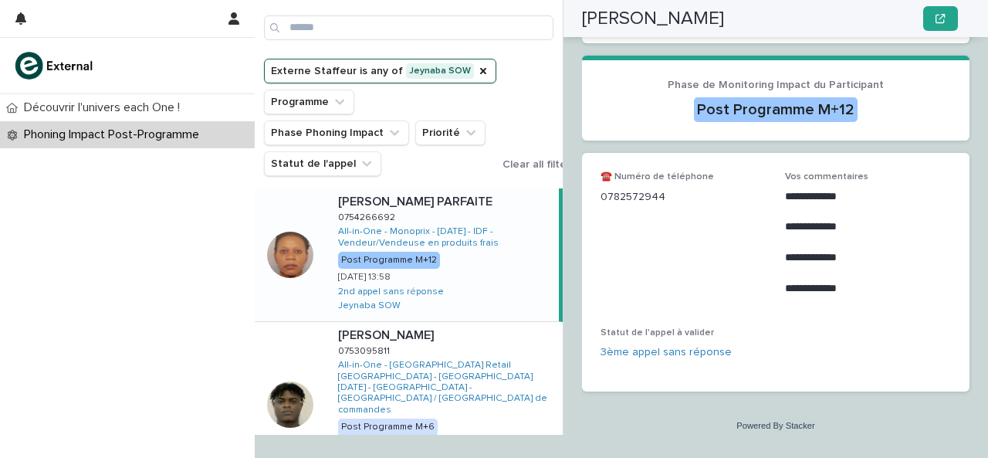
scroll to position [248, 0]
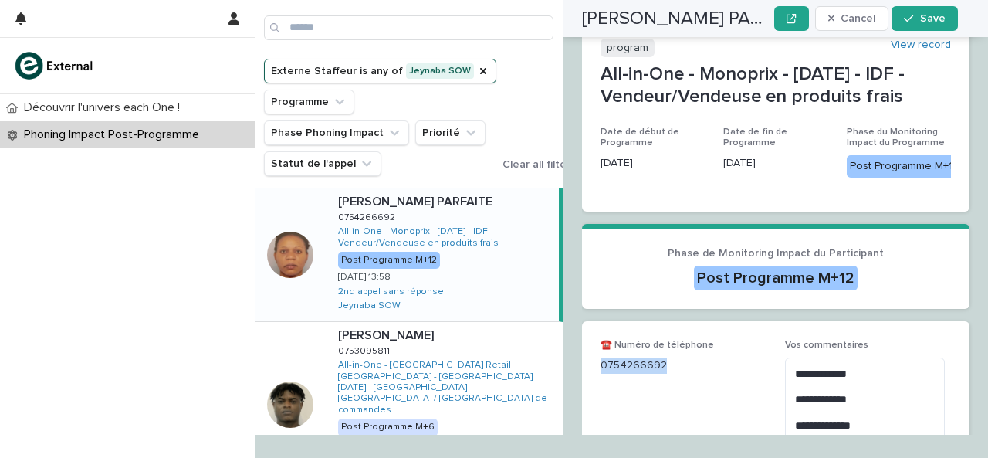
drag, startPoint x: 602, startPoint y: 373, endPoint x: 675, endPoint y: 374, distance: 73.3
click at [675, 374] on p "0754266692" at bounding box center [683, 365] width 166 height 16
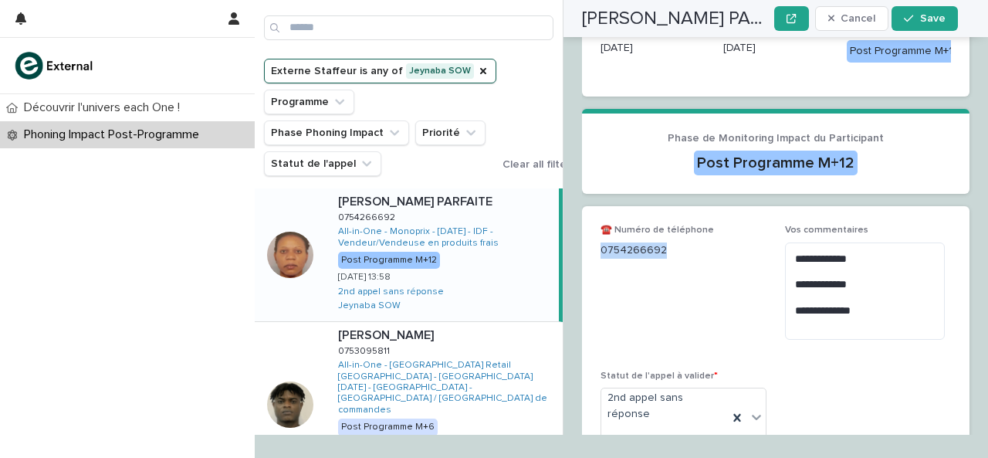
scroll to position [414, 0]
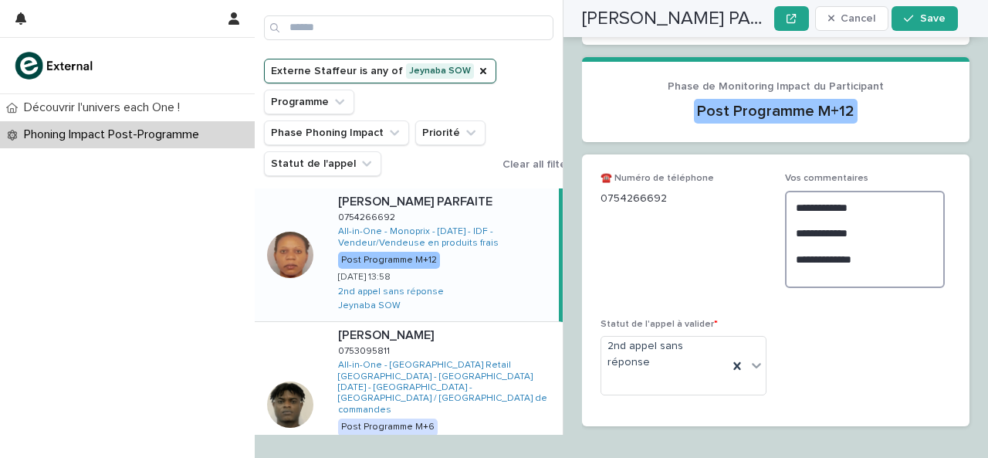
click at [820, 280] on textarea "**********" at bounding box center [865, 239] width 160 height 97
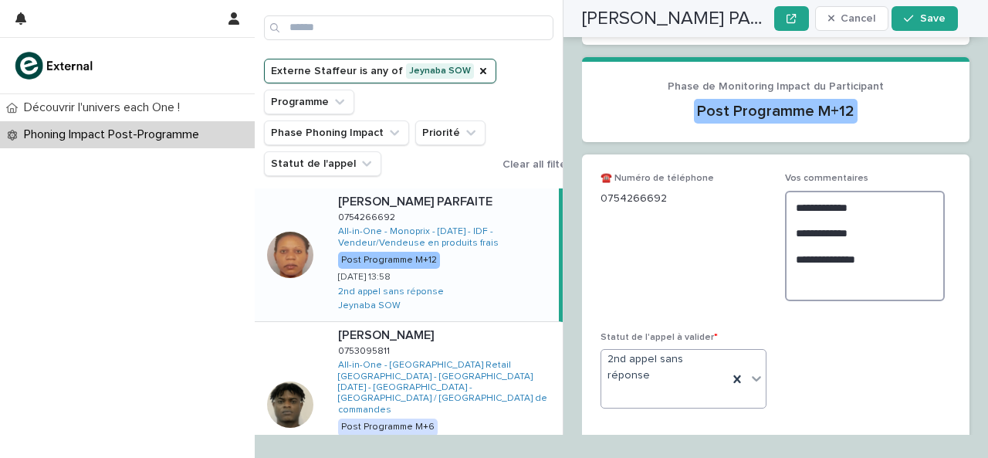
type textarea "**********"
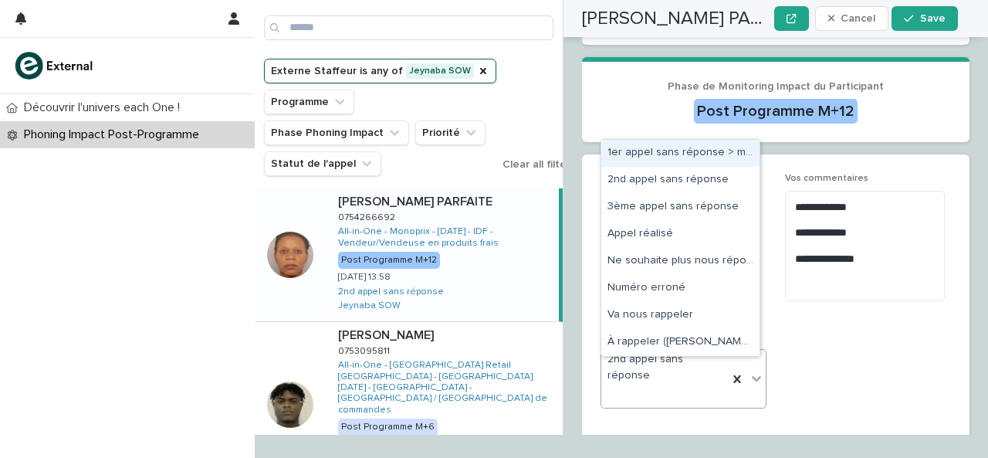
click at [747, 391] on div at bounding box center [756, 378] width 19 height 28
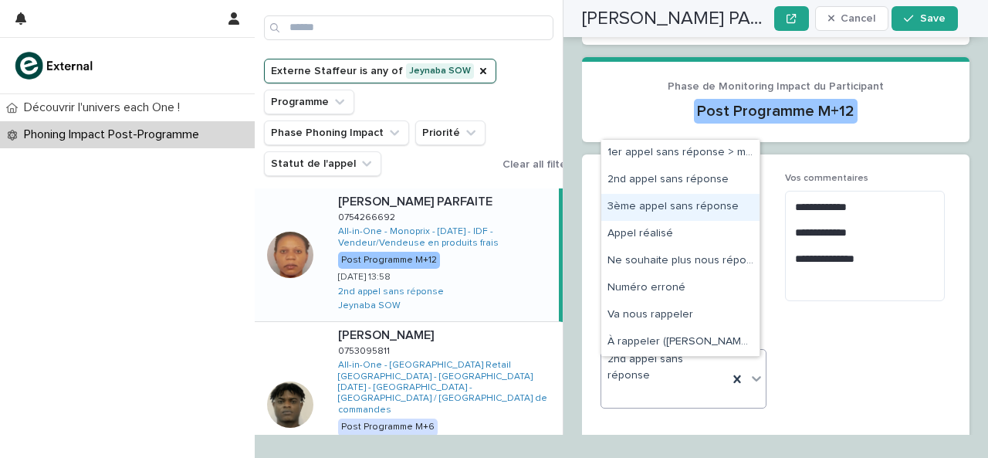
click at [661, 214] on div "3ème appel sans réponse" at bounding box center [680, 207] width 158 height 27
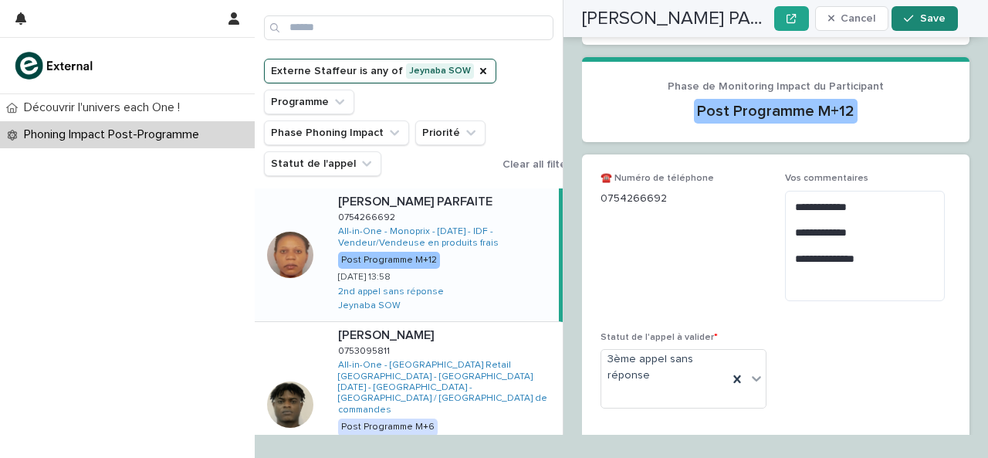
click at [901, 25] on button "Save" at bounding box center [924, 18] width 66 height 25
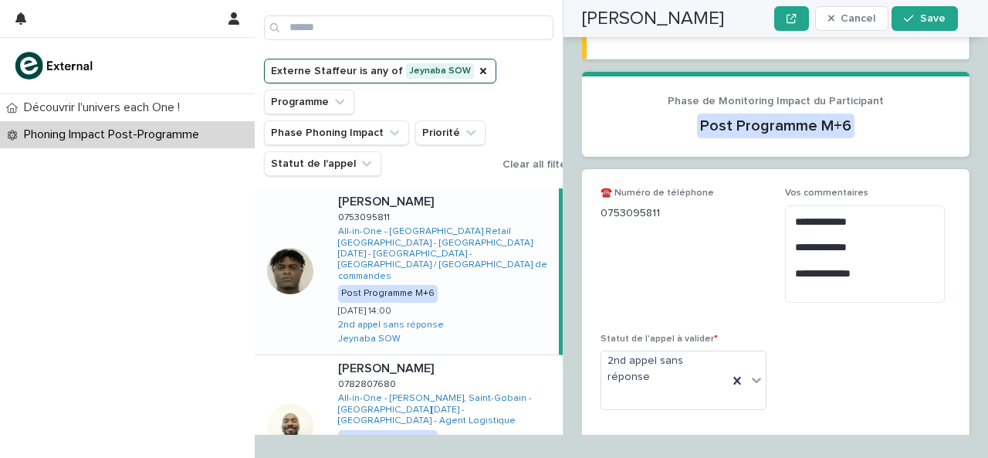
scroll to position [320, 0]
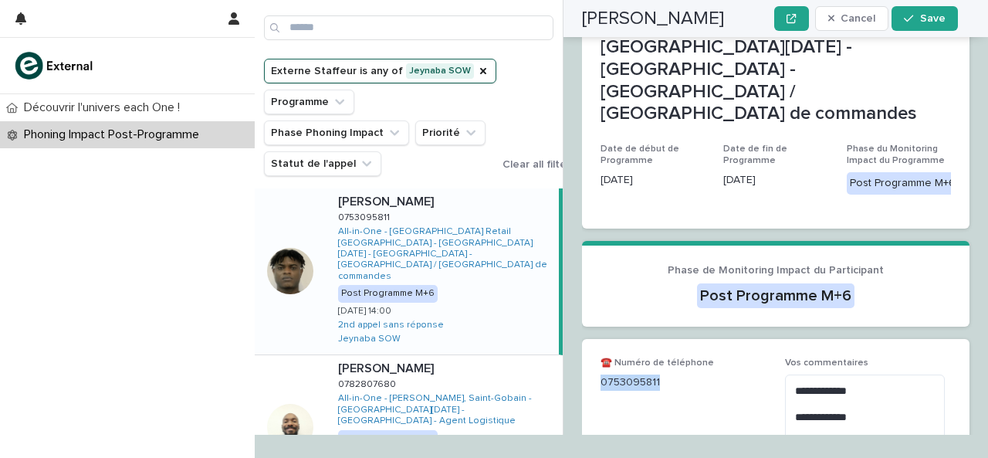
drag, startPoint x: 603, startPoint y: 325, endPoint x: 646, endPoint y: 322, distance: 43.3
click at [675, 374] on p "0753095811" at bounding box center [683, 382] width 166 height 16
click at [861, 406] on textarea "**********" at bounding box center [865, 422] width 160 height 97
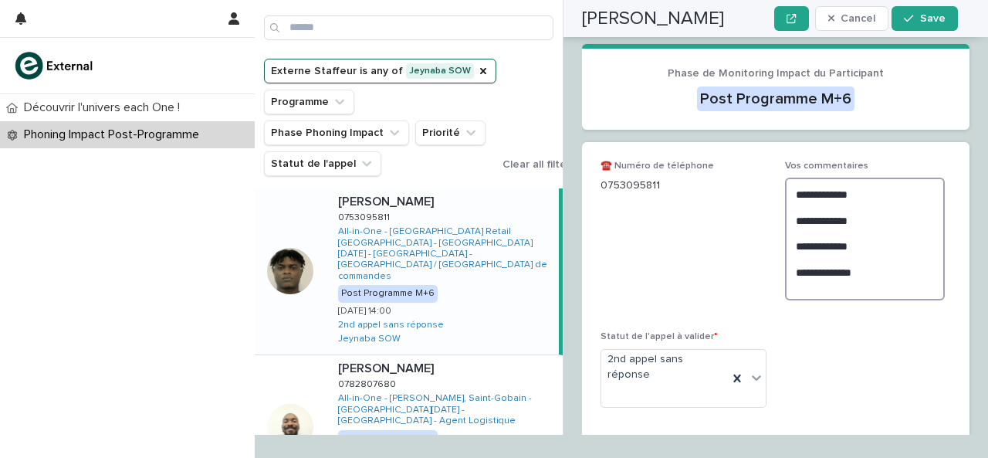
scroll to position [516, 0]
type textarea "**********"
click at [749, 370] on icon at bounding box center [756, 377] width 15 height 15
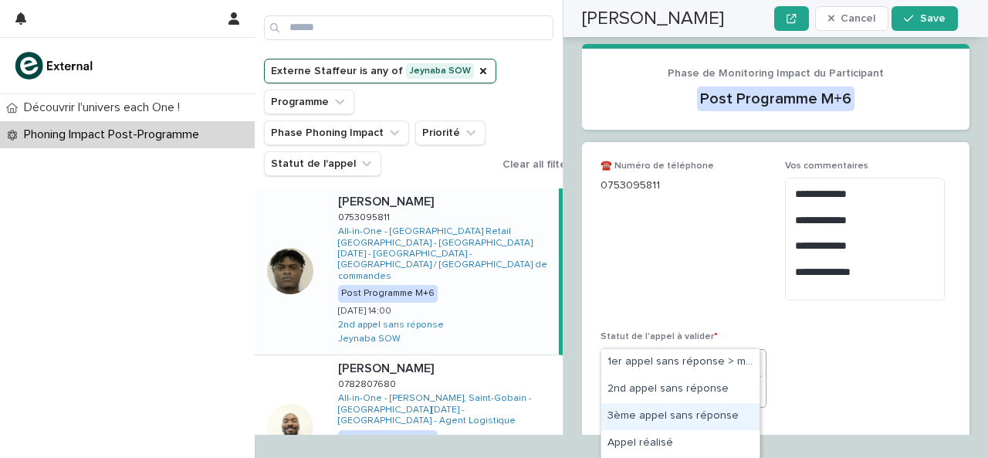
click at [695, 418] on div "3ème appel sans réponse" at bounding box center [680, 416] width 158 height 27
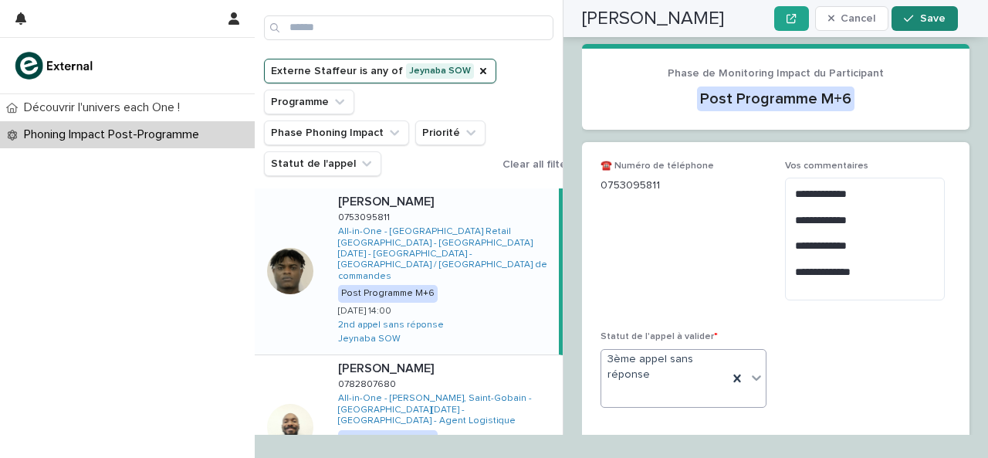
click at [931, 19] on span "Save" at bounding box center [932, 18] width 25 height 11
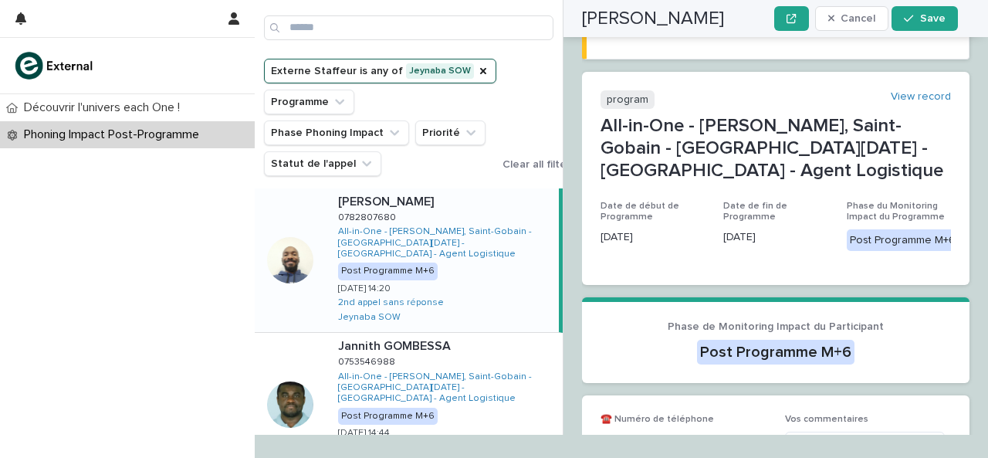
scroll to position [309, 0]
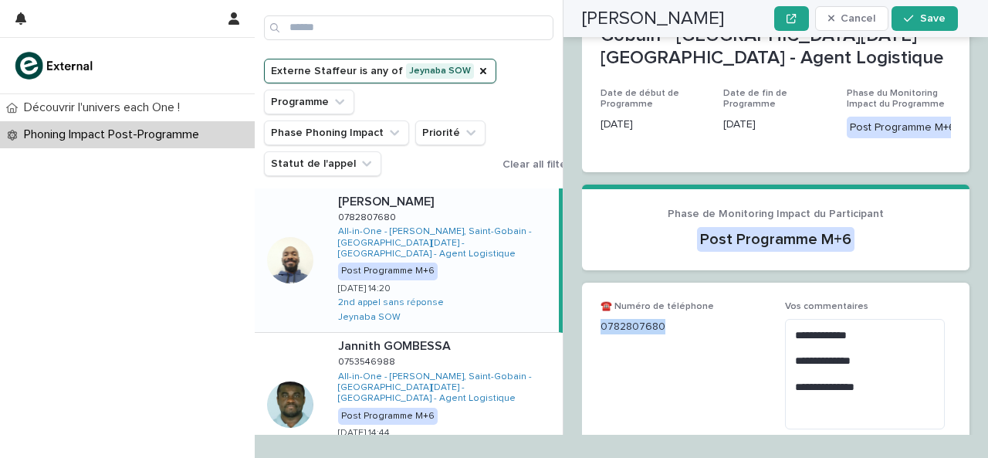
drag, startPoint x: 603, startPoint y: 311, endPoint x: 664, endPoint y: 316, distance: 61.1
click at [664, 319] on p "0782807680" at bounding box center [683, 327] width 166 height 16
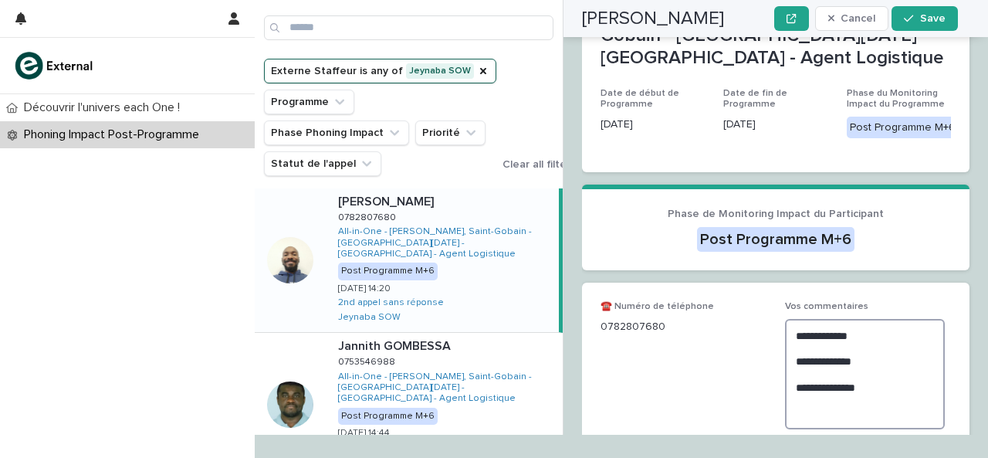
click at [903, 397] on textarea "**********" at bounding box center [865, 374] width 160 height 110
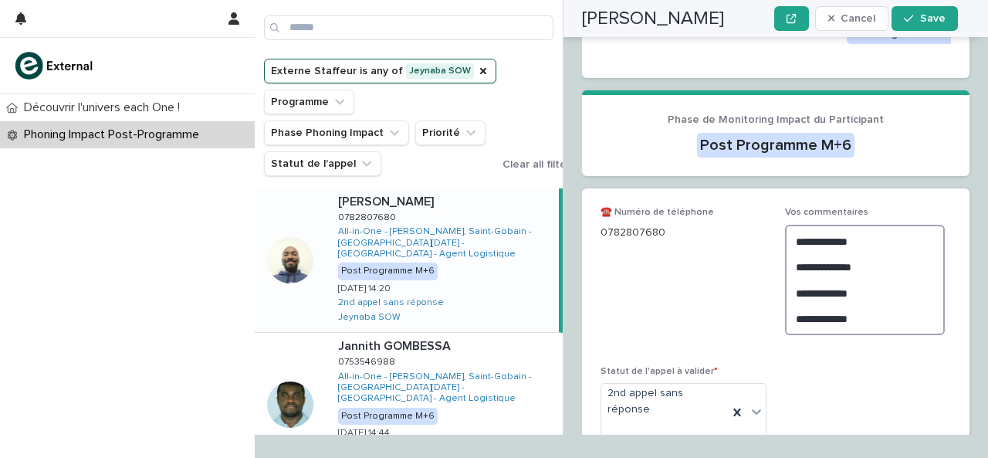
scroll to position [421, 0]
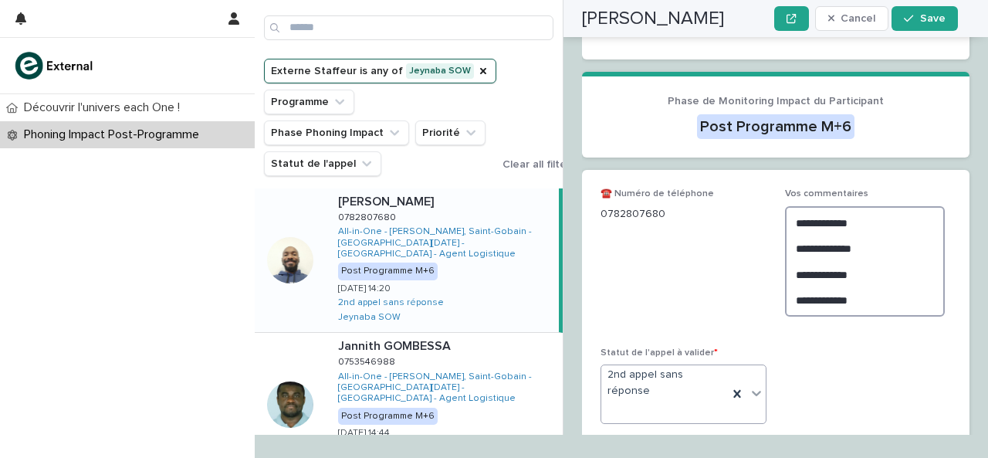
type textarea "**********"
click at [752, 385] on icon at bounding box center [756, 392] width 15 height 15
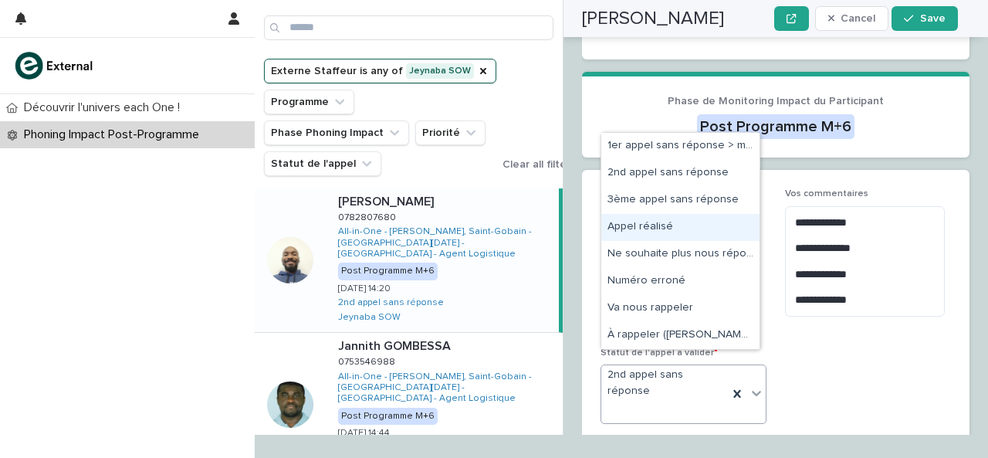
click at [716, 218] on div "Appel réalisé" at bounding box center [680, 227] width 158 height 27
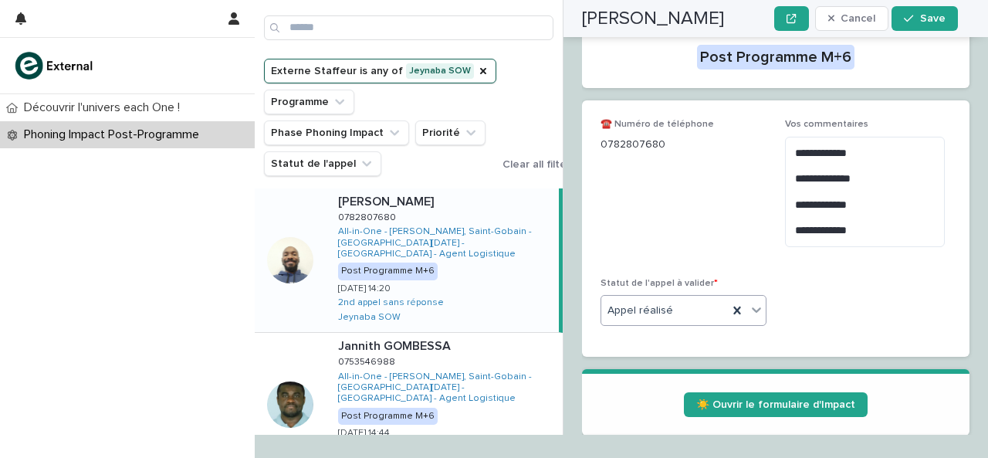
scroll to position [636, 0]
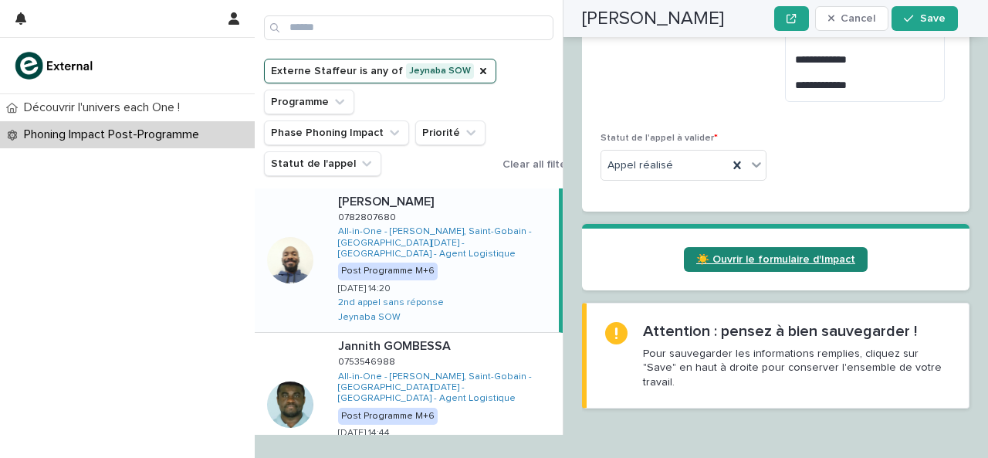
click at [786, 254] on span "☀️ Ouvrir le formulaire d'Impact" at bounding box center [775, 259] width 159 height 11
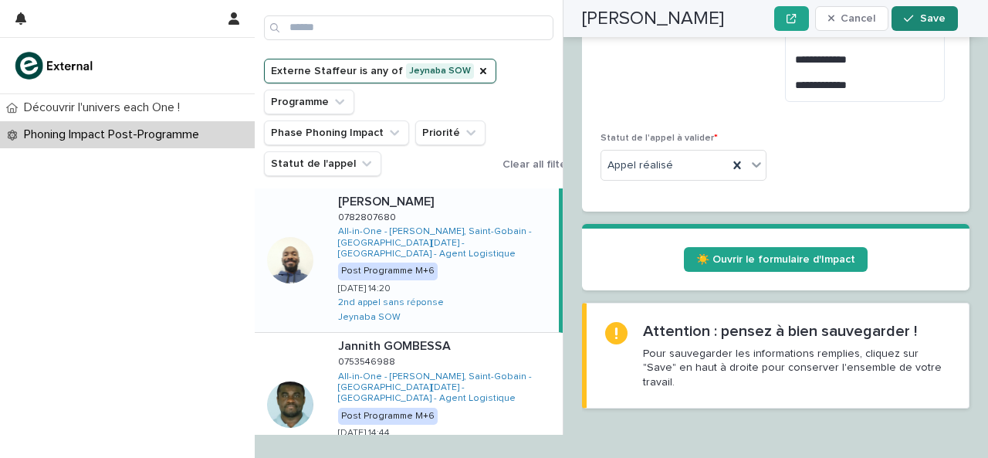
click at [931, 24] on button "Save" at bounding box center [924, 18] width 66 height 25
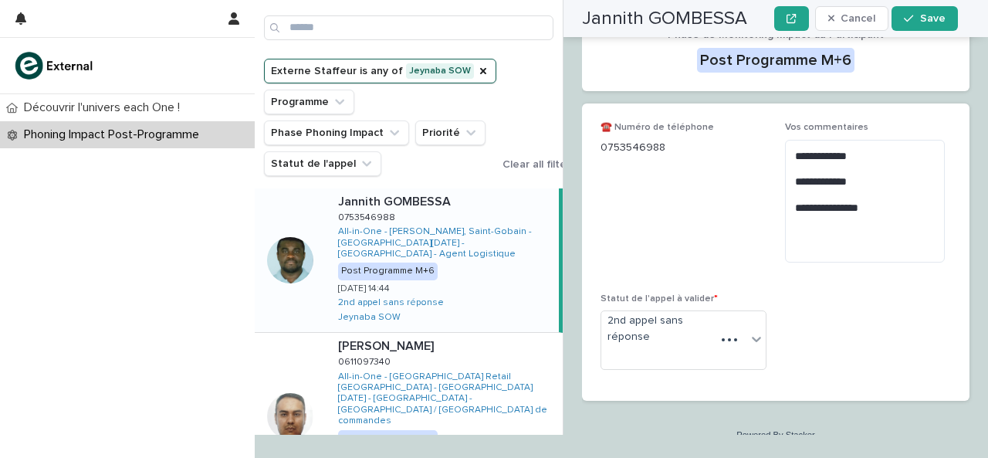
scroll to position [421, 0]
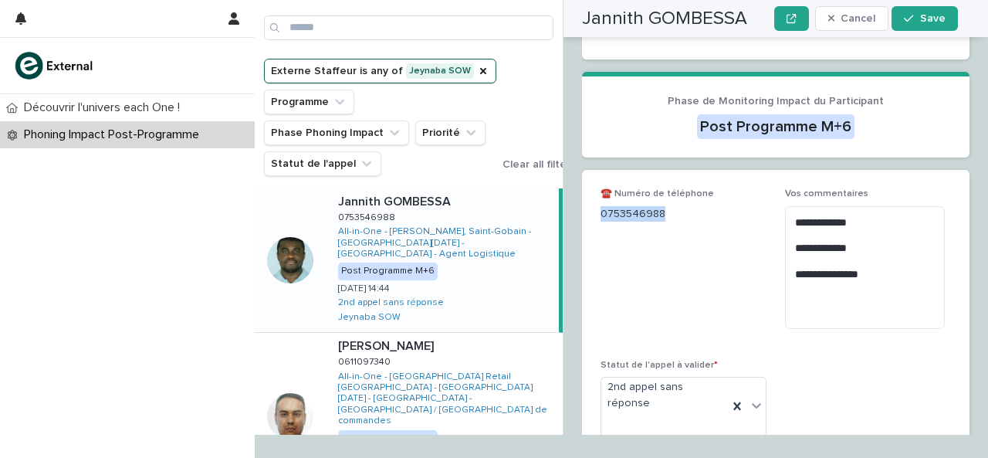
drag, startPoint x: 602, startPoint y: 197, endPoint x: 677, endPoint y: 202, distance: 75.1
click at [677, 206] on p "0753546988" at bounding box center [683, 214] width 166 height 16
click at [800, 282] on textarea "**********" at bounding box center [865, 267] width 160 height 123
click at [857, 299] on textarea "**********" at bounding box center [865, 267] width 160 height 123
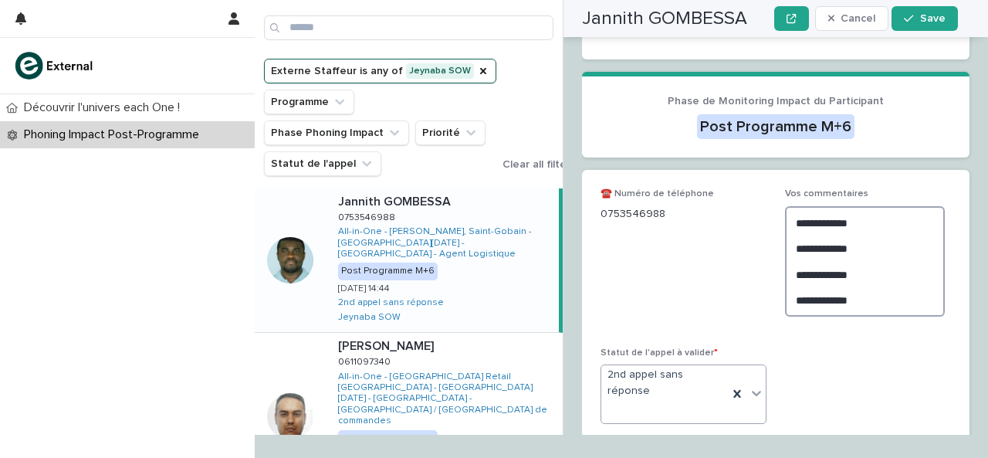
type textarea "**********"
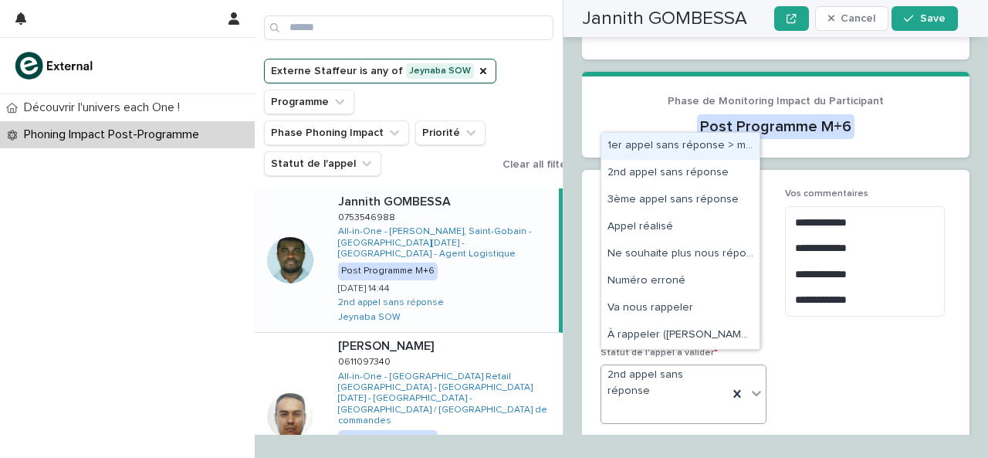
click at [749, 385] on icon at bounding box center [756, 392] width 15 height 15
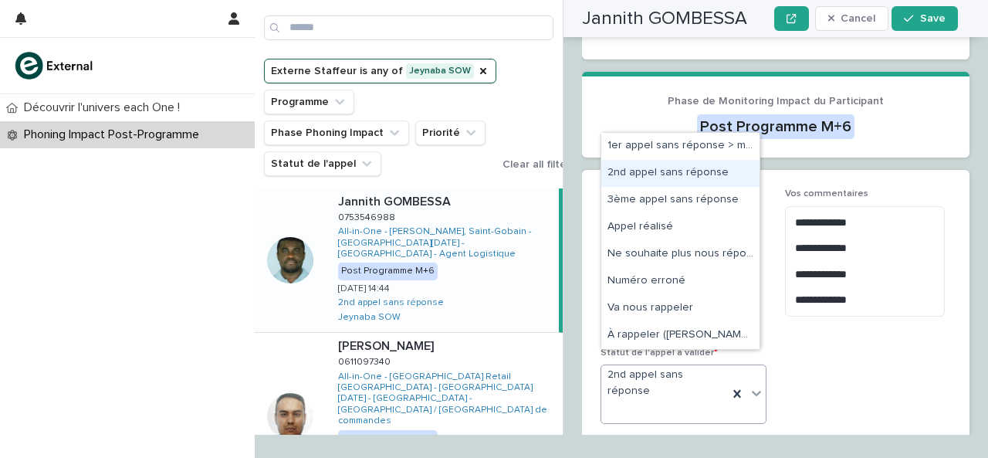
click at [703, 168] on div "2nd appel sans réponse" at bounding box center [680, 173] width 158 height 27
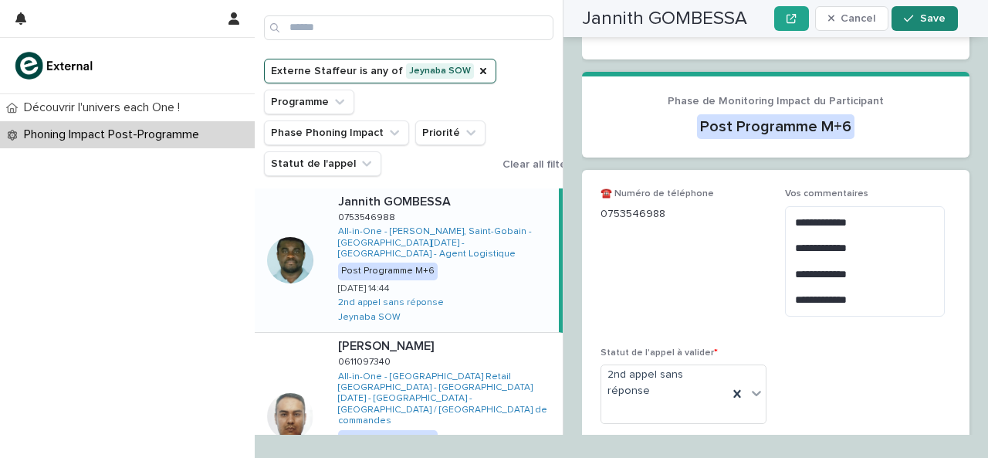
click at [930, 19] on span "Save" at bounding box center [932, 18] width 25 height 11
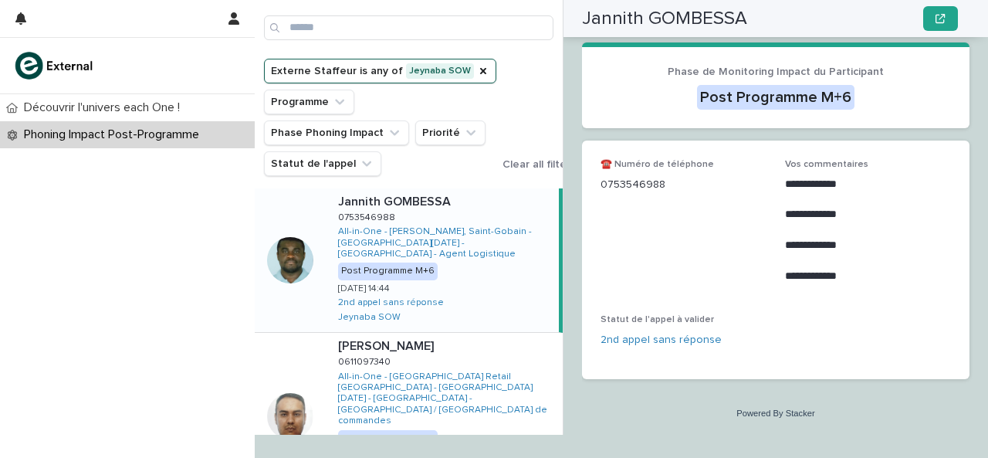
scroll to position [259, 0]
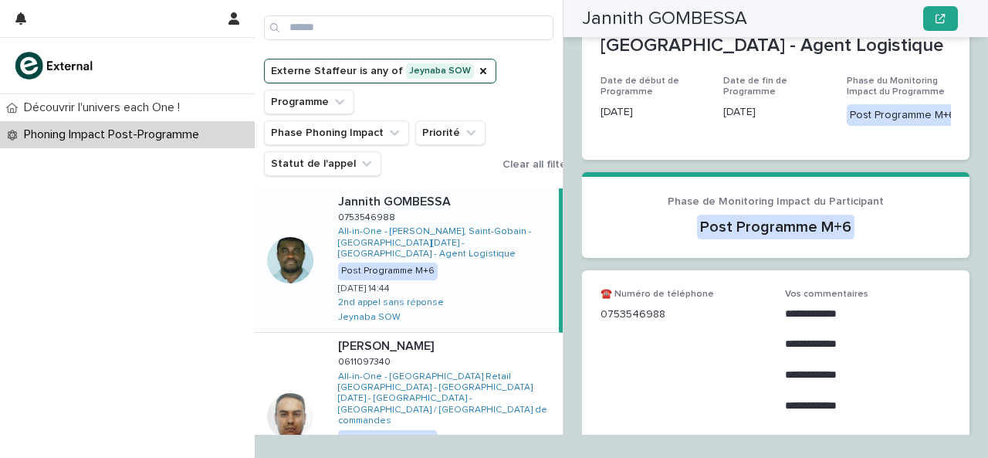
click at [766, 238] on section "Phase de Monitoring Impact du Participant Post Programme M+6" at bounding box center [775, 215] width 387 height 86
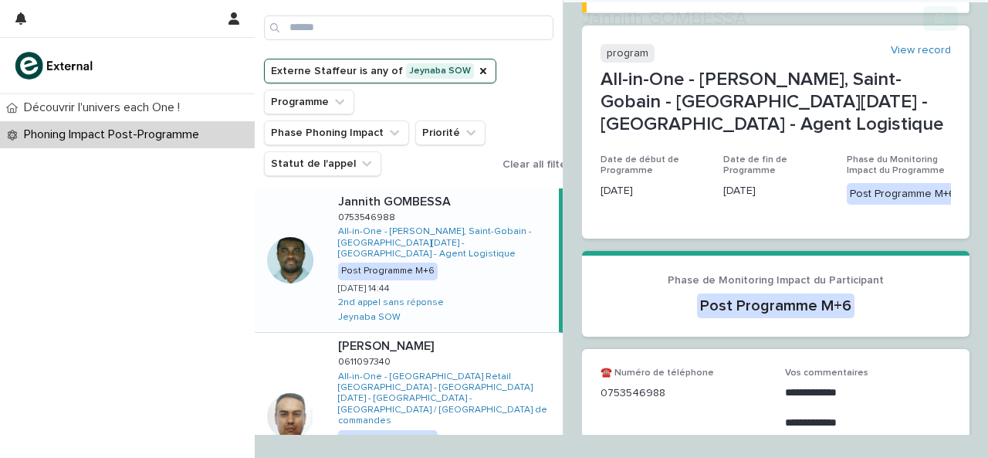
scroll to position [374, 0]
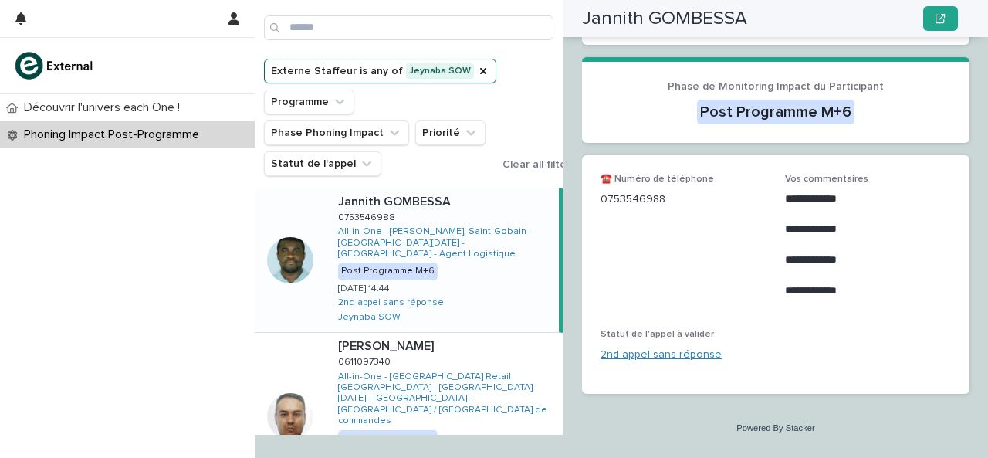
click at [641, 347] on link "2nd appel sans réponse" at bounding box center [660, 355] width 121 height 16
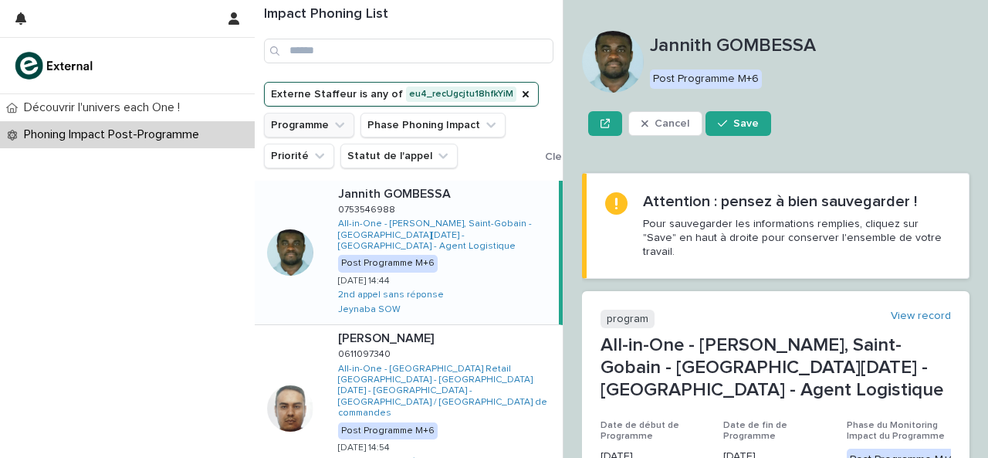
click at [318, 123] on button "Programme" at bounding box center [309, 125] width 90 height 25
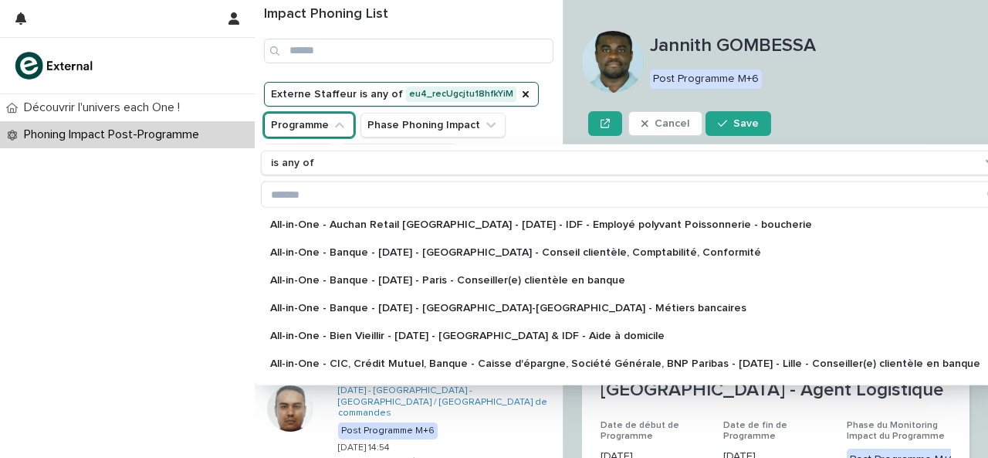
click at [846, 62] on div "Jannith GOMBESSA Post Programme M+6" at bounding box center [810, 62] width 320 height 54
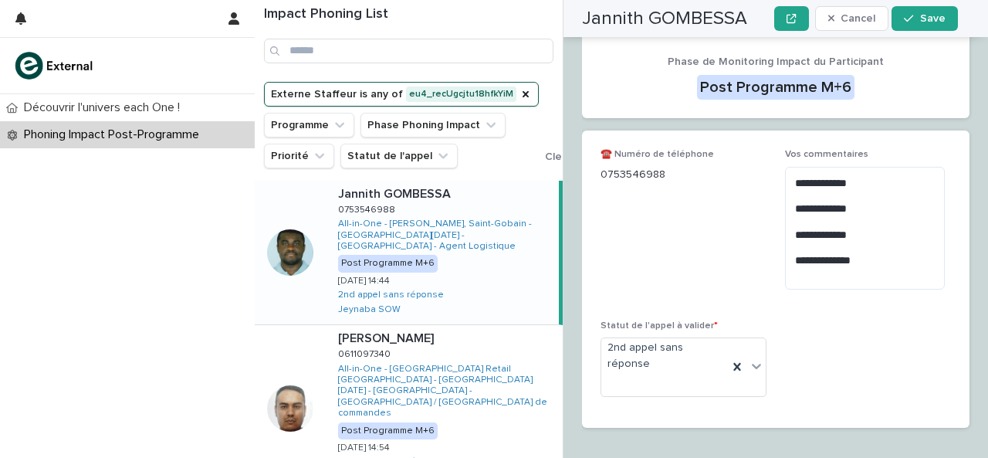
scroll to position [485, 0]
click at [749, 357] on icon at bounding box center [756, 364] width 15 height 15
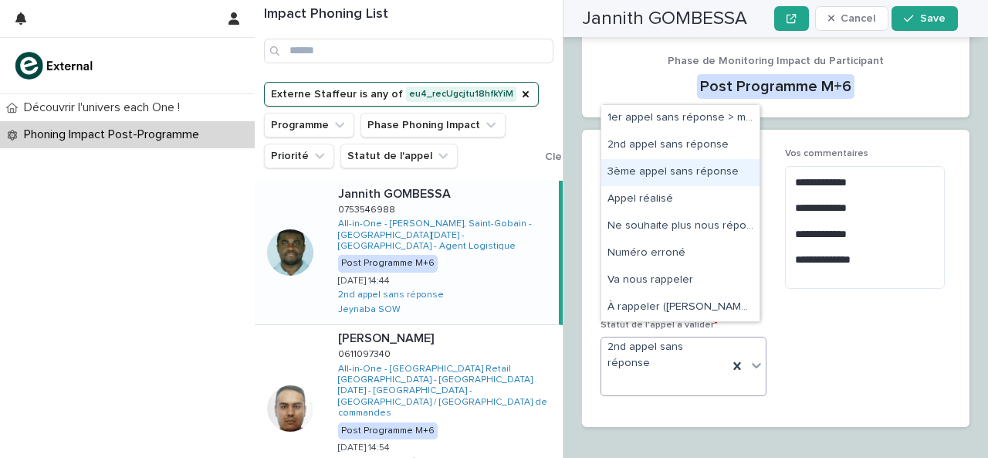
click at [681, 178] on div "3ème appel sans réponse" at bounding box center [680, 172] width 158 height 27
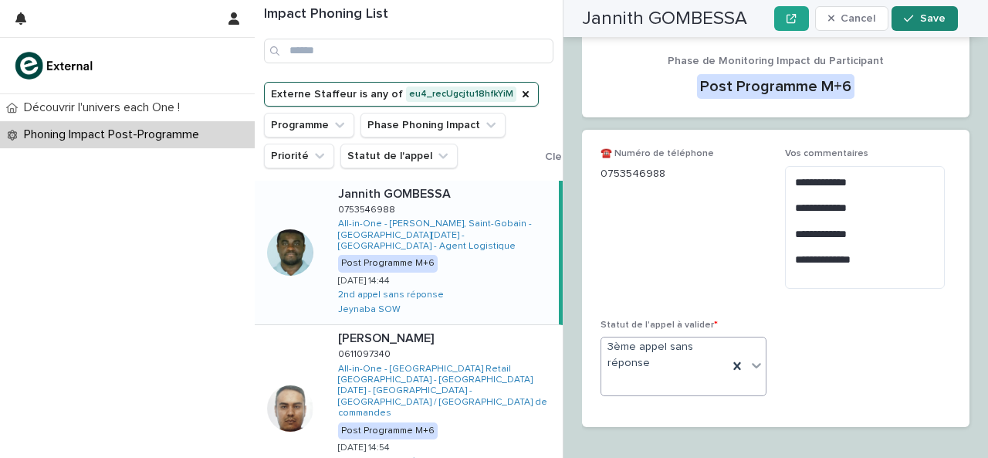
click at [903, 25] on button "Save" at bounding box center [924, 18] width 66 height 25
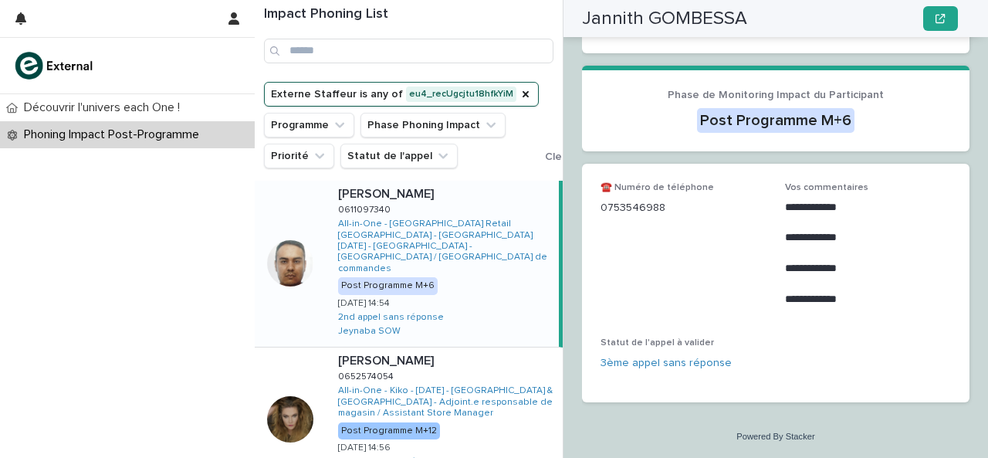
scroll to position [316, 0]
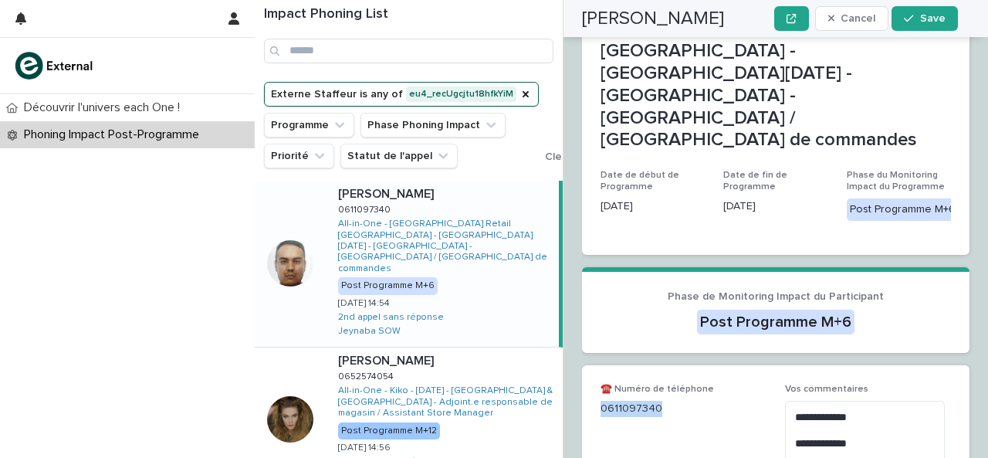
drag, startPoint x: 600, startPoint y: 348, endPoint x: 685, endPoint y: 347, distance: 84.1
click at [685, 401] on p "0611097340" at bounding box center [683, 409] width 166 height 16
click at [930, 421] on textarea "**********" at bounding box center [865, 449] width 160 height 97
click at [907, 421] on textarea "**********" at bounding box center [865, 449] width 160 height 97
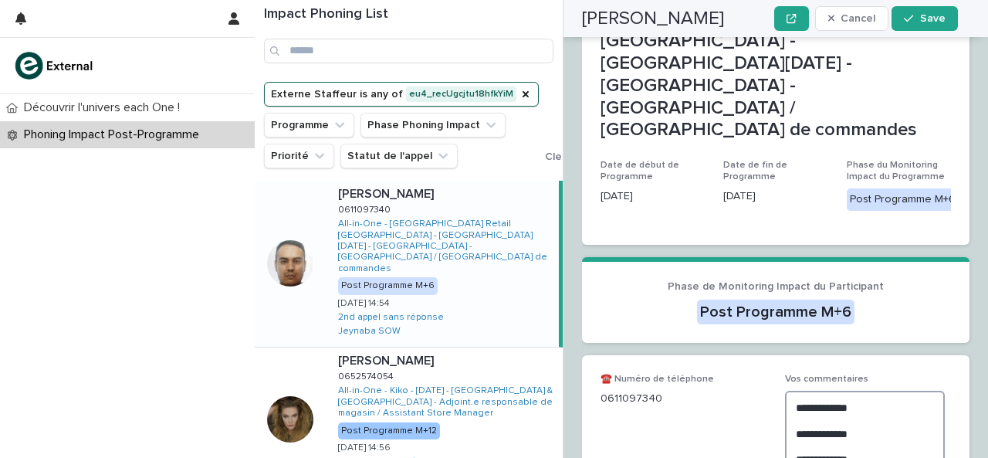
click at [815, 417] on textarea "**********" at bounding box center [865, 459] width 160 height 136
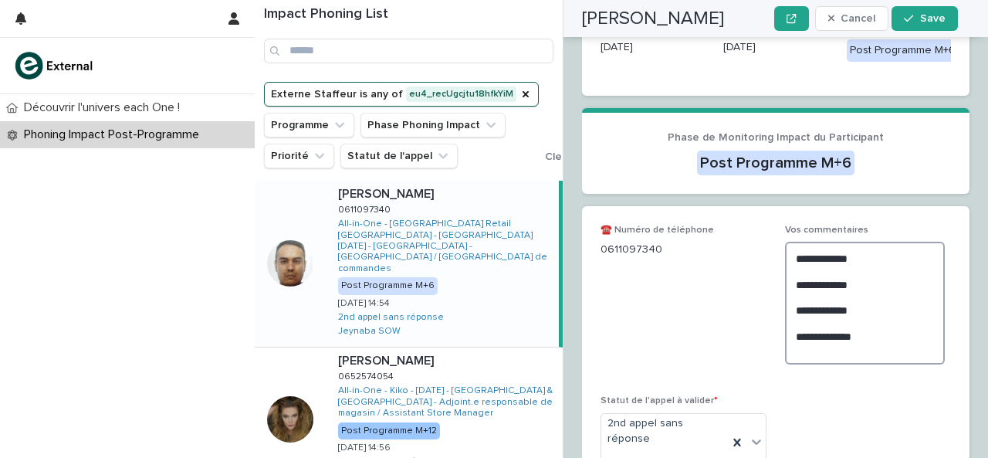
scroll to position [491, 0]
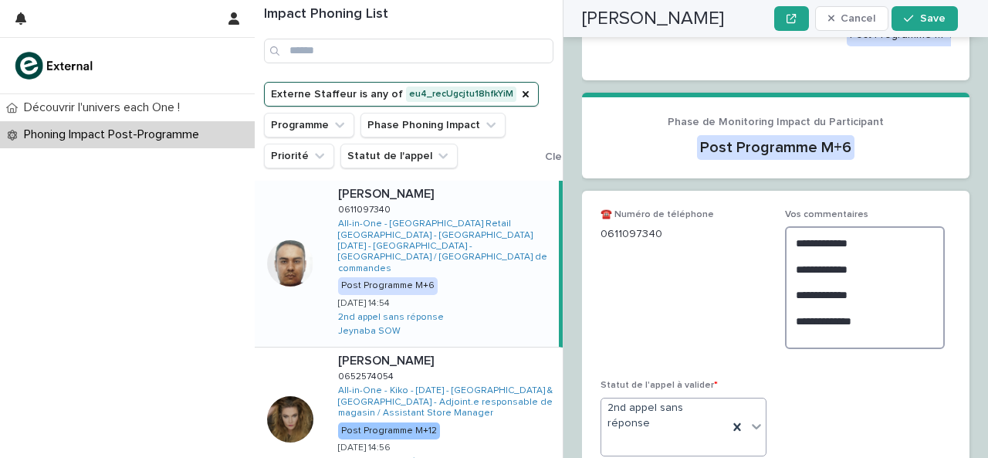
type textarea "**********"
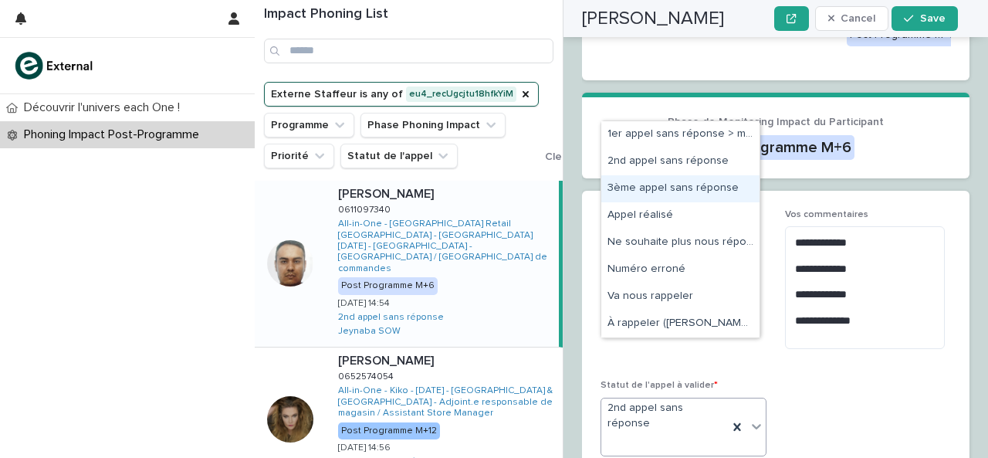
click at [678, 188] on div "3ème appel sans réponse" at bounding box center [680, 188] width 158 height 27
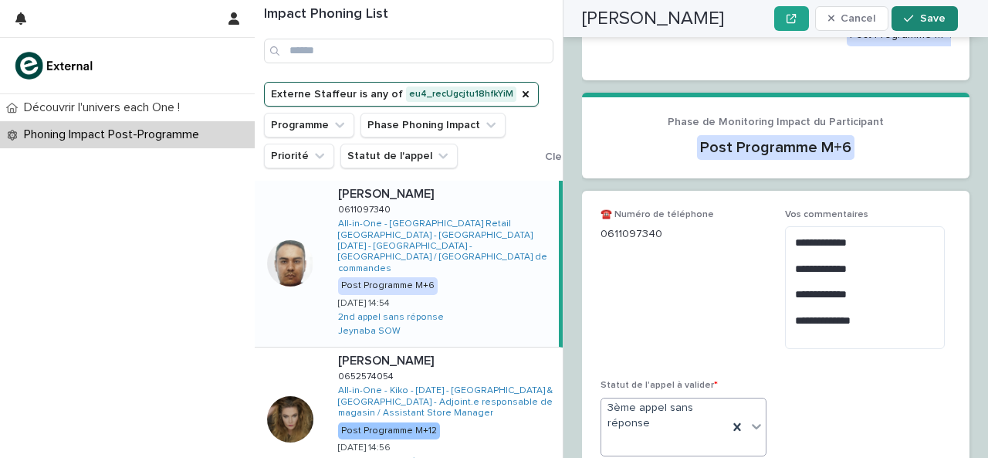
click at [929, 15] on span "Save" at bounding box center [932, 18] width 25 height 11
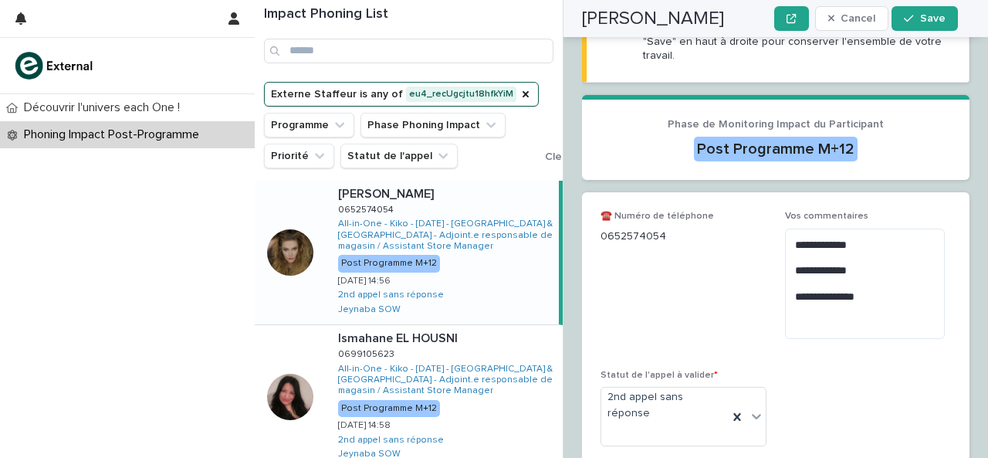
scroll to position [309, 0]
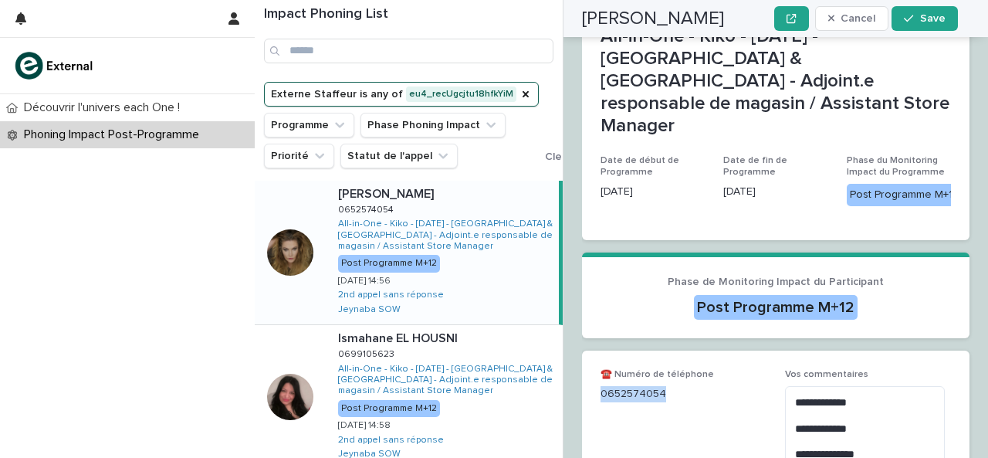
drag, startPoint x: 604, startPoint y: 337, endPoint x: 664, endPoint y: 335, distance: 60.2
click at [664, 386] on p "0652574054" at bounding box center [683, 394] width 166 height 16
click at [840, 425] on textarea "**********" at bounding box center [865, 441] width 160 height 110
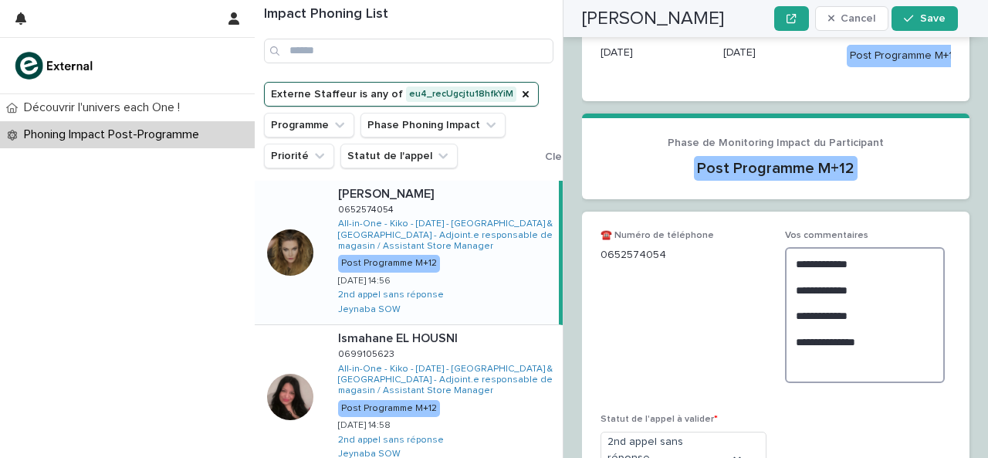
scroll to position [466, 0]
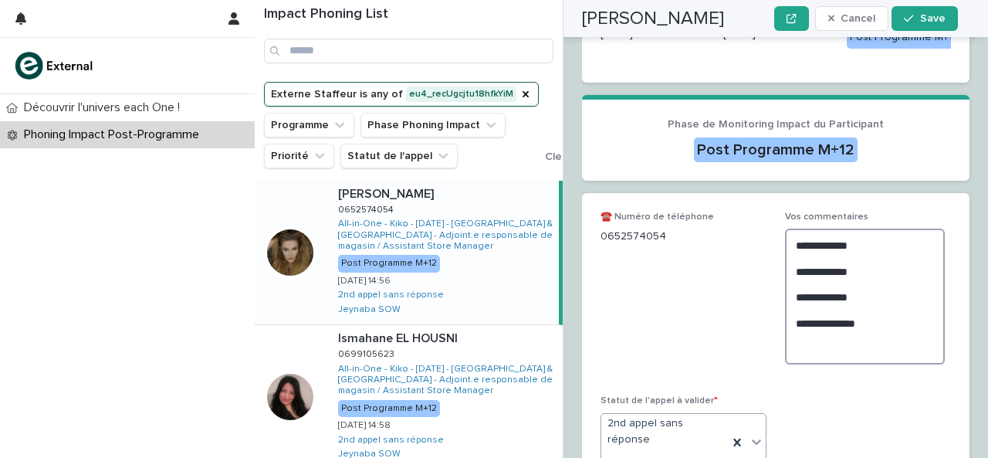
type textarea "**********"
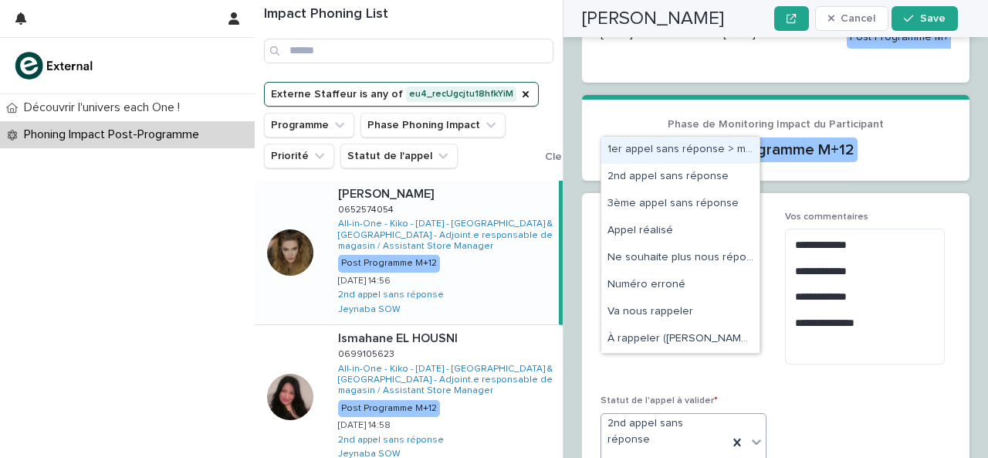
click at [753, 434] on icon at bounding box center [756, 441] width 15 height 15
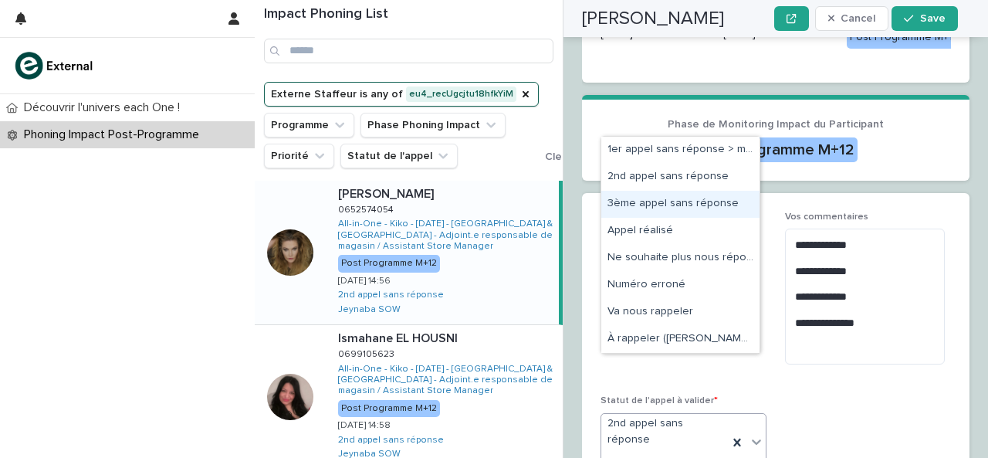
click at [702, 194] on div "3ème appel sans réponse" at bounding box center [680, 204] width 158 height 27
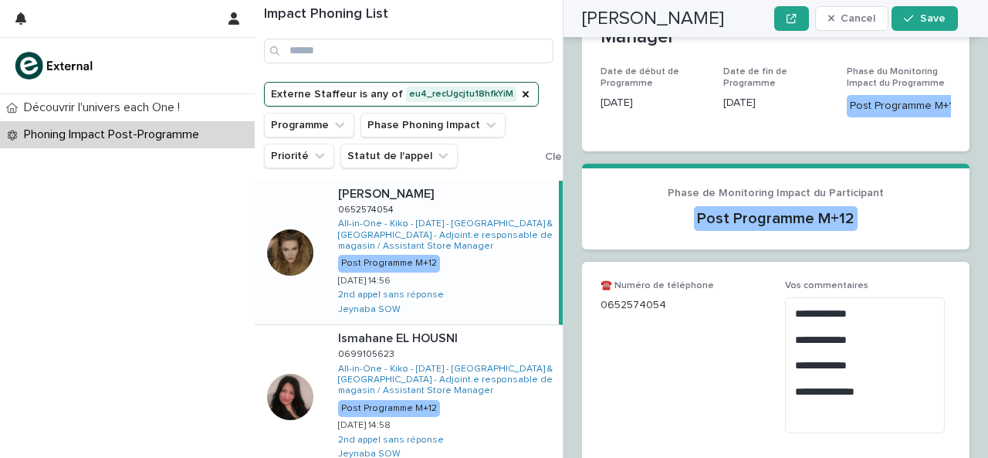
scroll to position [507, 0]
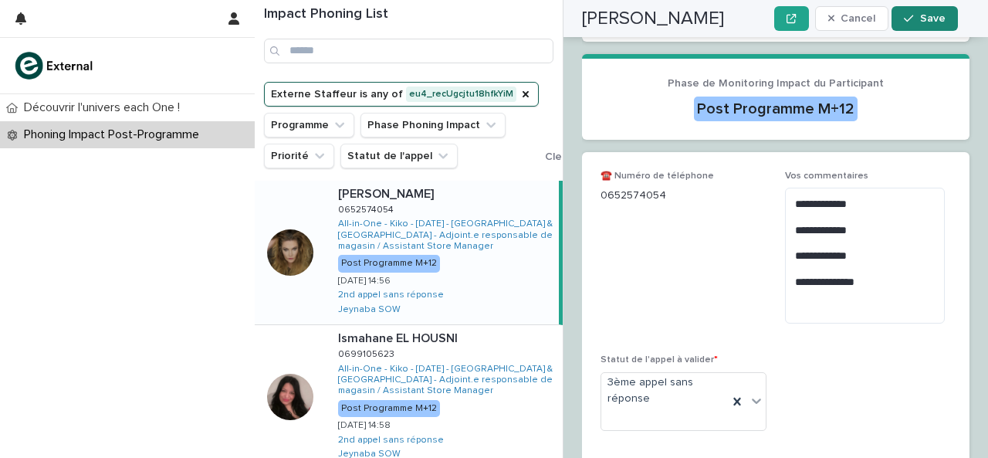
click at [908, 18] on icon "button" at bounding box center [908, 18] width 9 height 11
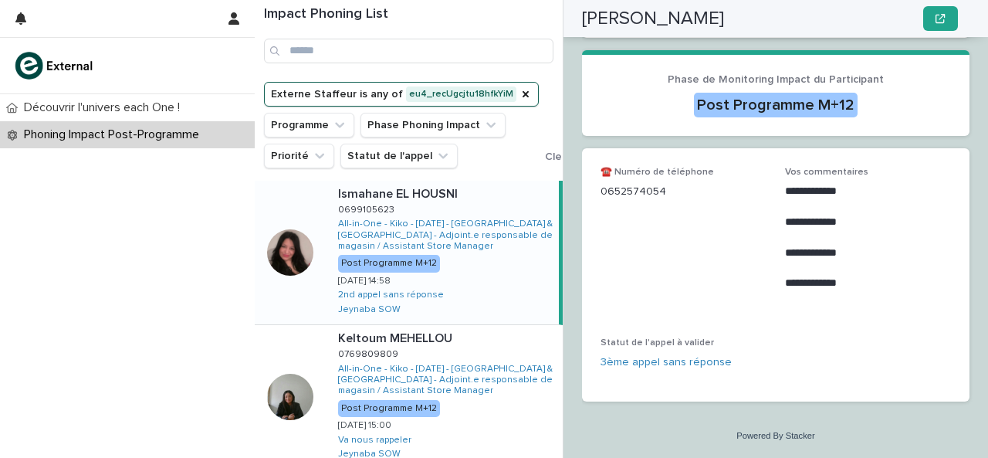
scroll to position [340, 0]
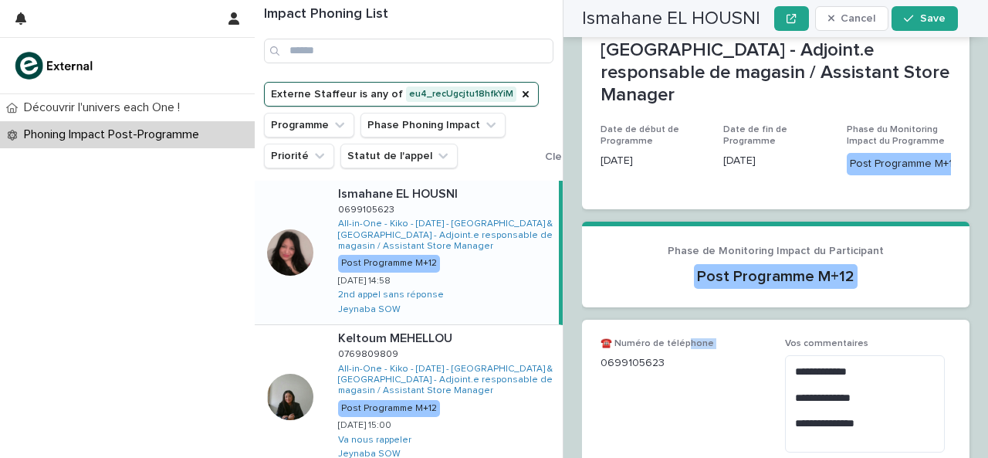
drag, startPoint x: 602, startPoint y: 303, endPoint x: 686, endPoint y: 288, distance: 85.5
click at [686, 338] on div "☎️ Numéro de téléphone [PHONE_NUMBER]" at bounding box center [683, 361] width 166 height 46
click at [684, 338] on div "☎️ Numéro de téléphone [PHONE_NUMBER]" at bounding box center [683, 361] width 166 height 46
drag, startPoint x: 600, startPoint y: 300, endPoint x: 622, endPoint y: 313, distance: 25.3
click at [671, 355] on p "0699105623" at bounding box center [683, 363] width 166 height 16
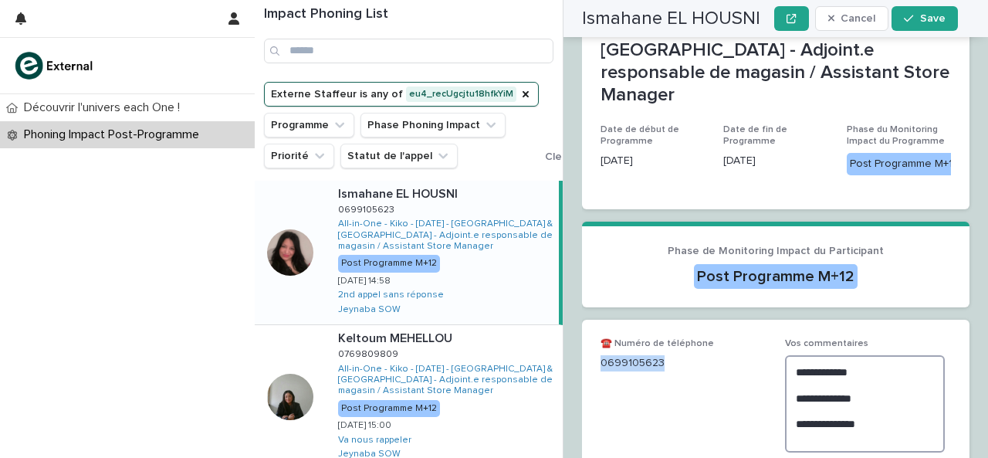
click at [857, 377] on textarea "**********" at bounding box center [865, 403] width 160 height 97
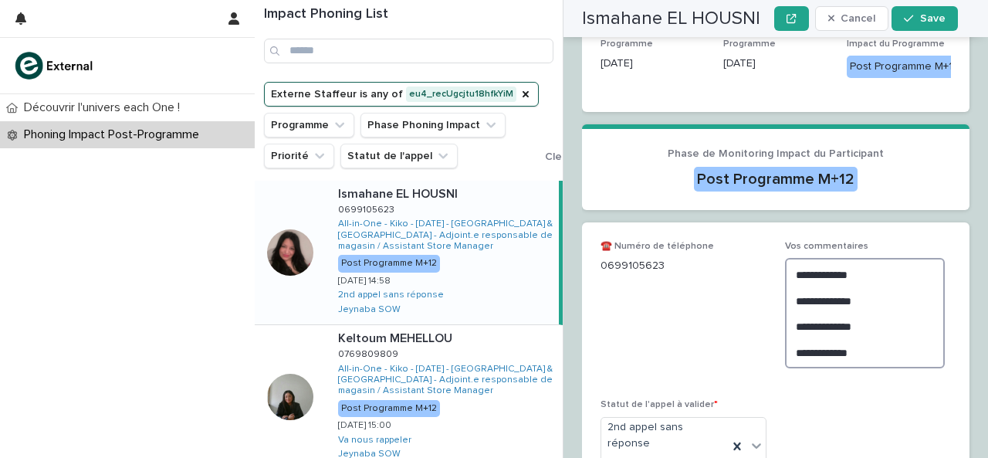
scroll to position [448, 0]
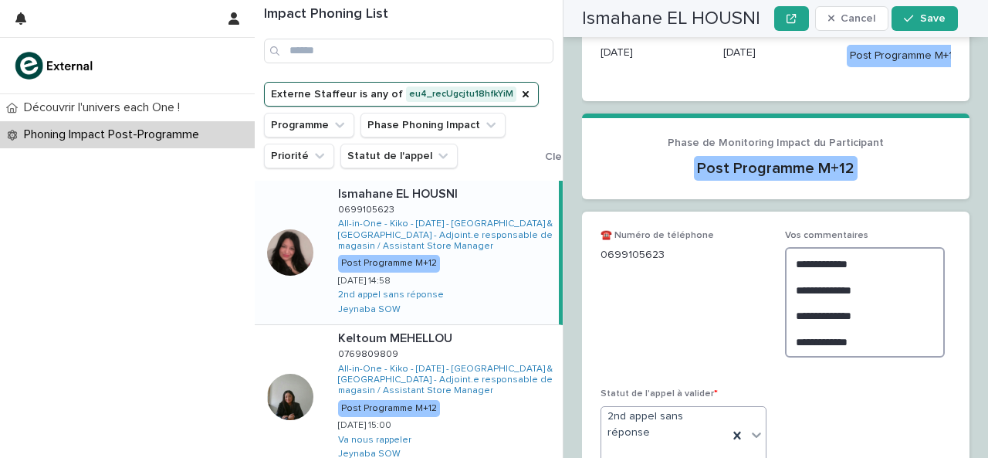
type textarea "**********"
click at [758, 421] on div at bounding box center [756, 435] width 19 height 28
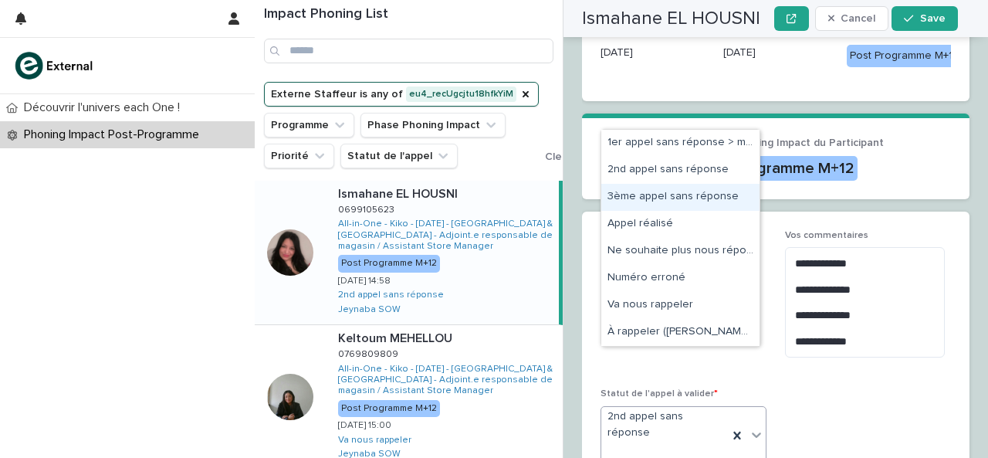
click at [695, 201] on div "3ème appel sans réponse" at bounding box center [680, 197] width 158 height 27
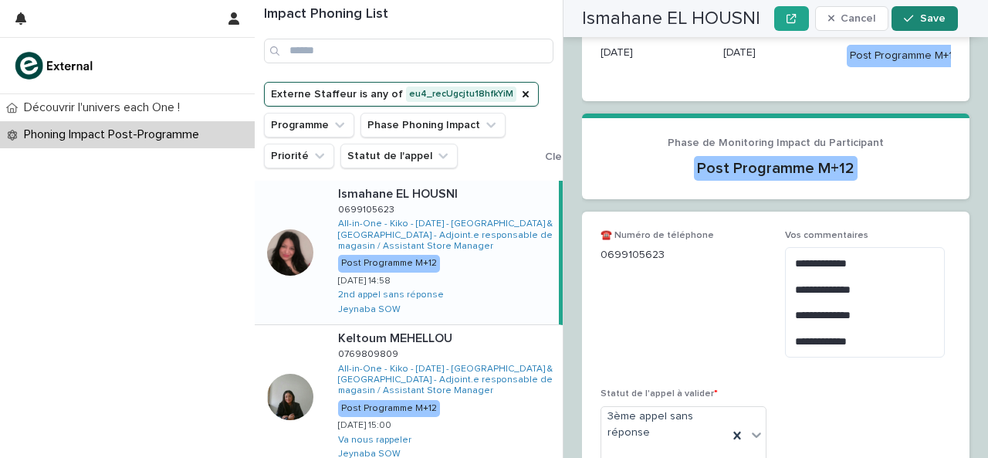
click at [909, 23] on icon "button" at bounding box center [908, 18] width 9 height 11
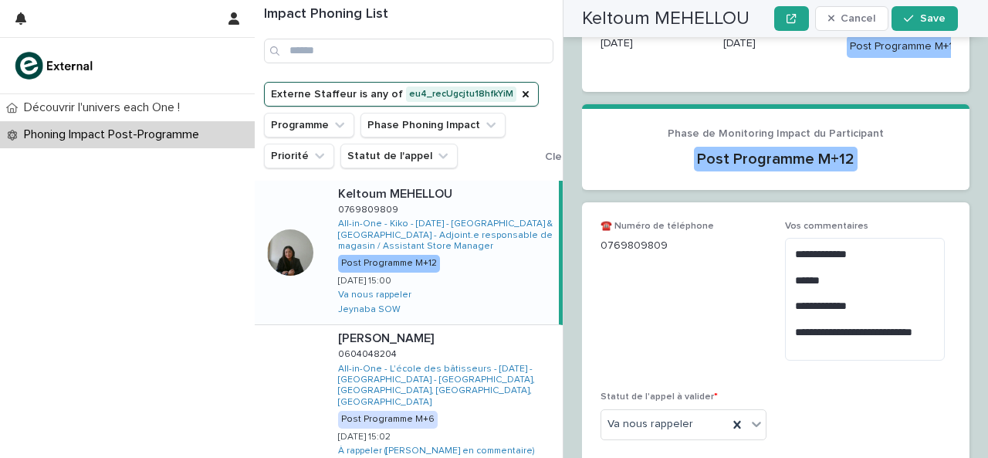
scroll to position [466, 0]
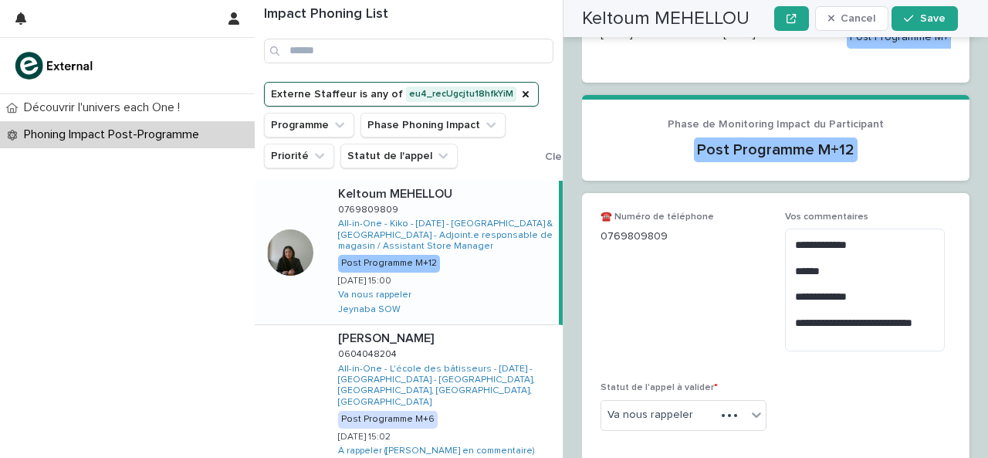
drag, startPoint x: 659, startPoint y: 181, endPoint x: 671, endPoint y: 181, distance: 12.4
click at [671, 228] on p "0769809809" at bounding box center [683, 236] width 166 height 16
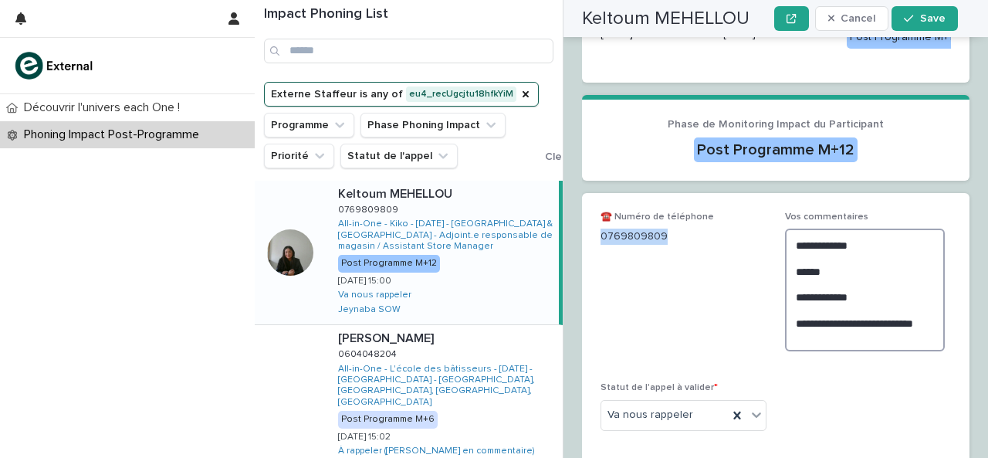
click at [824, 282] on textarea "**********" at bounding box center [865, 289] width 160 height 123
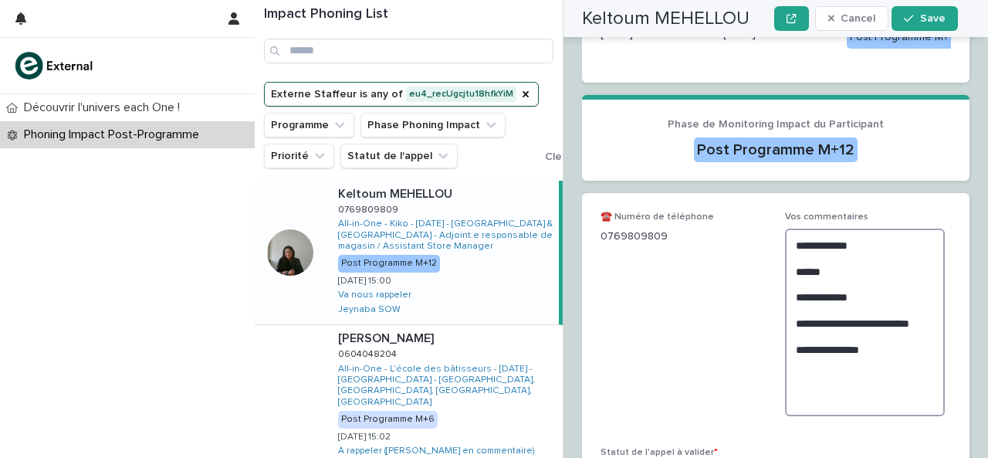
type textarea "**********"
drag, startPoint x: 600, startPoint y: 179, endPoint x: 682, endPoint y: 191, distance: 83.4
click at [682, 193] on div "**********" at bounding box center [775, 359] width 387 height 333
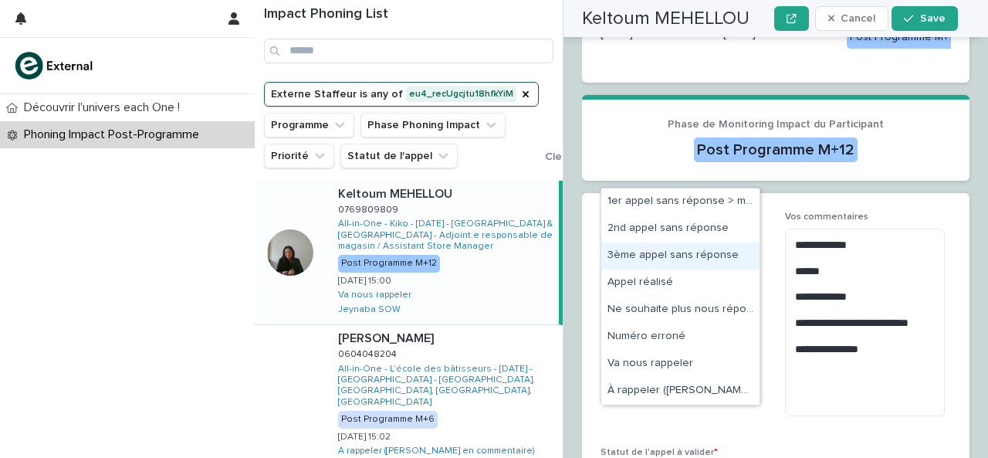
click at [675, 255] on div "3ème appel sans réponse" at bounding box center [680, 255] width 158 height 27
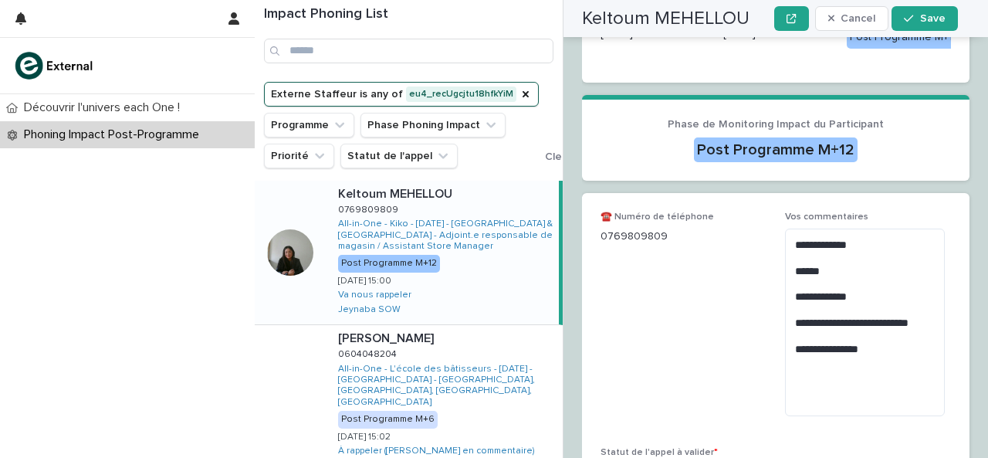
scroll to position [480, 0]
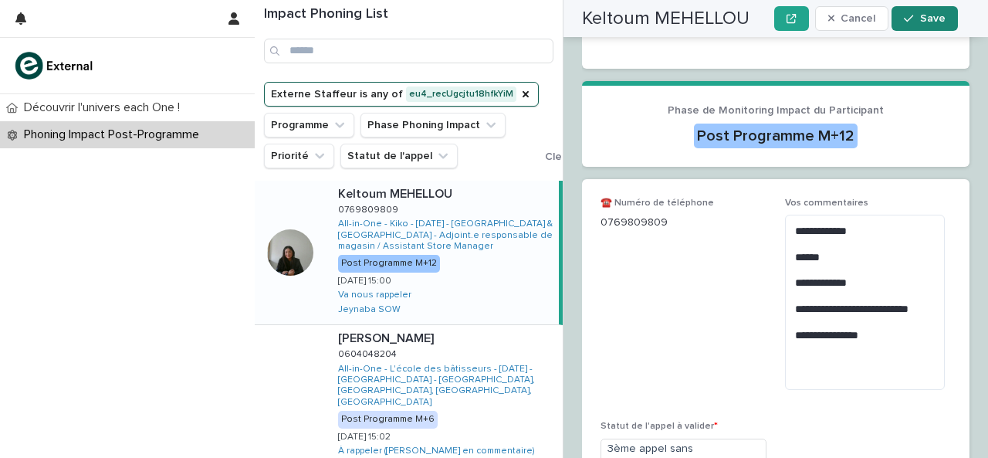
click at [913, 21] on icon "button" at bounding box center [908, 18] width 9 height 11
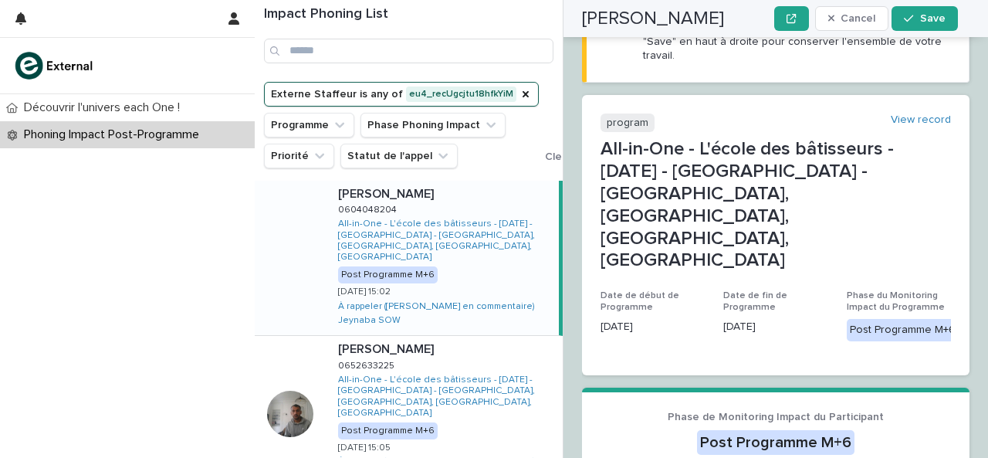
scroll to position [309, 0]
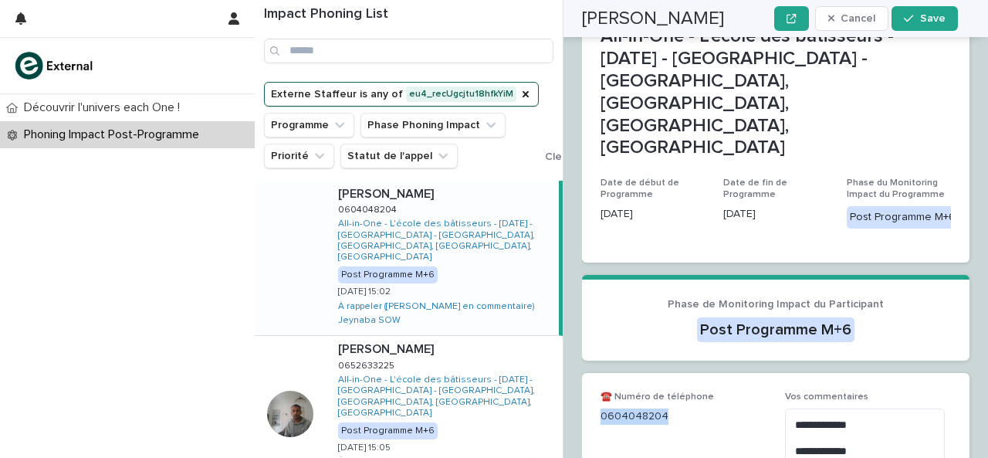
drag, startPoint x: 600, startPoint y: 337, endPoint x: 656, endPoint y: 342, distance: 55.8
click at [689, 391] on div "☎️ Numéro de téléphone [PHONE_NUMBER]" at bounding box center [683, 414] width 166 height 46
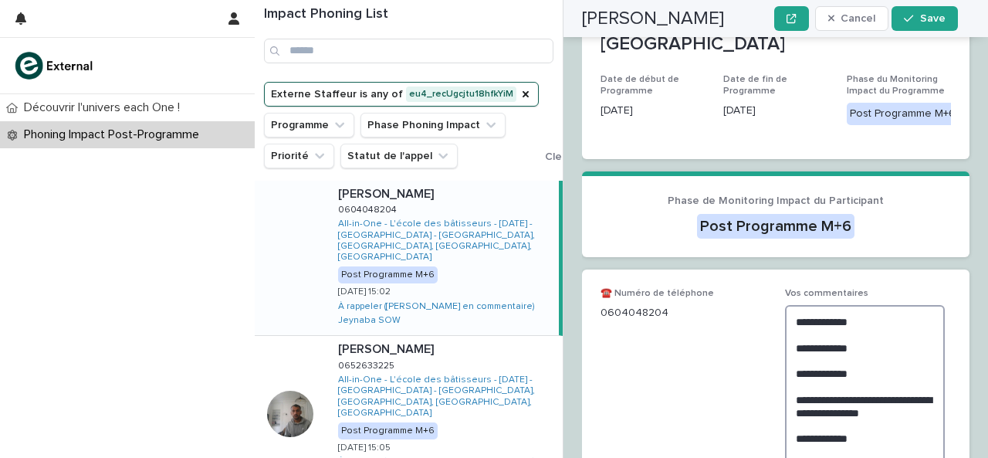
scroll to position [432, 0]
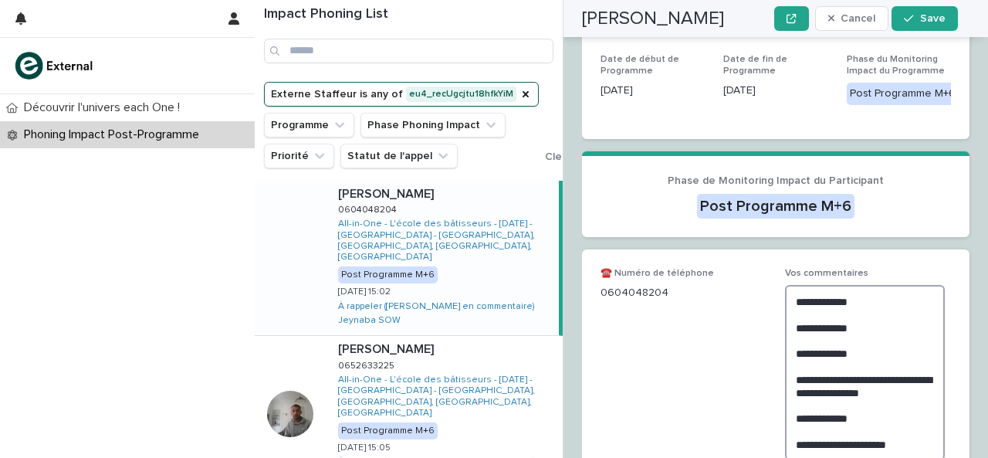
click at [911, 357] on textarea "**********" at bounding box center [865, 372] width 160 height 175
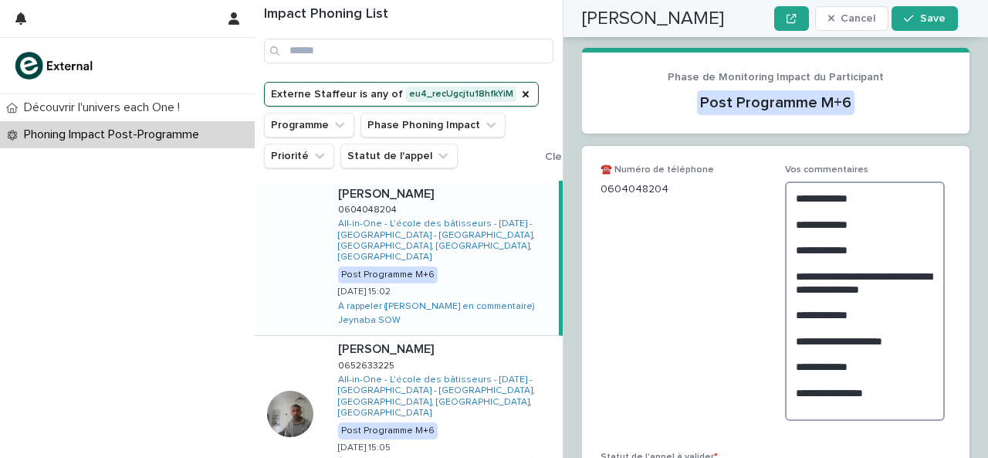
scroll to position [540, 0]
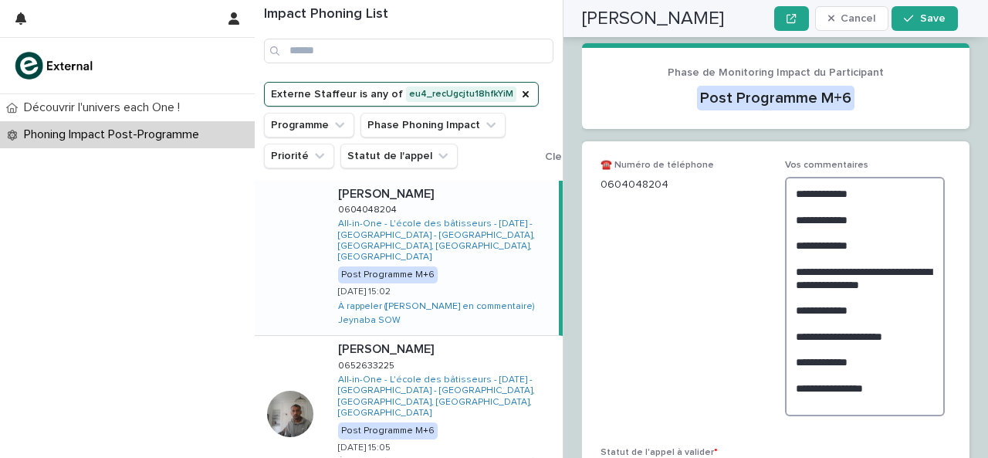
type textarea "**********"
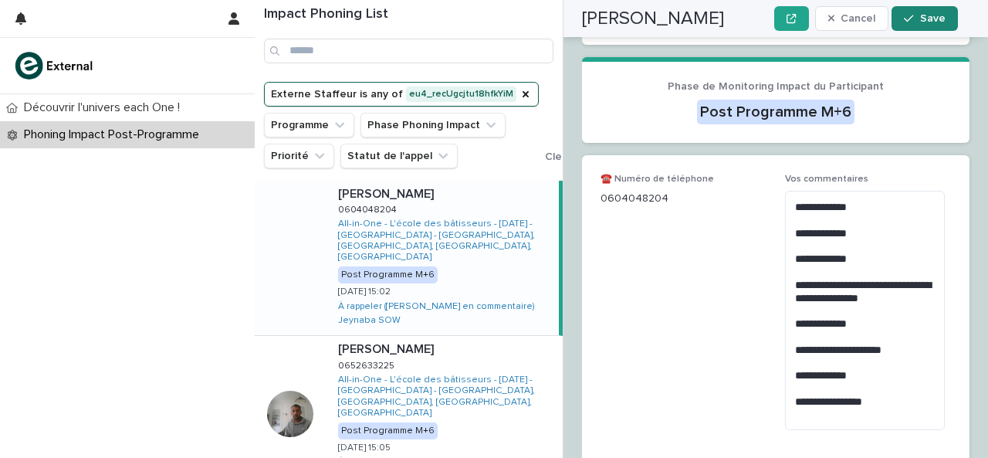
click at [929, 22] on span "Save" at bounding box center [932, 18] width 25 height 11
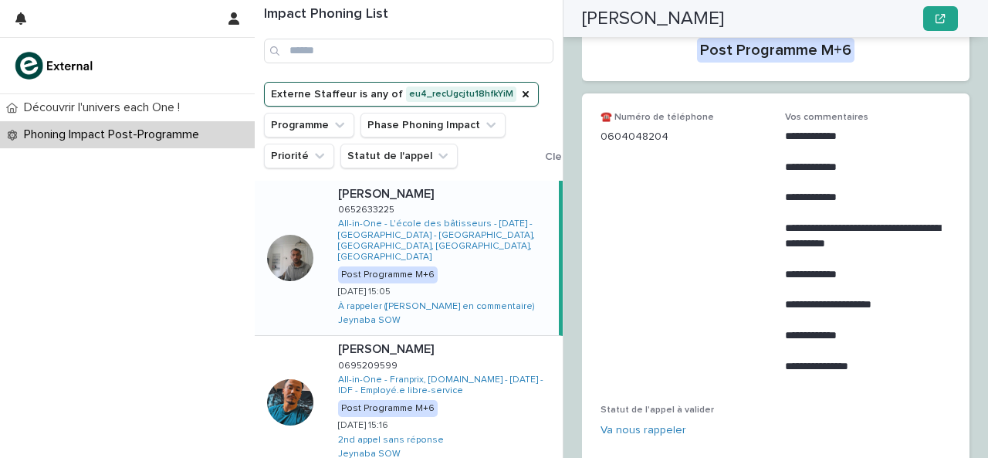
scroll to position [383, 0]
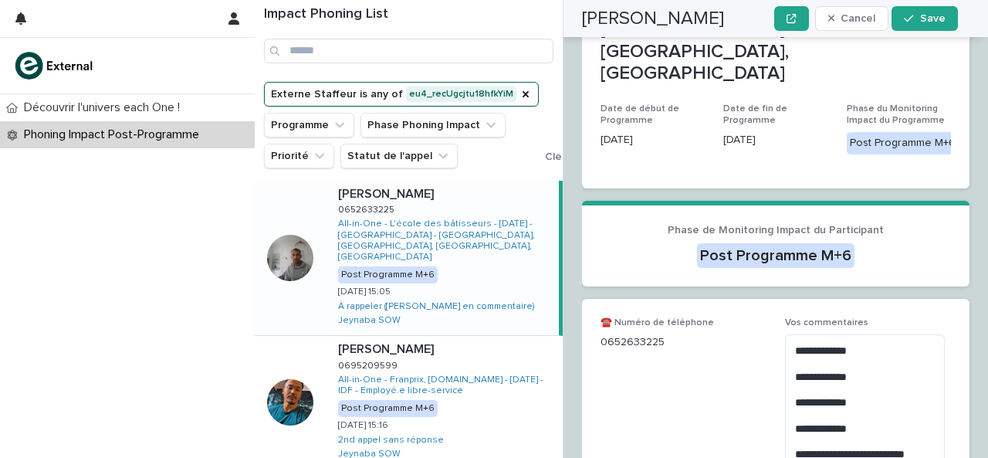
click at [176, 397] on div "Découvrir l'univers each One ! Phoning Impact Post-Programme" at bounding box center [127, 275] width 255 height 363
click at [606, 334] on p "0652633225" at bounding box center [683, 342] width 166 height 16
drag, startPoint x: 600, startPoint y: 260, endPoint x: 678, endPoint y: 271, distance: 77.9
click at [678, 317] on div "☎️ Numéro de téléphone [PHONE_NUMBER]" at bounding box center [683, 340] width 166 height 46
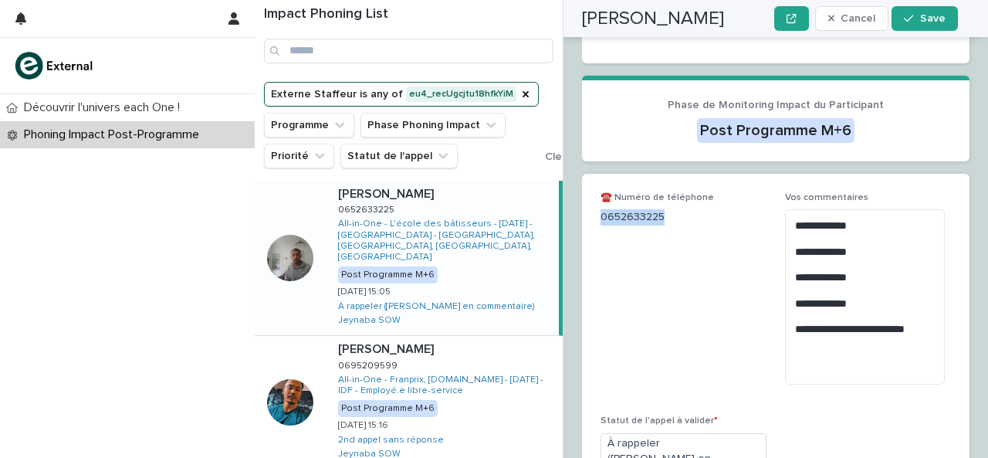
scroll to position [512, 0]
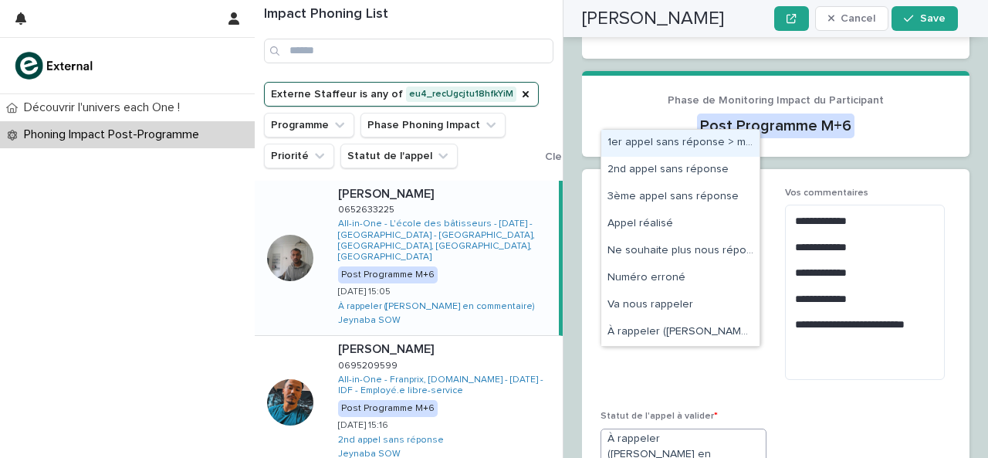
drag, startPoint x: 746, startPoint y: 380, endPoint x: 804, endPoint y: 380, distance: 57.9
click at [804, 380] on div "**********" at bounding box center [775, 352] width 350 height 328
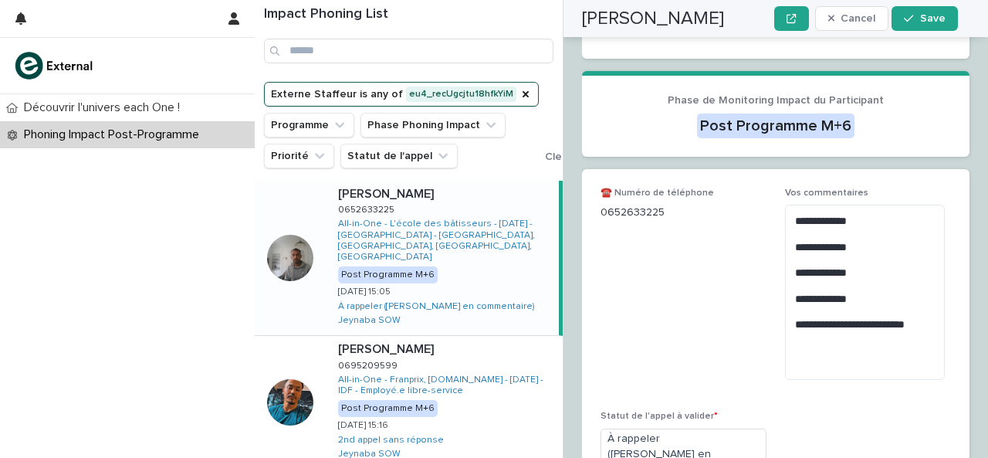
drag, startPoint x: 750, startPoint y: 371, endPoint x: 849, endPoint y: 373, distance: 98.8
click at [849, 373] on div "**********" at bounding box center [775, 352] width 350 height 328
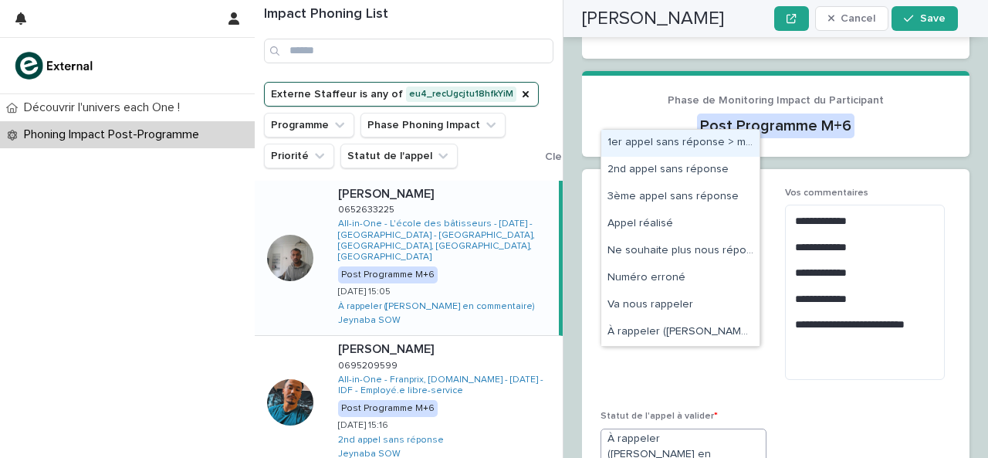
click at [749, 457] on icon at bounding box center [756, 464] width 15 height 15
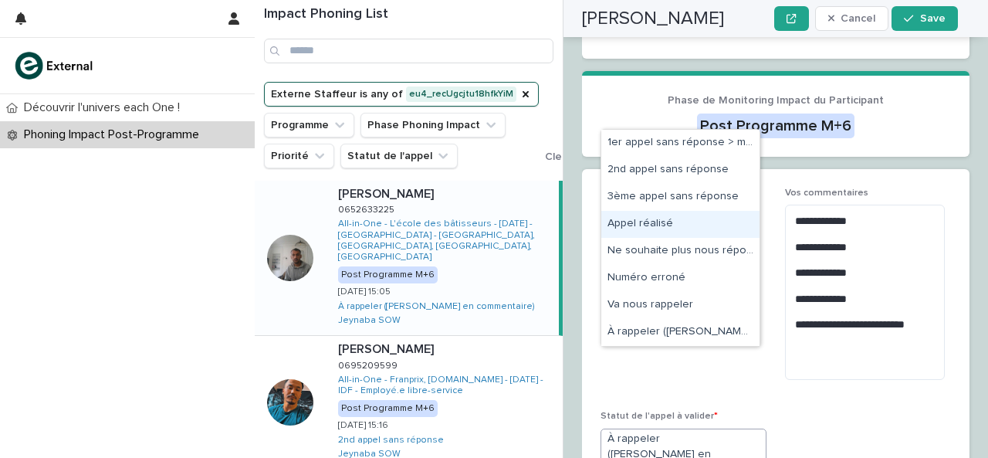
click at [685, 229] on div "Appel réalisé" at bounding box center [680, 224] width 158 height 27
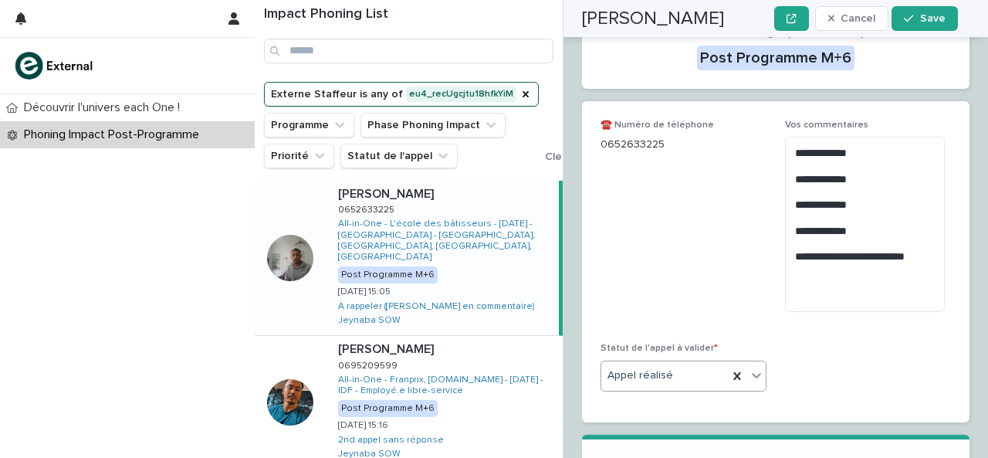
scroll to position [590, 0]
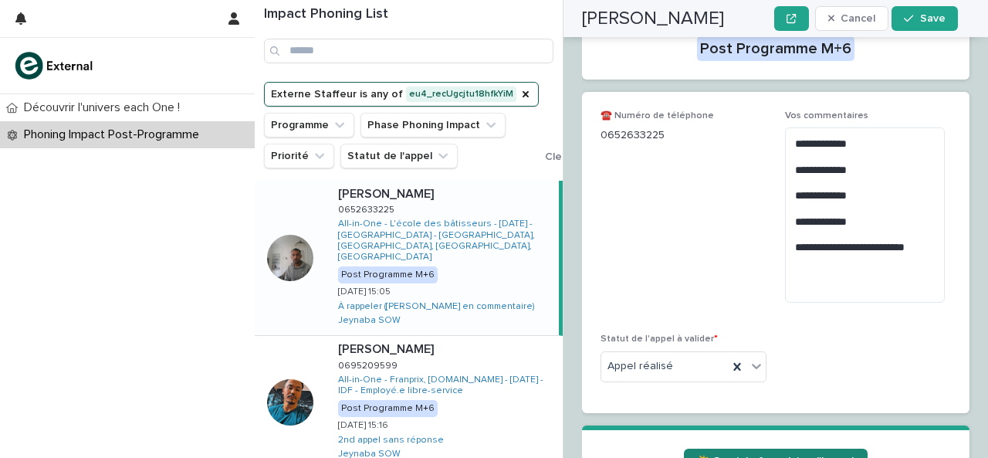
click at [773, 455] on span "☀️ Ouvrir le formulaire d'Impact" at bounding box center [775, 460] width 159 height 11
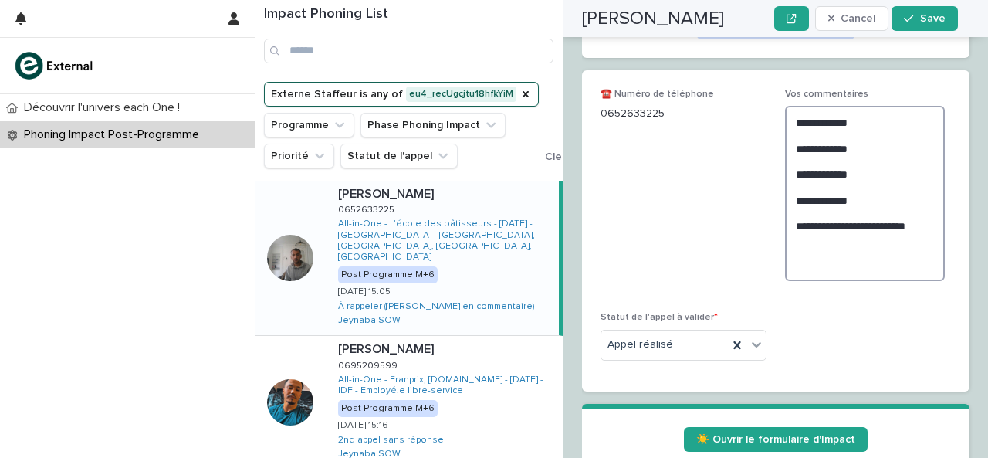
click at [861, 197] on textarea "**********" at bounding box center [865, 193] width 160 height 175
type textarea "**********"
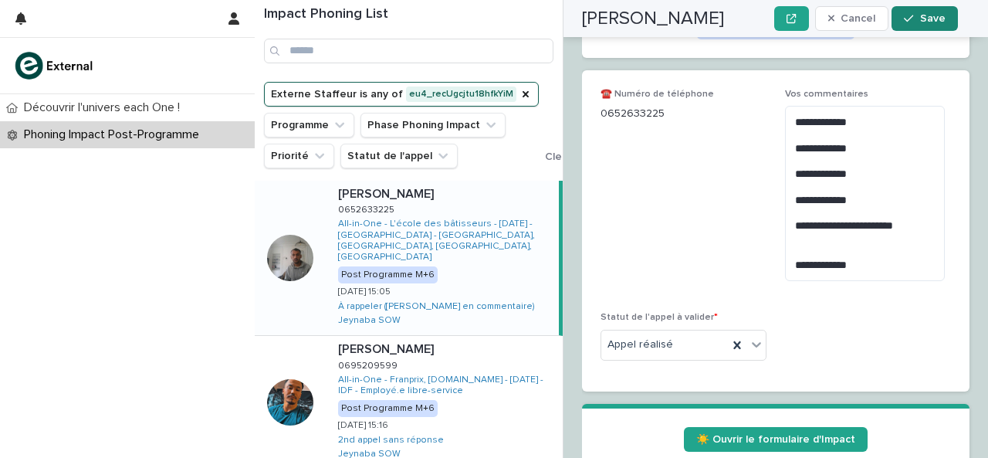
click at [923, 19] on span "Save" at bounding box center [932, 18] width 25 height 11
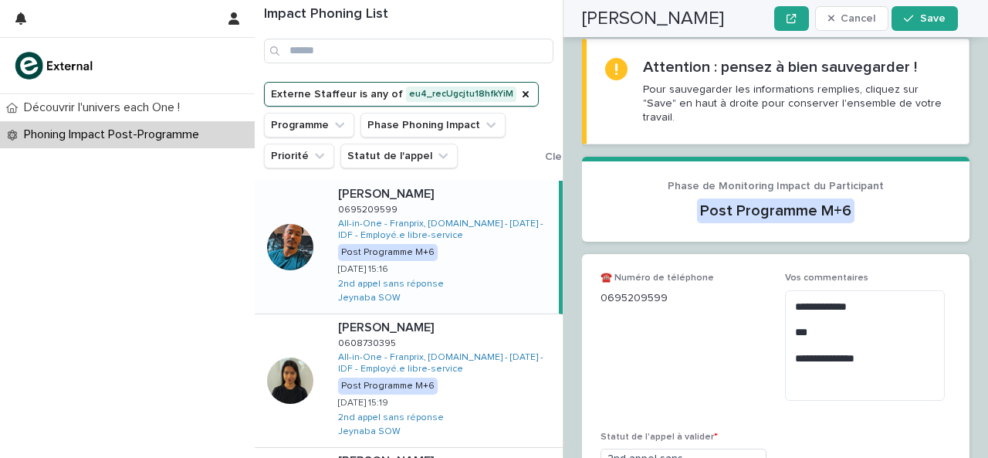
scroll to position [247, 0]
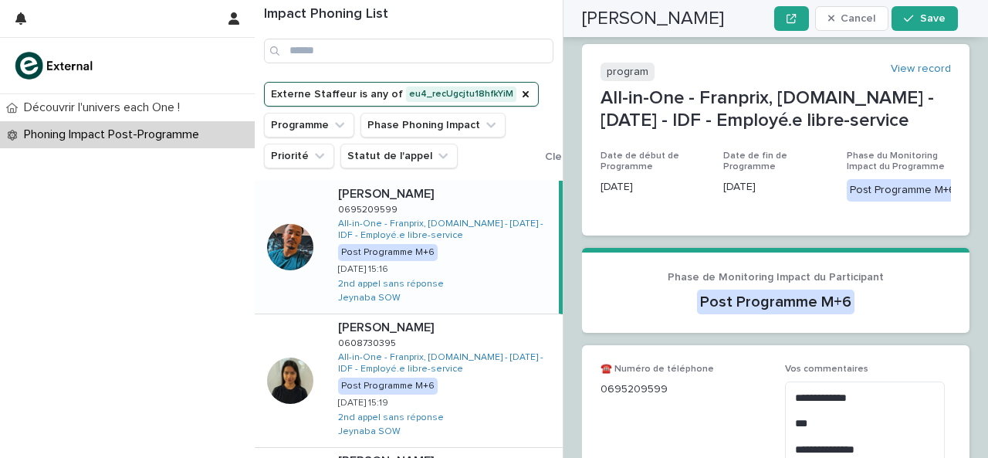
click at [651, 381] on p "0695209599" at bounding box center [683, 389] width 166 height 16
click at [670, 381] on p "0695209599" at bounding box center [683, 389] width 166 height 16
drag, startPoint x: 662, startPoint y: 333, endPoint x: 603, endPoint y: 333, distance: 59.4
click at [603, 381] on p "0695209599" at bounding box center [683, 389] width 166 height 16
click at [673, 380] on span "☎️ Numéro de téléphone [PHONE_NUMBER]" at bounding box center [683, 433] width 166 height 140
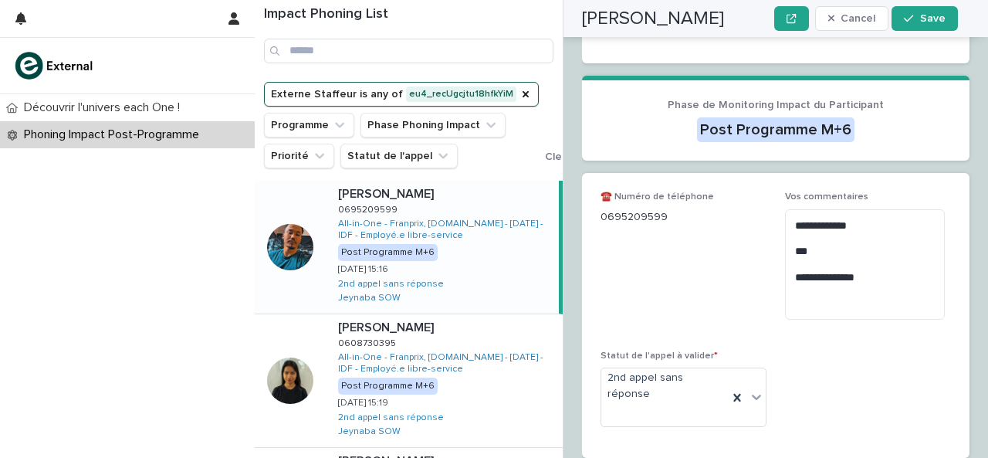
scroll to position [420, 0]
click at [838, 246] on textarea "**********" at bounding box center [865, 263] width 160 height 110
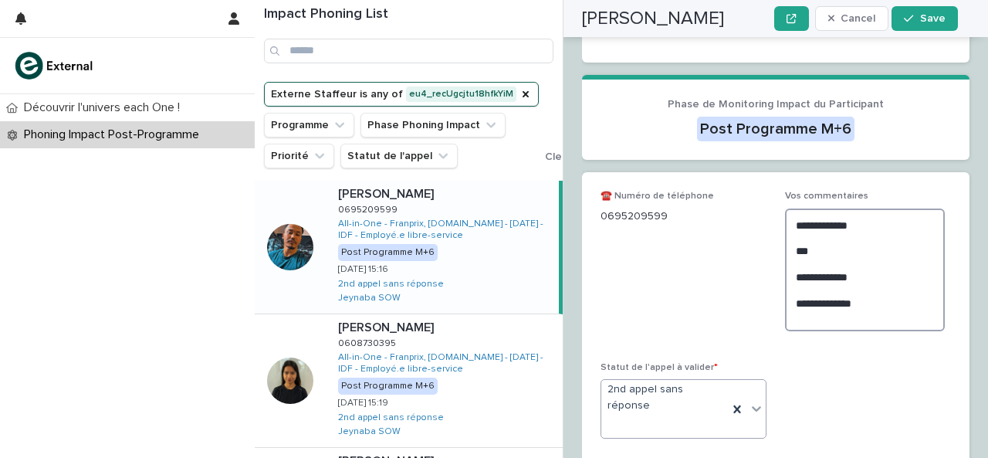
type textarea "**********"
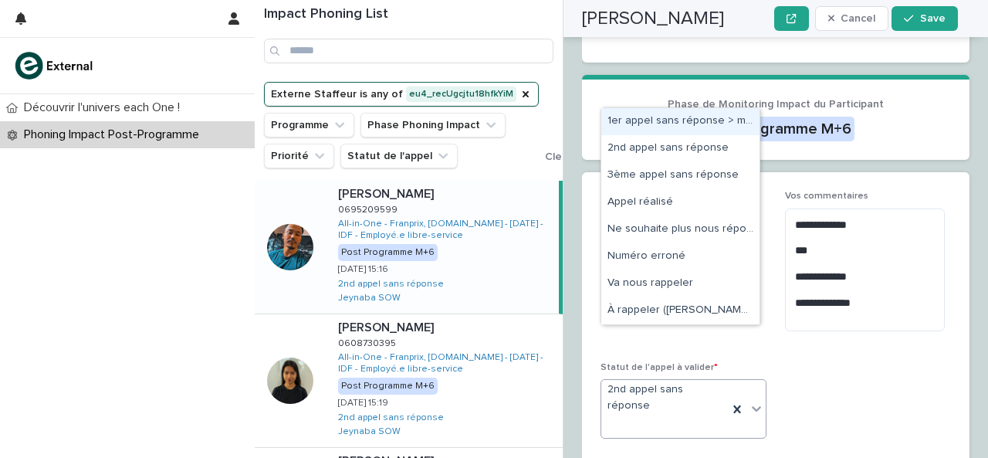
click at [756, 401] on icon at bounding box center [756, 408] width 15 height 15
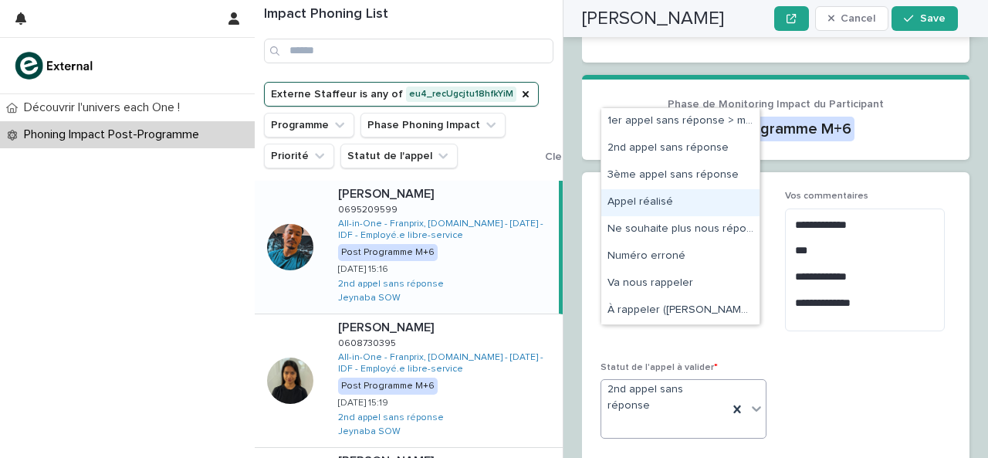
click at [671, 209] on div "Appel réalisé" at bounding box center [680, 202] width 158 height 27
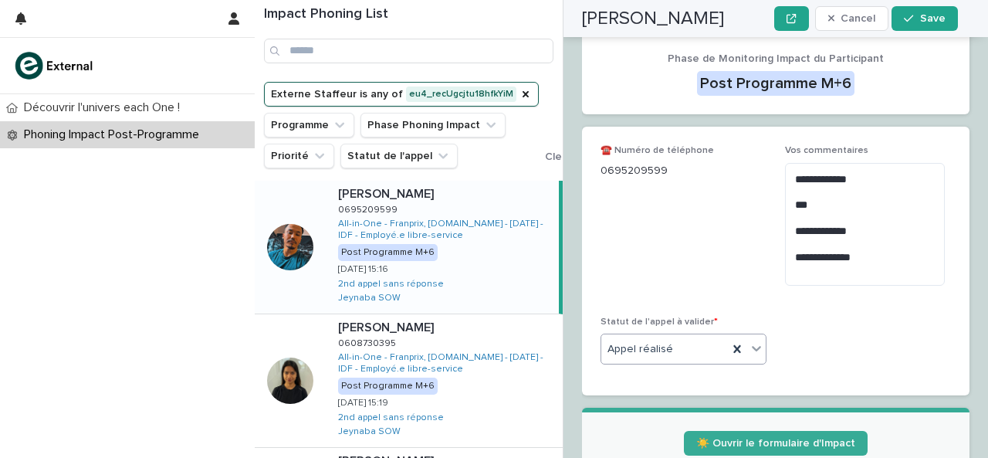
scroll to position [497, 0]
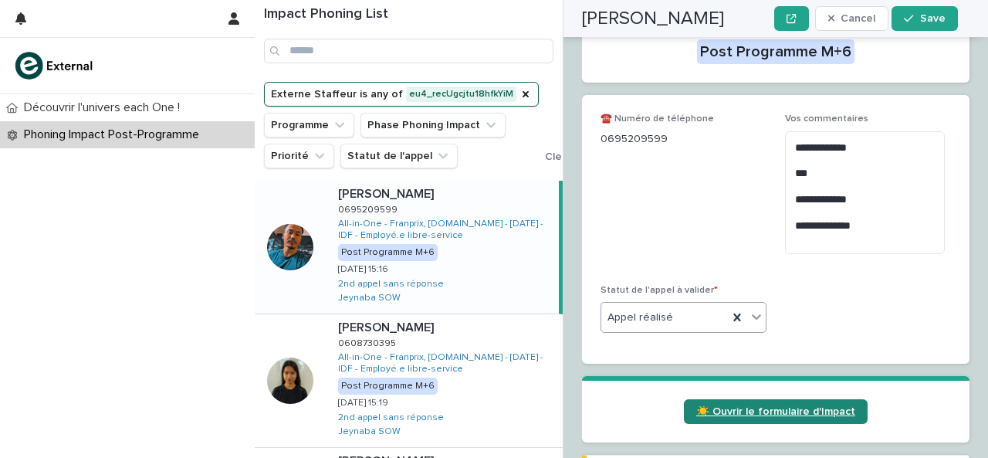
click at [791, 406] on span "☀️ Ouvrir le formulaire d'Impact" at bounding box center [775, 411] width 159 height 11
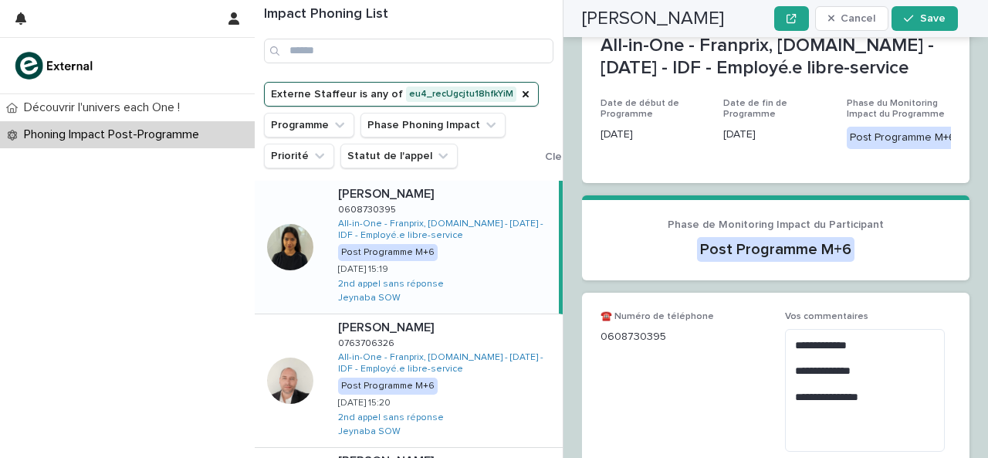
scroll to position [494, 0]
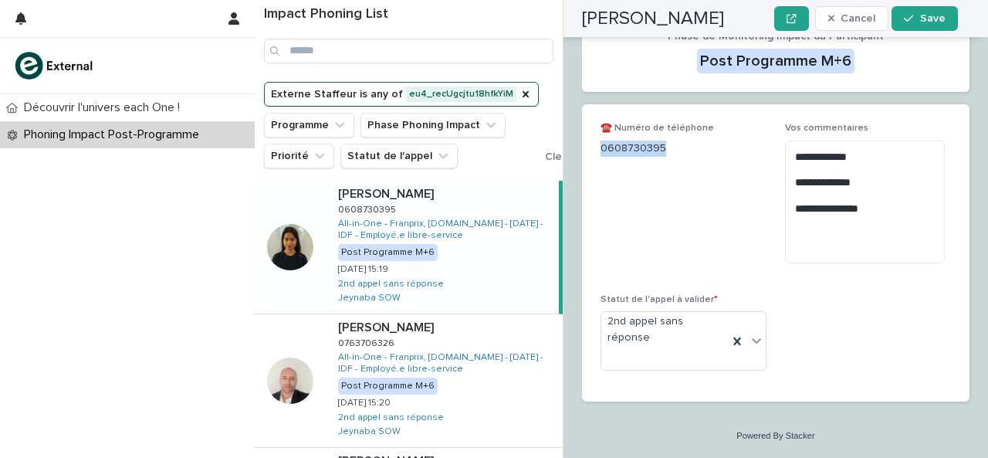
drag, startPoint x: 600, startPoint y: 148, endPoint x: 697, endPoint y: 147, distance: 96.5
click at [697, 147] on p "0608730395" at bounding box center [683, 148] width 166 height 16
copy p "0608730395"
click at [809, 249] on textarea "**********" at bounding box center [865, 201] width 160 height 123
click at [789, 238] on textarea "**********" at bounding box center [865, 201] width 160 height 123
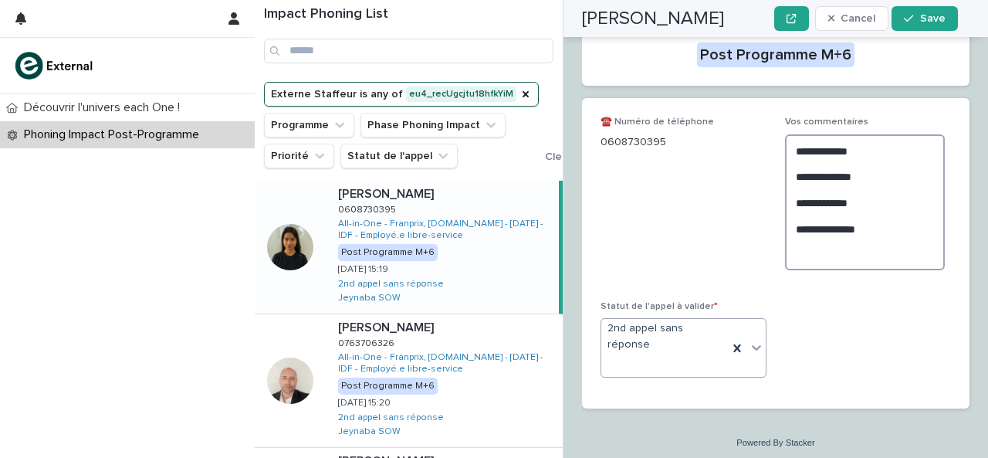
type textarea "**********"
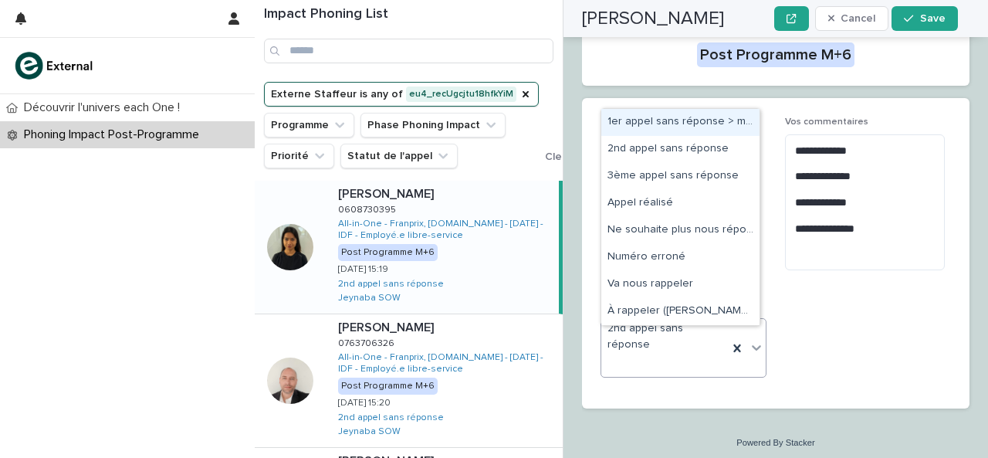
click at [749, 355] on icon at bounding box center [756, 347] width 15 height 15
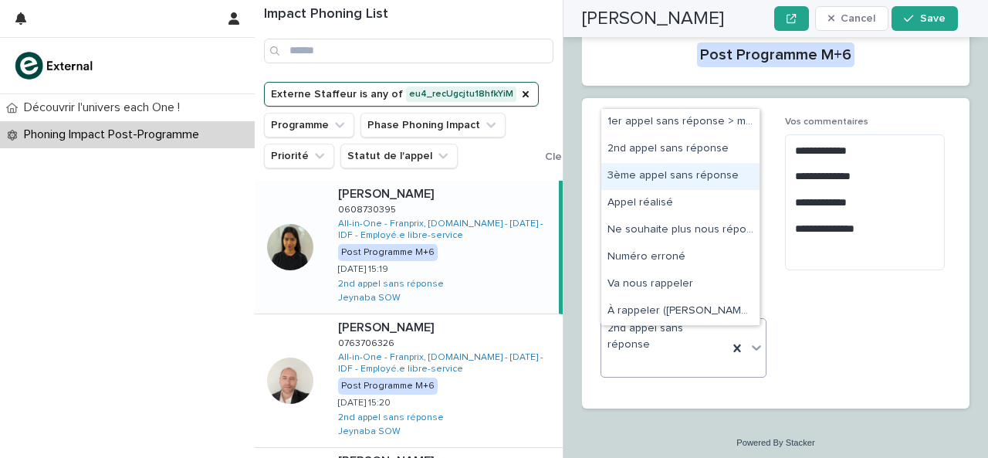
click at [696, 177] on div "3ème appel sans réponse" at bounding box center [680, 176] width 158 height 27
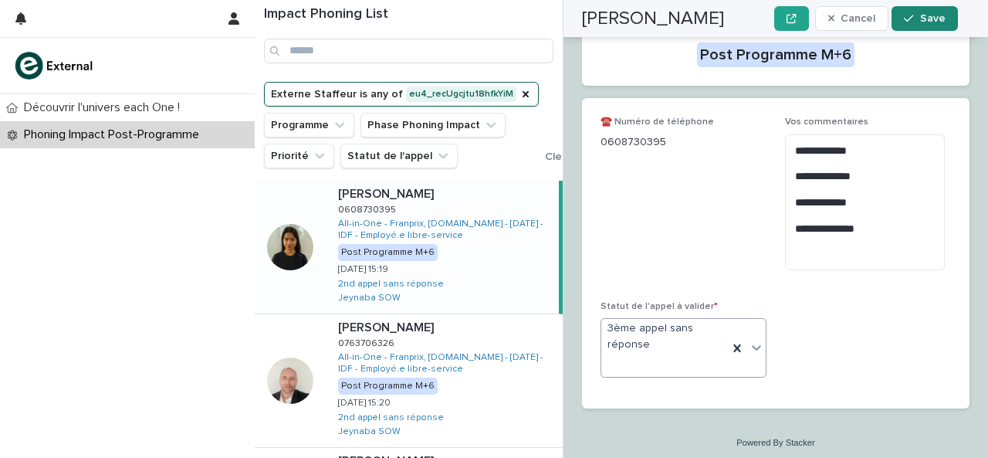
click at [910, 19] on icon "button" at bounding box center [908, 18] width 9 height 11
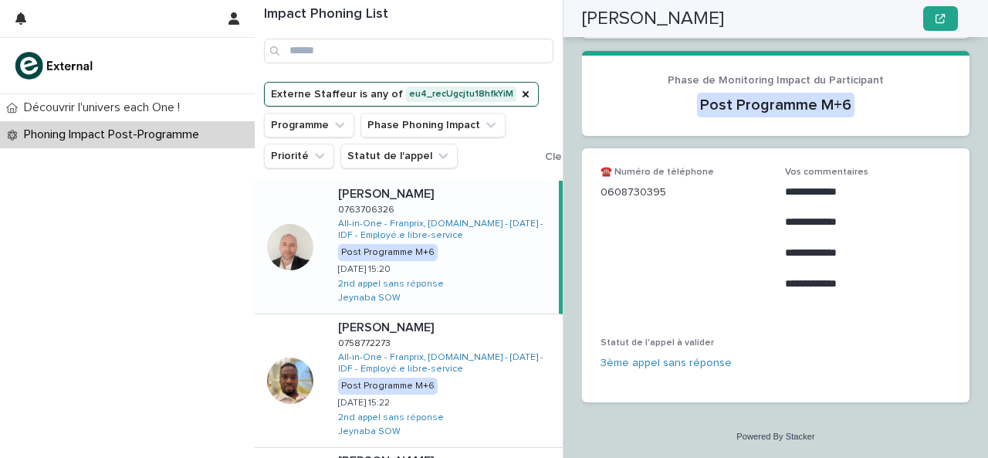
scroll to position [327, 0]
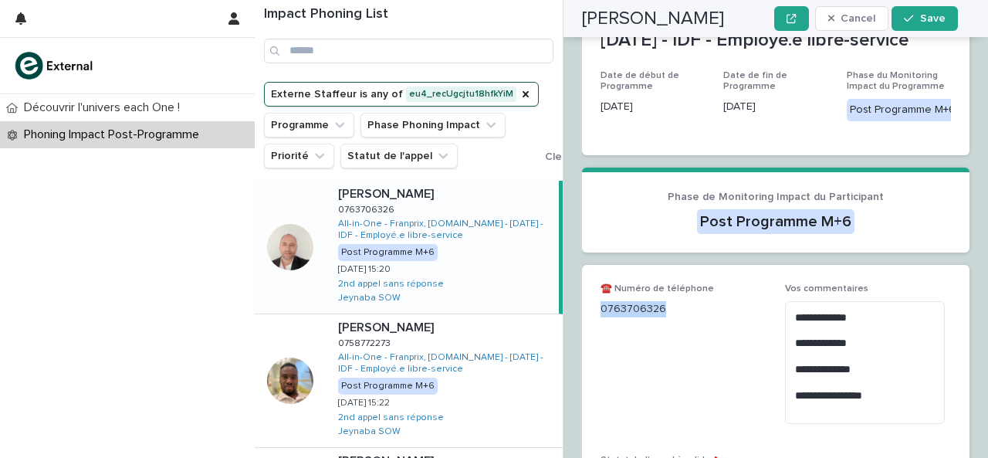
drag, startPoint x: 603, startPoint y: 316, endPoint x: 707, endPoint y: 336, distance: 106.1
click at [707, 329] on div "☎️ Numéro de téléphone 0763706326" at bounding box center [683, 306] width 166 height 46
copy p "0763706326"
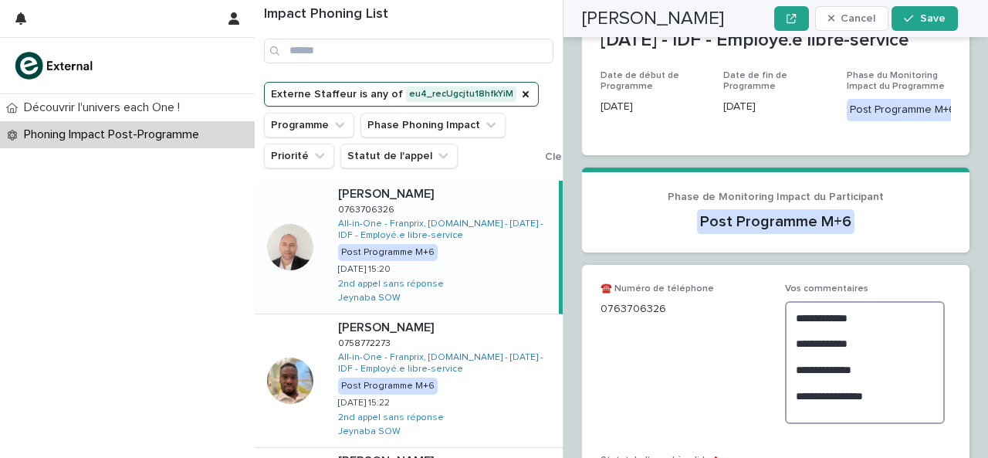
click at [884, 422] on textarea "**********" at bounding box center [865, 362] width 160 height 123
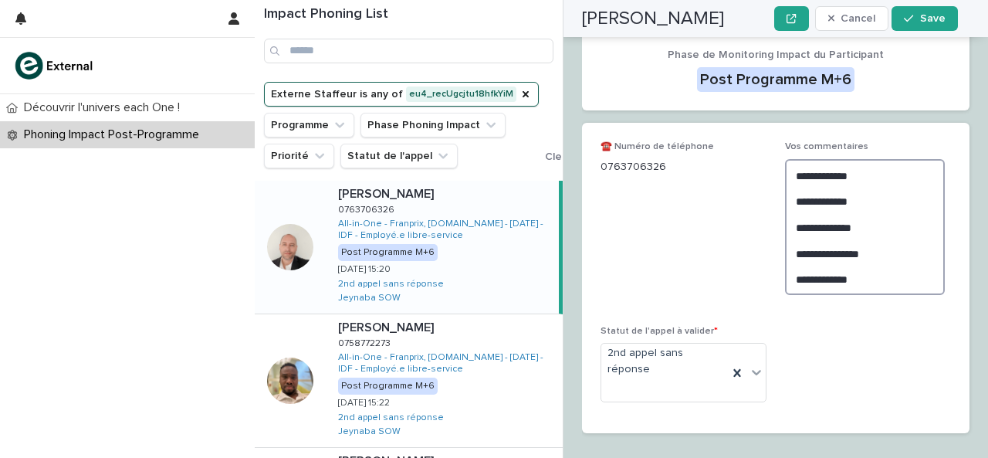
scroll to position [469, 0]
type textarea "**********"
click at [738, 380] on icon at bounding box center [736, 372] width 15 height 15
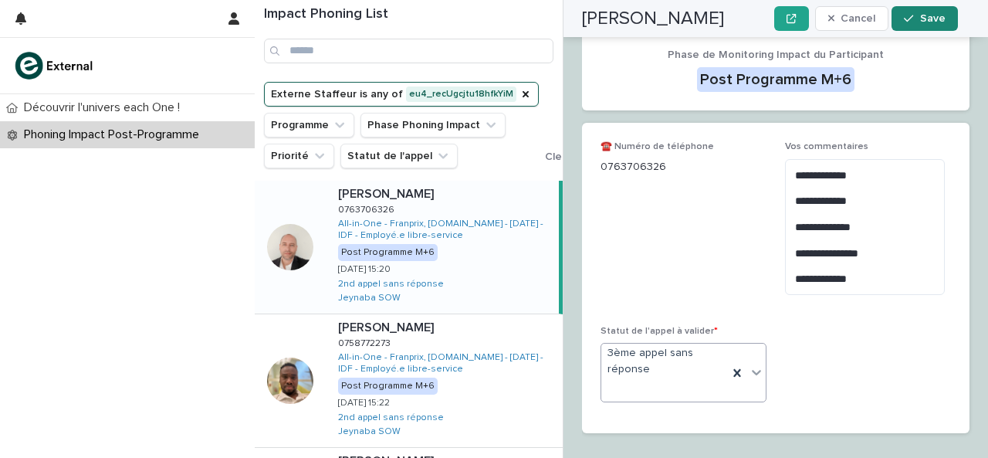
click at [938, 19] on span "Save" at bounding box center [932, 18] width 25 height 11
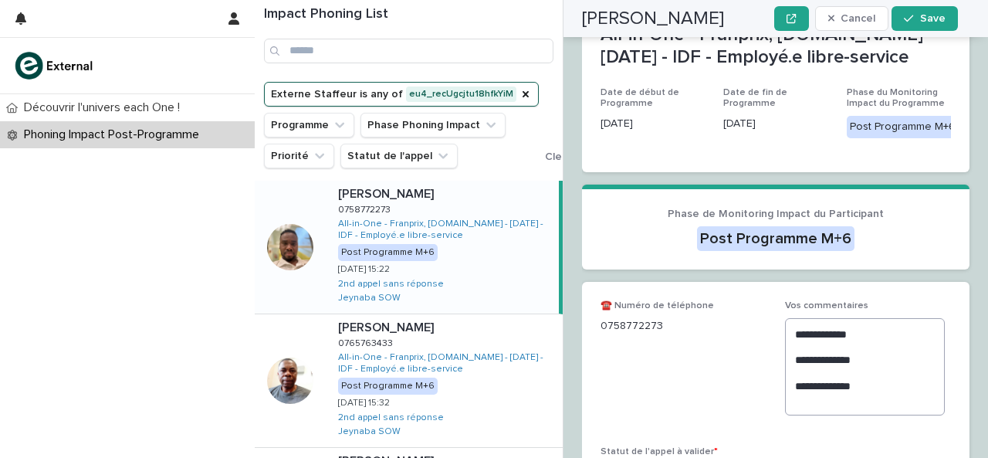
scroll to position [407, 0]
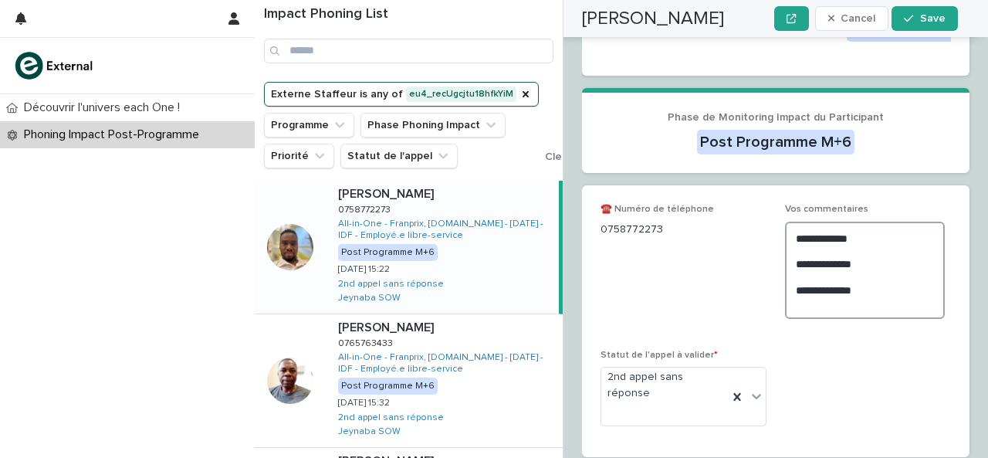
click at [821, 255] on textarea "**********" at bounding box center [865, 269] width 160 height 97
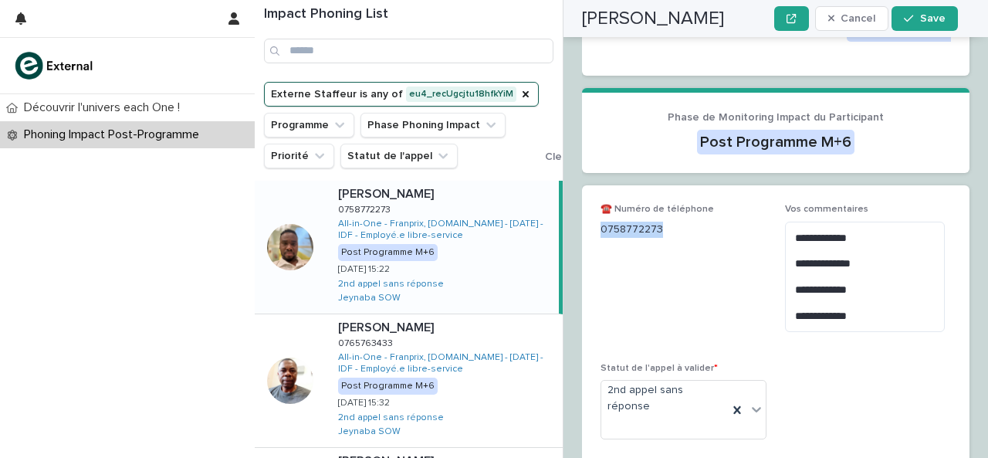
drag, startPoint x: 601, startPoint y: 174, endPoint x: 693, endPoint y: 182, distance: 92.2
click at [693, 221] on p "0758772273" at bounding box center [683, 229] width 166 height 16
copy p "0758772273"
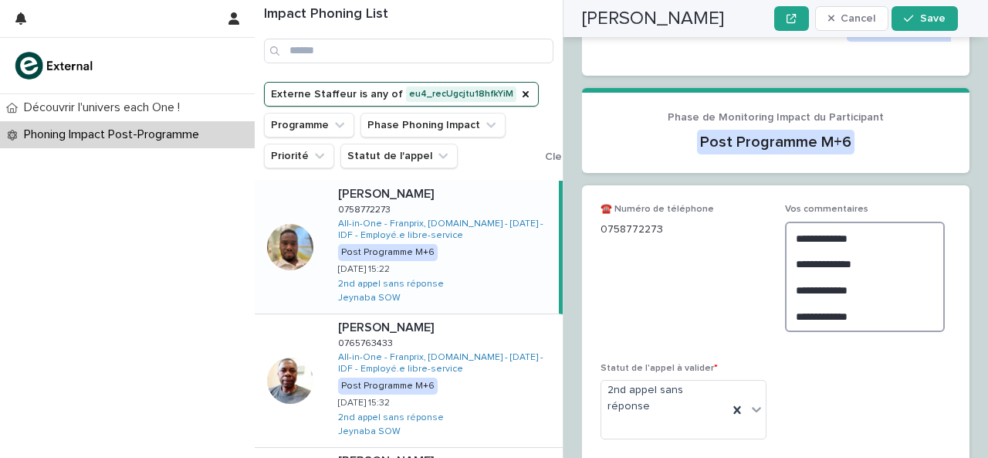
click at [863, 265] on textarea "**********" at bounding box center [865, 276] width 160 height 110
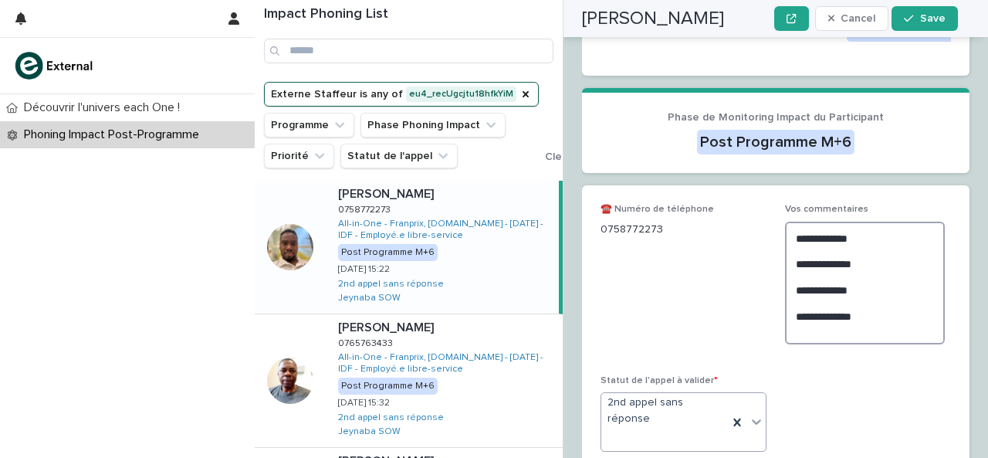
type textarea "**********"
click at [754, 407] on div at bounding box center [756, 421] width 19 height 28
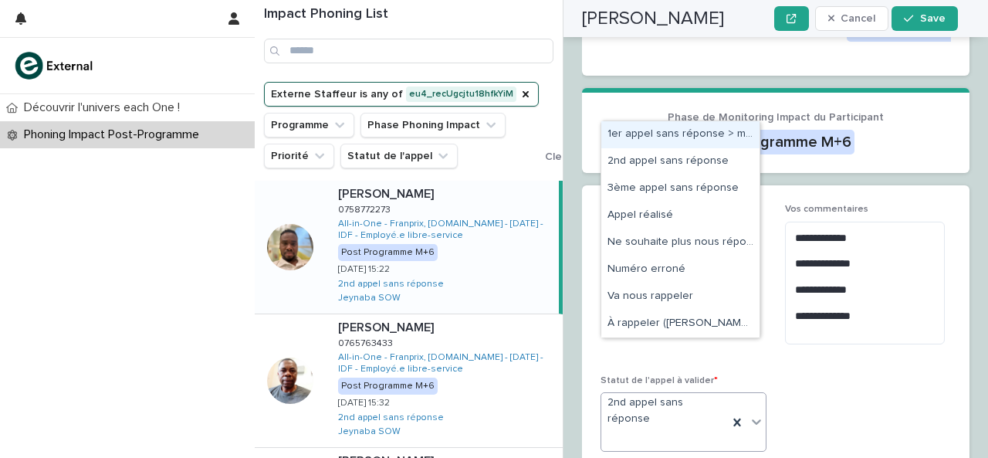
click at [750, 414] on icon at bounding box center [756, 421] width 15 height 15
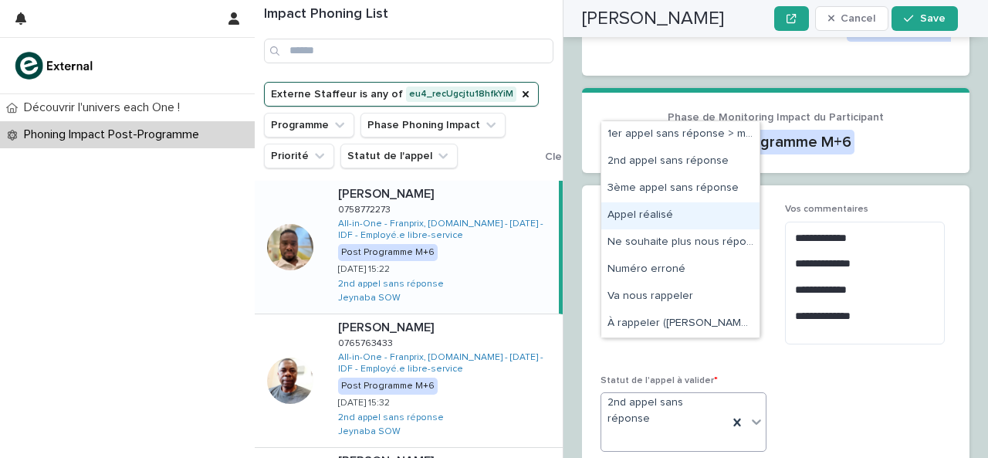
click at [685, 218] on div "Appel réalisé" at bounding box center [680, 215] width 158 height 27
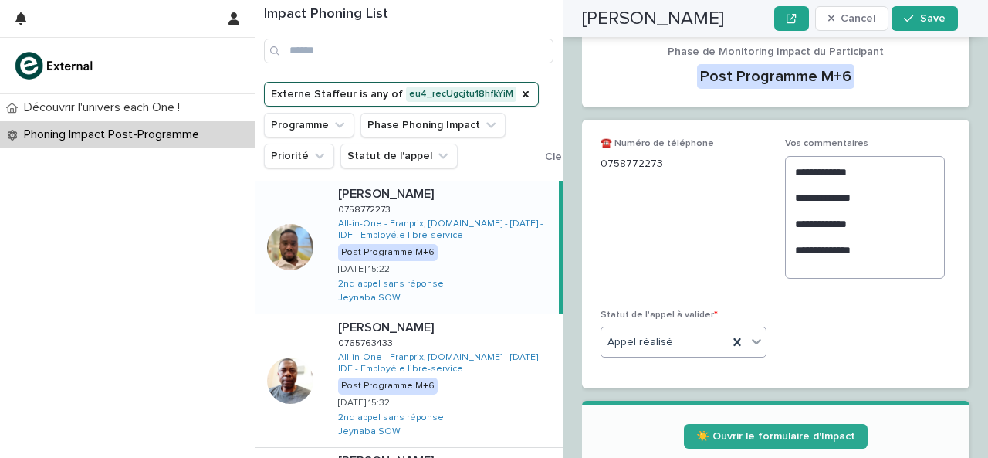
scroll to position [484, 0]
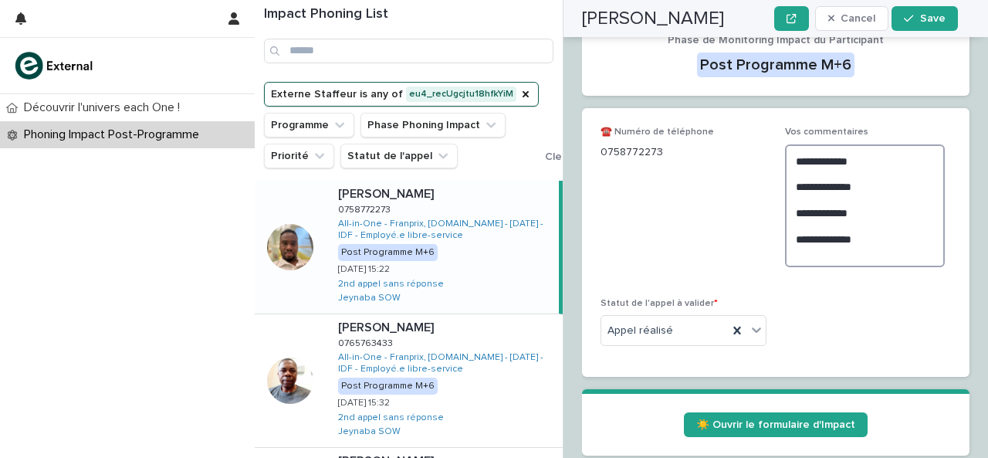
click at [827, 192] on textarea "**********" at bounding box center [865, 205] width 160 height 123
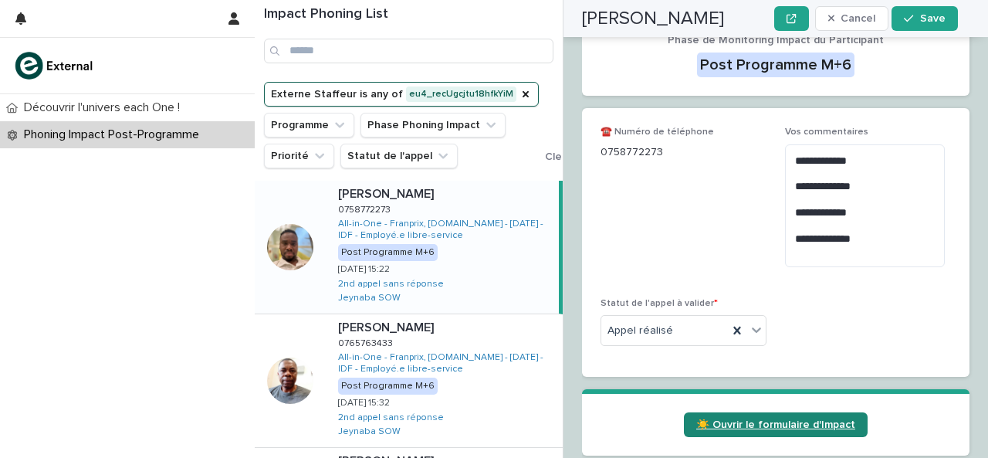
click at [749, 419] on span "☀️ Ouvrir le formulaire d'Impact" at bounding box center [775, 424] width 159 height 11
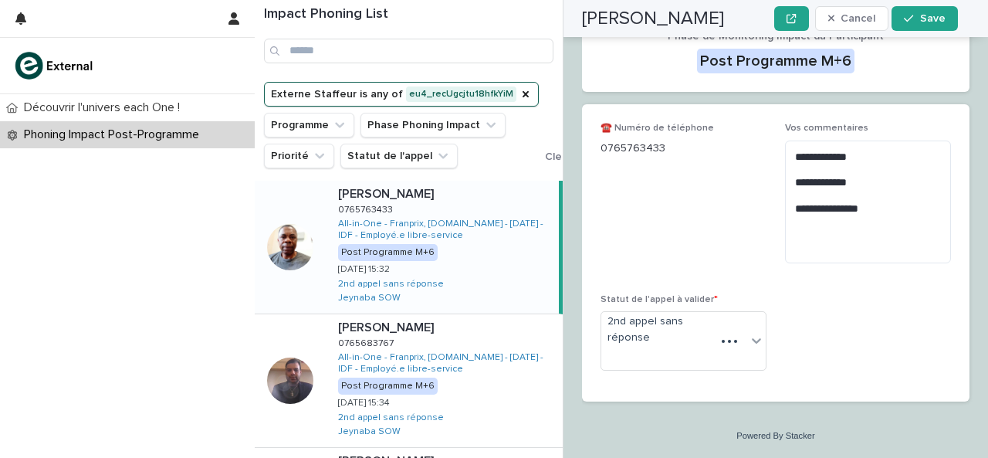
scroll to position [421, 0]
